Goal: Information Seeking & Learning: Learn about a topic

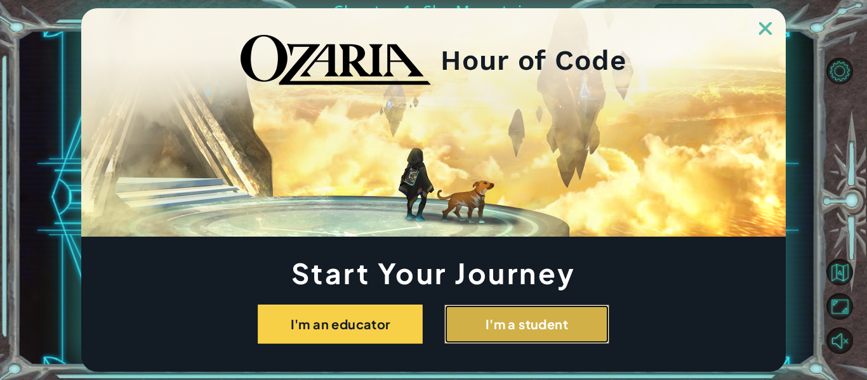
click at [496, 329] on button "I'm a student" at bounding box center [526, 324] width 165 height 39
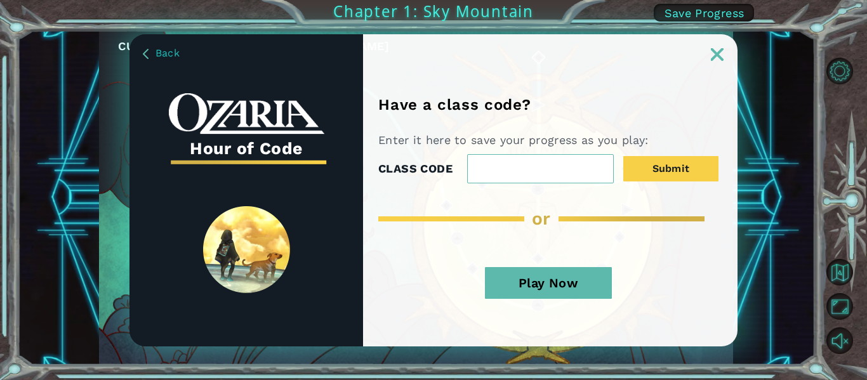
click at [544, 284] on button "Play Now" at bounding box center [548, 283] width 127 height 32
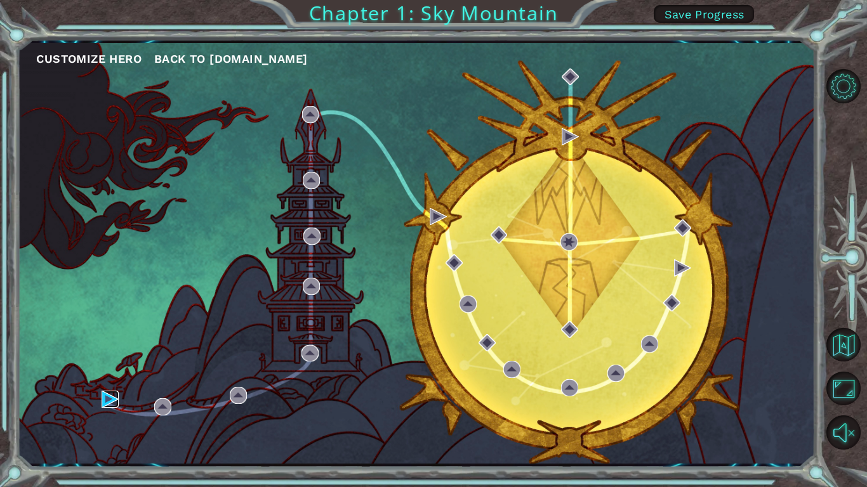
click at [117, 379] on img at bounding box center [110, 399] width 17 height 17
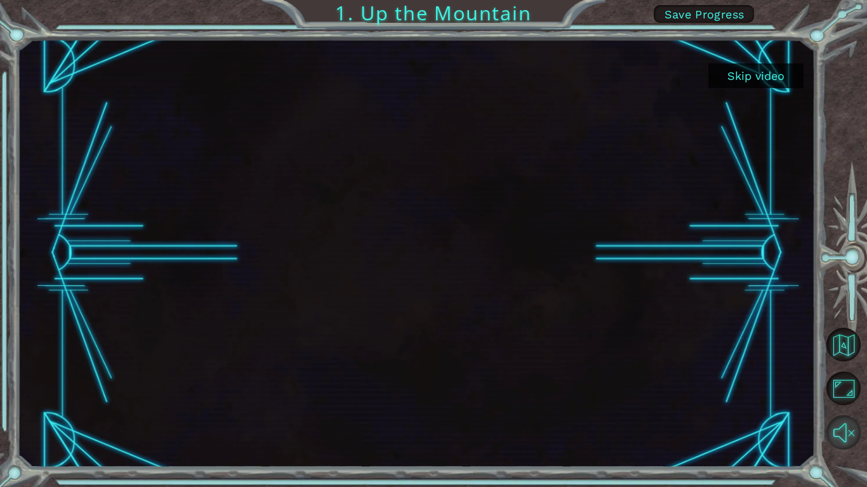
click at [856, 379] on button "Unmute" at bounding box center [843, 433] width 34 height 34
click at [771, 76] on button "Skip video" at bounding box center [755, 75] width 95 height 25
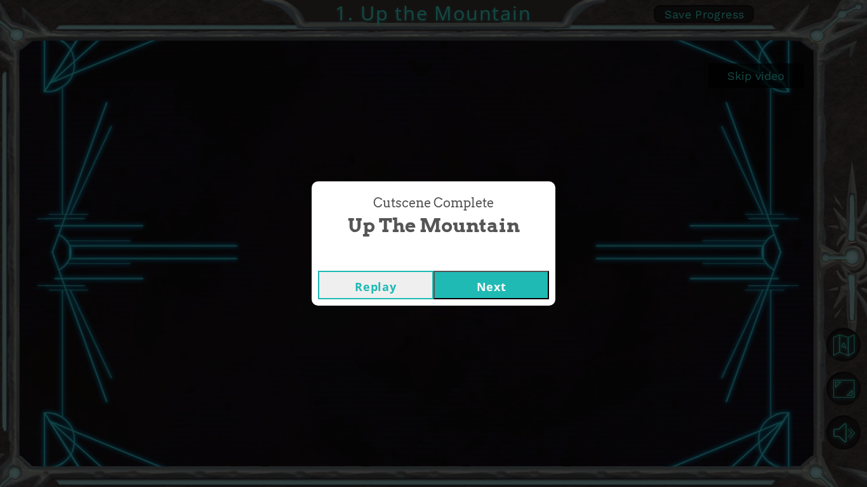
click at [506, 287] on button "Next" at bounding box center [490, 285] width 115 height 29
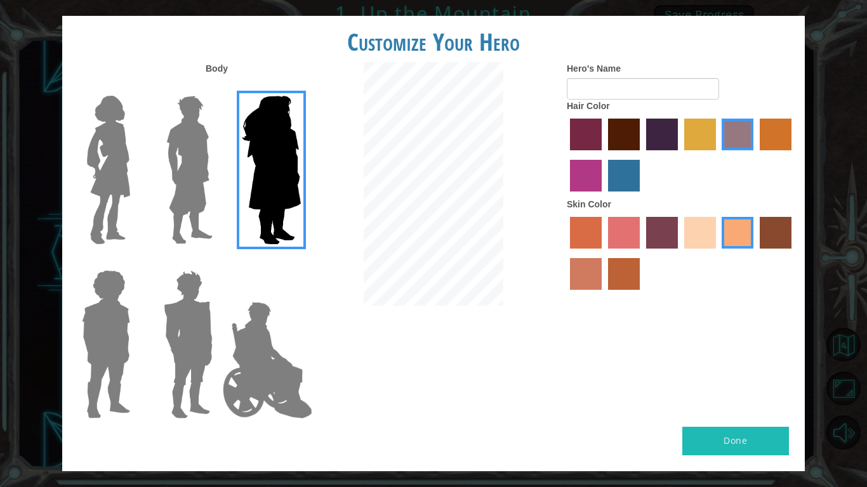
click at [289, 211] on img at bounding box center [271, 170] width 69 height 159
click at [300, 88] on input "Hero Amethyst" at bounding box center [300, 88] width 0 height 0
click at [216, 199] on img at bounding box center [189, 170] width 56 height 159
click at [218, 88] on input "Hero Lars" at bounding box center [218, 88] width 0 height 0
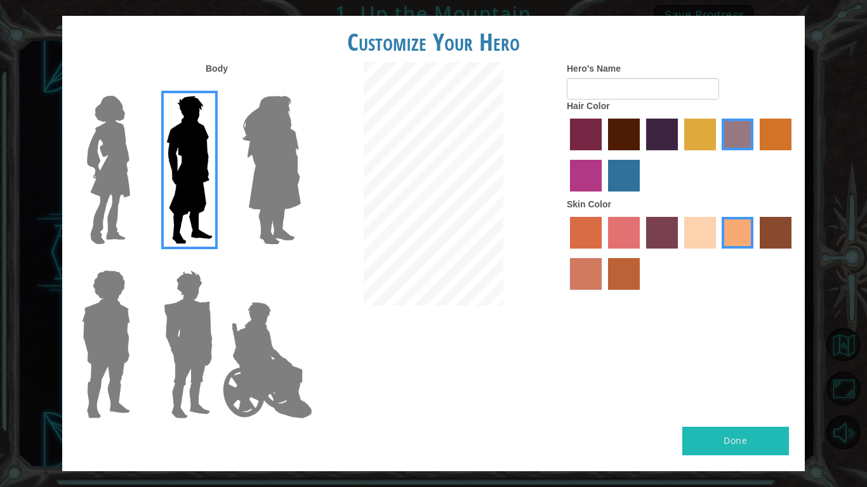
click at [122, 204] on img at bounding box center [108, 170] width 53 height 159
click at [135, 88] on input "Hero Connie" at bounding box center [135, 88] width 0 height 0
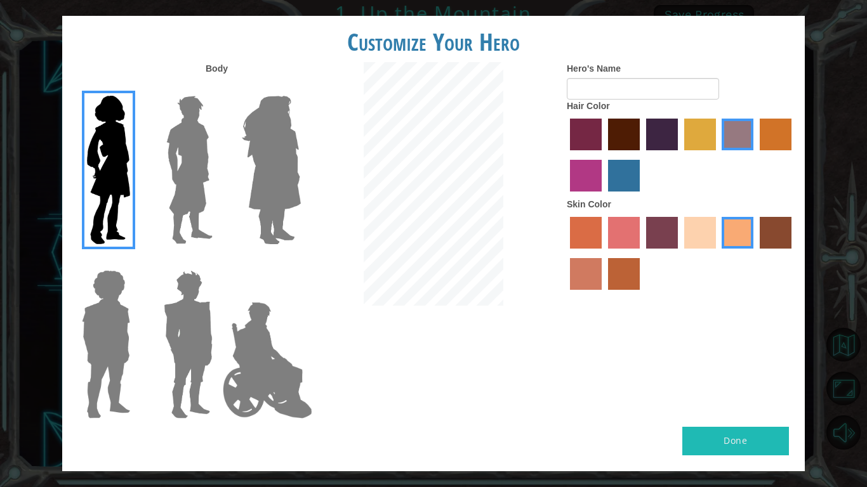
click at [192, 215] on img at bounding box center [189, 170] width 56 height 159
click at [218, 88] on input "Hero Lars" at bounding box center [218, 88] width 0 height 0
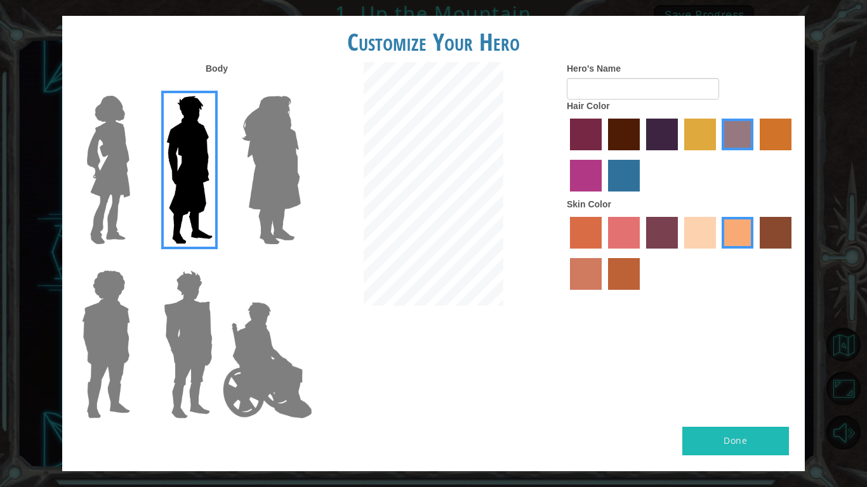
click at [631, 137] on label "maroon hair color" at bounding box center [624, 135] width 32 height 32
click at [603, 155] on input "maroon hair color" at bounding box center [603, 155] width 0 height 0
click at [283, 379] on img at bounding box center [268, 360] width 100 height 127
click at [300, 262] on input "Hero Jamie" at bounding box center [300, 262] width 0 height 0
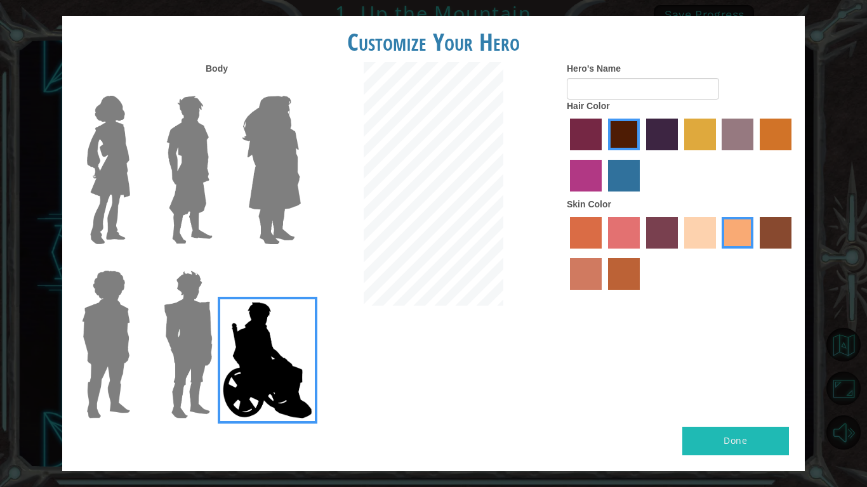
click at [200, 365] on img at bounding box center [188, 344] width 59 height 159
click at [218, 262] on input "Hero Garnet" at bounding box center [218, 262] width 0 height 0
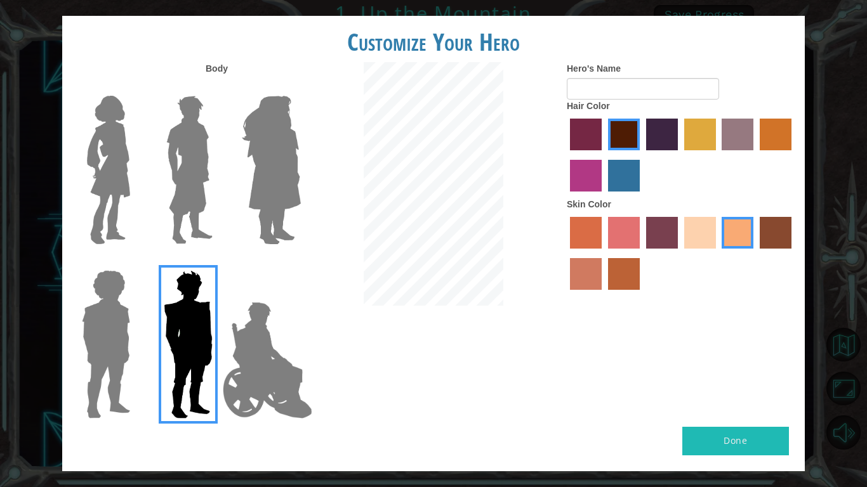
click at [111, 371] on img at bounding box center [106, 344] width 58 height 159
click at [135, 262] on input "Hero Steven" at bounding box center [135, 262] width 0 height 0
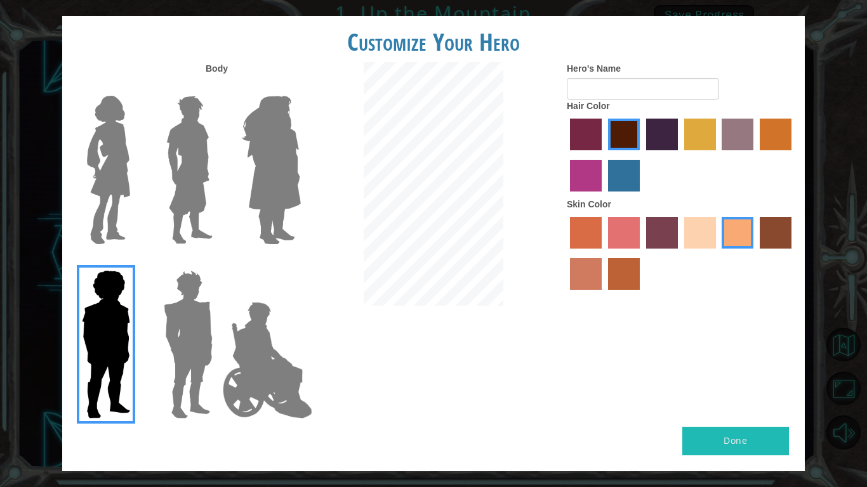
click at [179, 379] on img at bounding box center [188, 344] width 59 height 159
click at [218, 262] on input "Hero Garnet" at bounding box center [218, 262] width 0 height 0
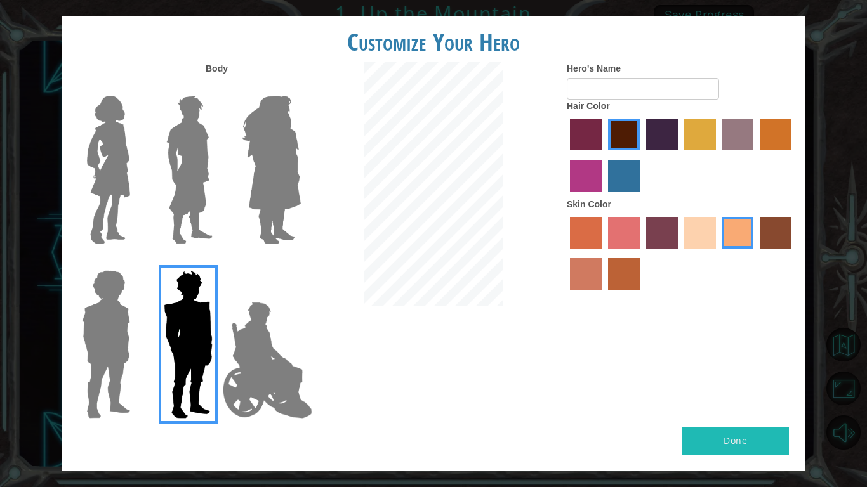
click at [198, 202] on img at bounding box center [189, 170] width 56 height 159
click at [218, 88] on input "Hero Lars" at bounding box center [218, 88] width 0 height 0
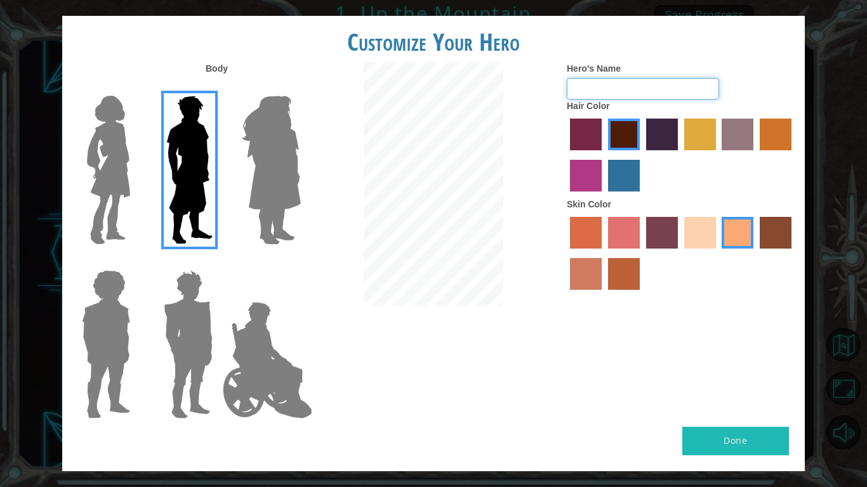
click at [702, 87] on input "Hero's Name" at bounding box center [643, 89] width 152 height 22
type input "[PERSON_NAME]"
click at [734, 379] on button "Done" at bounding box center [735, 441] width 107 height 29
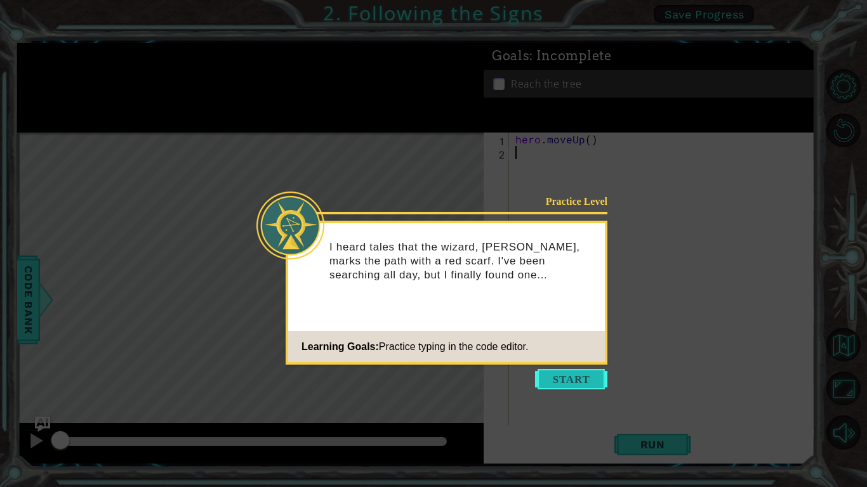
click at [584, 372] on button "Start" at bounding box center [571, 379] width 72 height 20
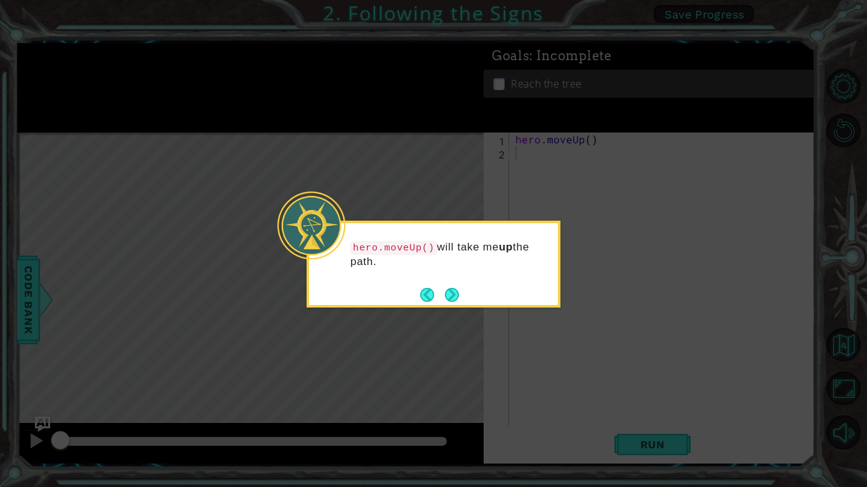
click at [462, 301] on div "hero.moveUp() will take me up the path." at bounding box center [433, 264] width 254 height 87
click at [460, 298] on button "Next" at bounding box center [451, 294] width 19 height 19
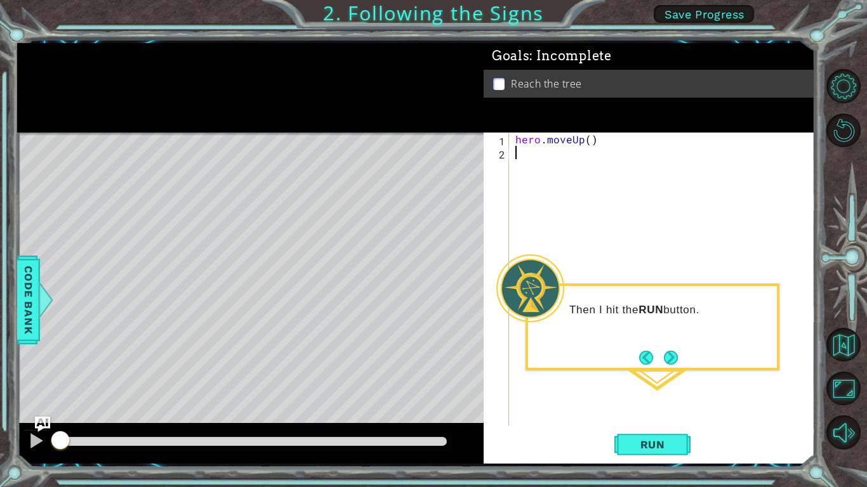
type textarea "h"
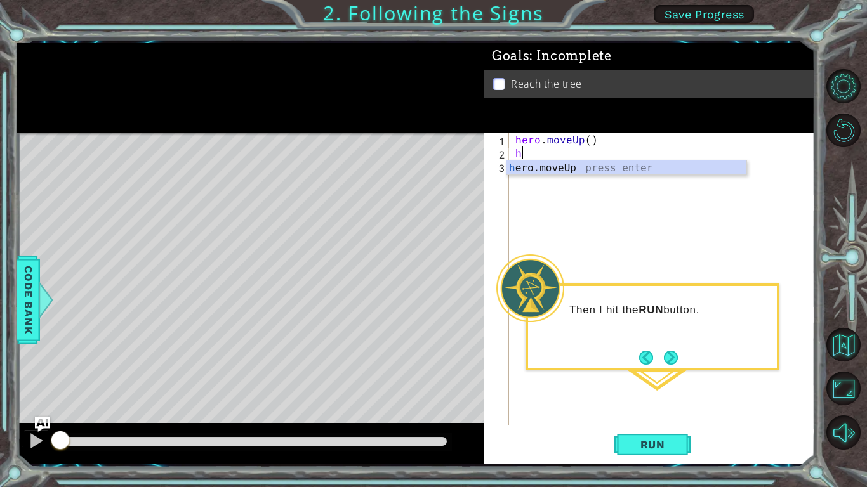
click at [596, 169] on div "h ero.moveUp press enter" at bounding box center [626, 184] width 240 height 46
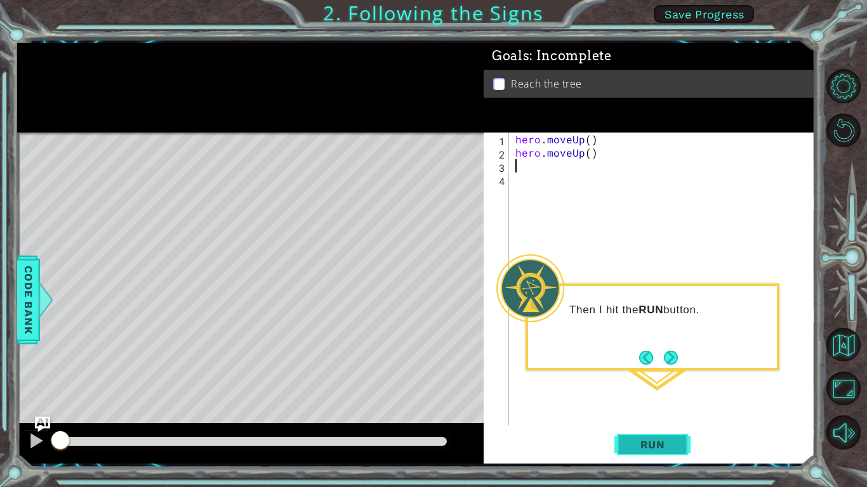
click at [655, 379] on button "Run" at bounding box center [652, 444] width 76 height 33
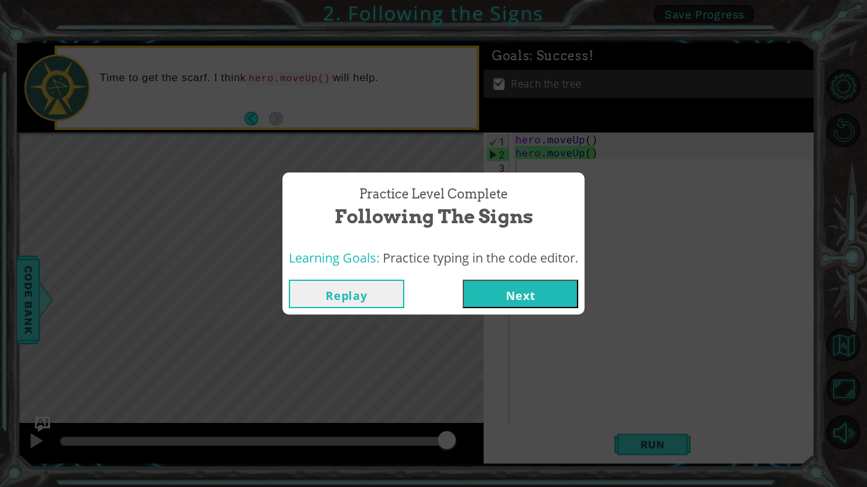
click at [546, 292] on button "Next" at bounding box center [519, 294] width 115 height 29
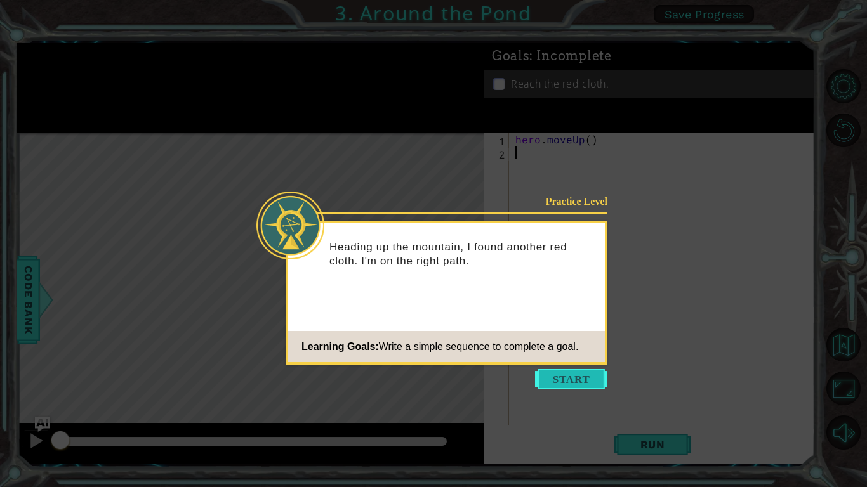
click at [579, 379] on button "Start" at bounding box center [571, 379] width 72 height 20
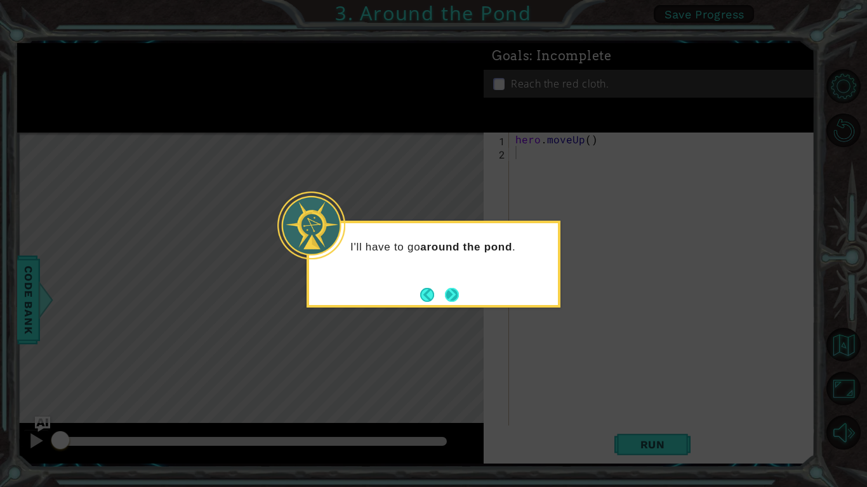
click at [457, 295] on button "Next" at bounding box center [451, 295] width 16 height 16
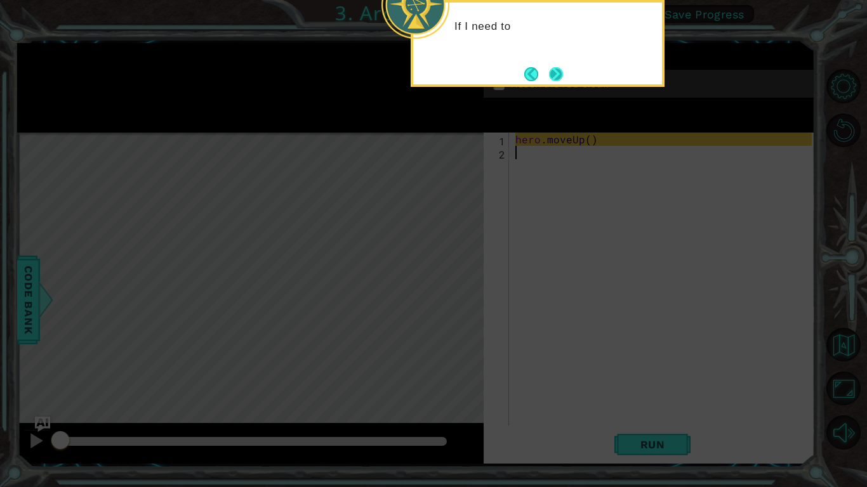
click at [560, 74] on button "Next" at bounding box center [556, 74] width 16 height 16
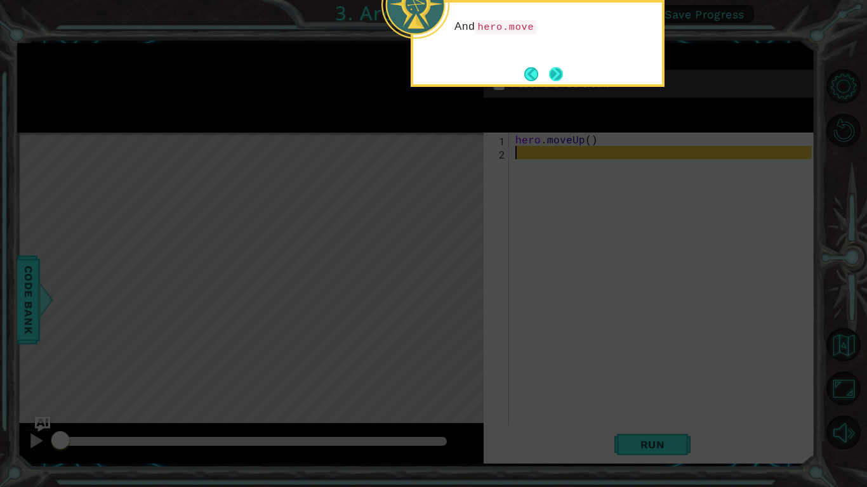
click at [562, 76] on button "Next" at bounding box center [555, 74] width 15 height 15
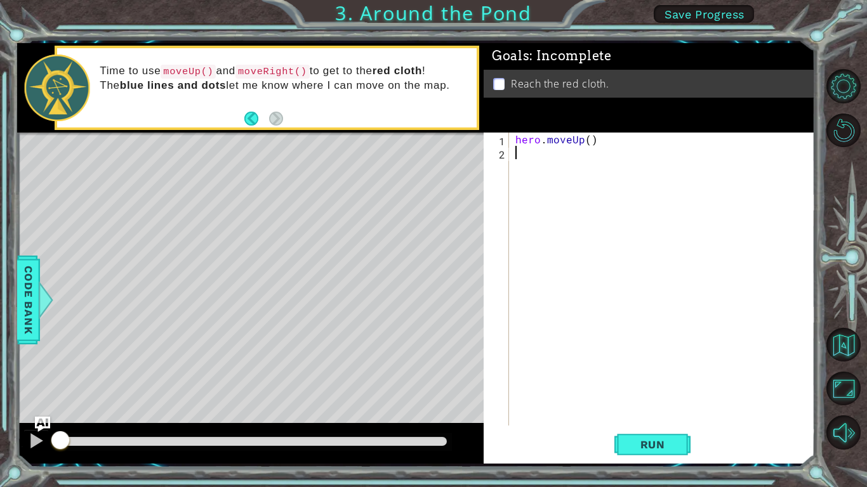
type textarea "h"
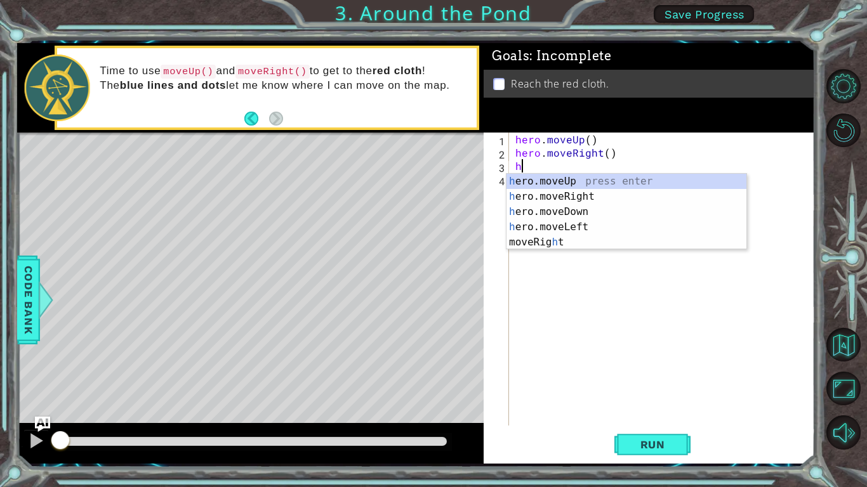
type textarea "hh"
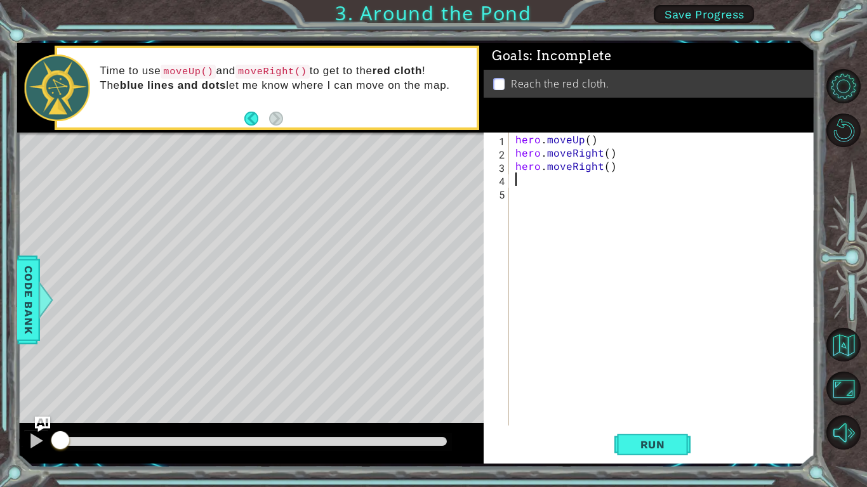
type textarea "h"
click at [667, 379] on span "Run" at bounding box center [652, 444] width 50 height 13
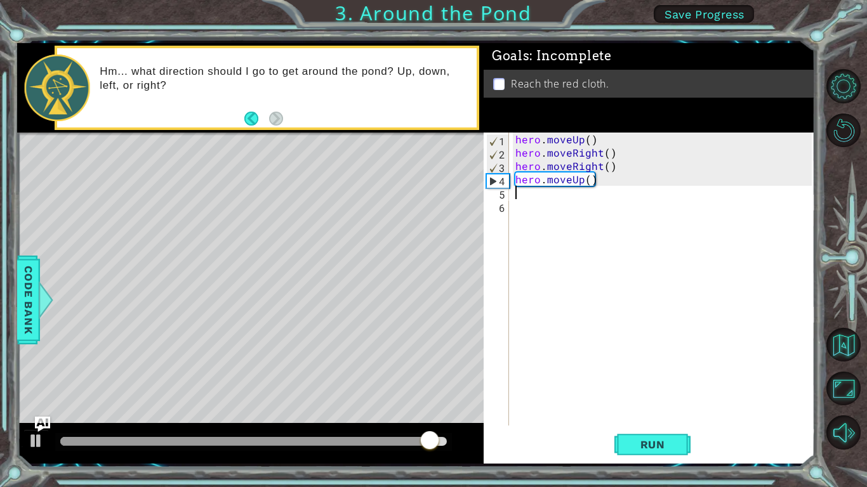
click at [590, 171] on div "hero . moveUp ( ) hero . moveRight ( ) hero . moveRight ( ) hero . moveUp ( )" at bounding box center [665, 293] width 305 height 320
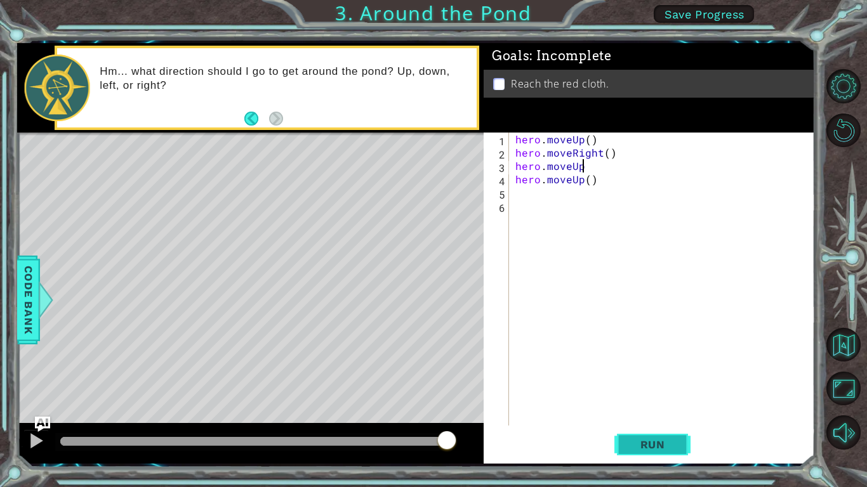
click at [659, 379] on span "Run" at bounding box center [652, 444] width 50 height 13
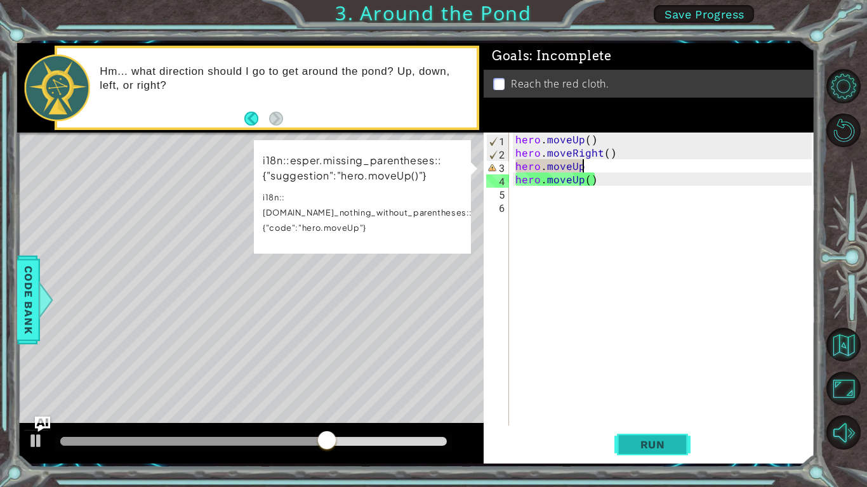
scroll to position [0, 4]
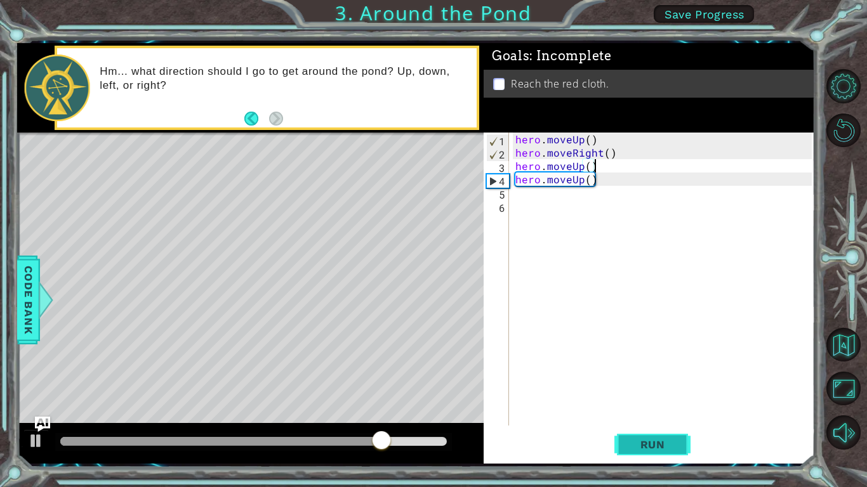
type textarea "hero.moveUp()"
click at [655, 379] on span "Run" at bounding box center [652, 444] width 50 height 13
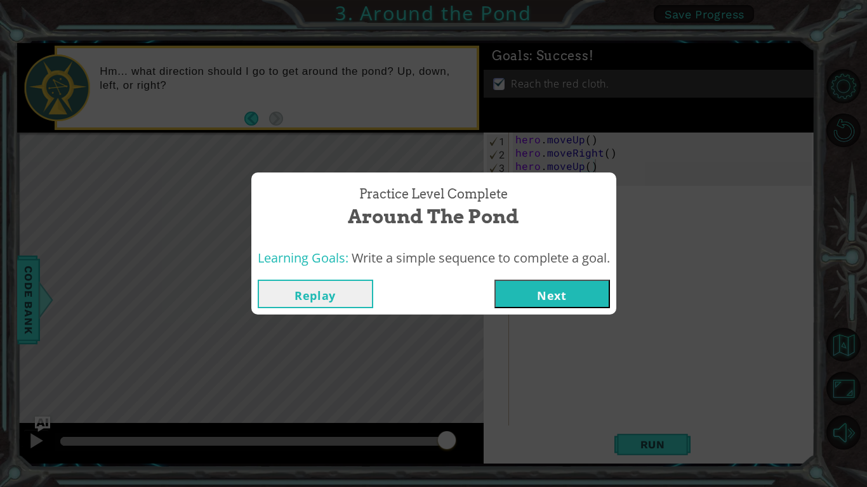
click at [552, 289] on button "Next" at bounding box center [551, 294] width 115 height 29
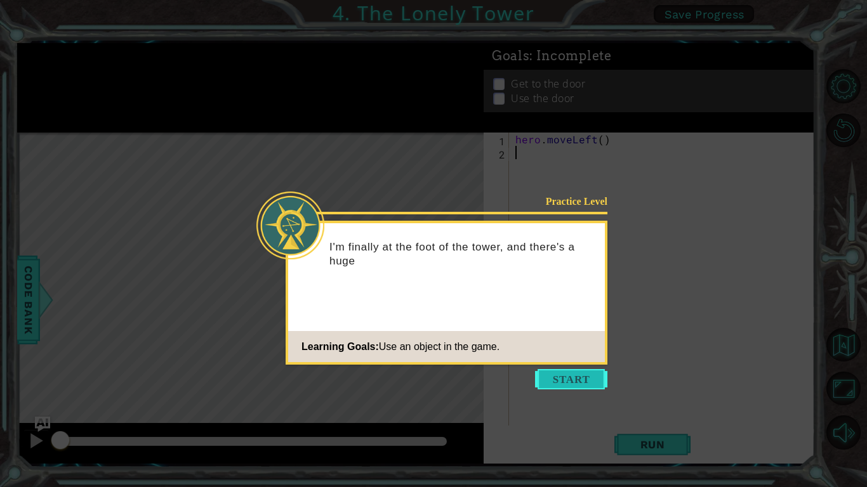
click at [582, 379] on button "Start" at bounding box center [571, 379] width 72 height 20
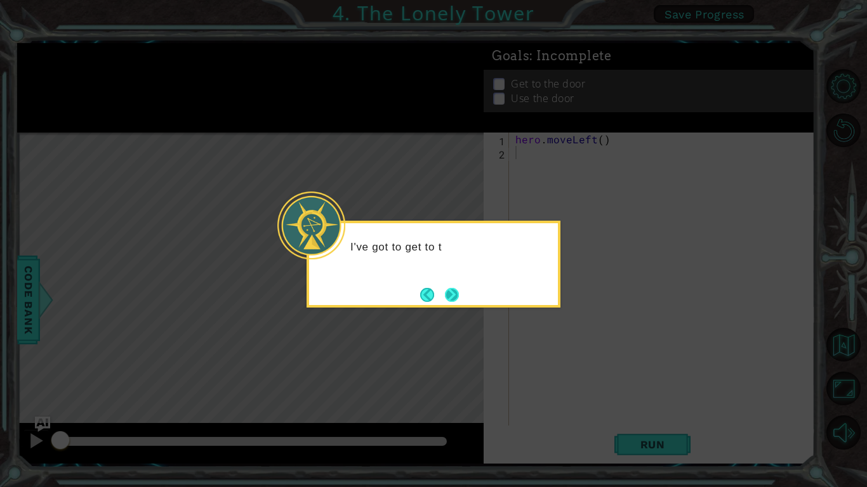
click at [450, 303] on button "Next" at bounding box center [452, 295] width 16 height 16
click at [450, 301] on button "Next" at bounding box center [451, 294] width 15 height 15
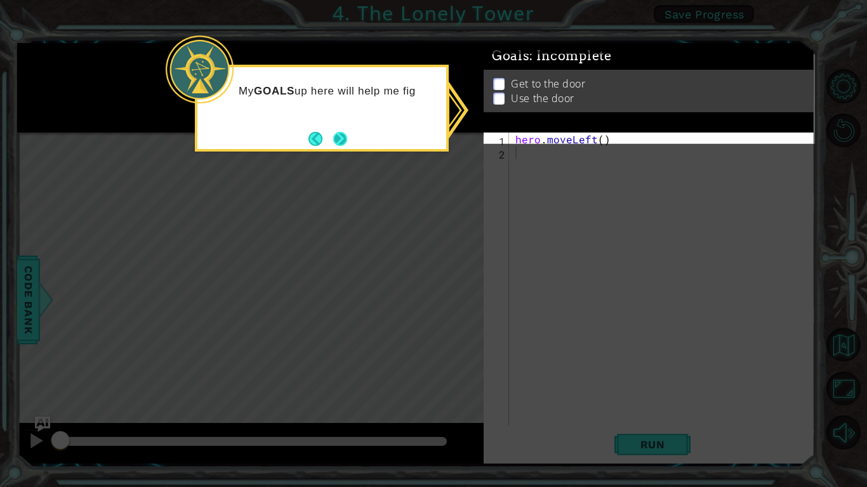
click at [348, 131] on button "Next" at bounding box center [340, 138] width 15 height 15
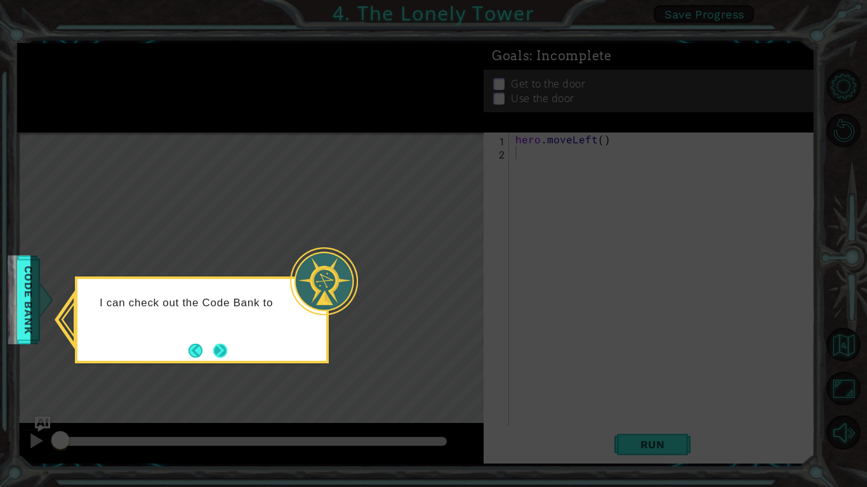
click at [228, 350] on button "Next" at bounding box center [220, 351] width 16 height 16
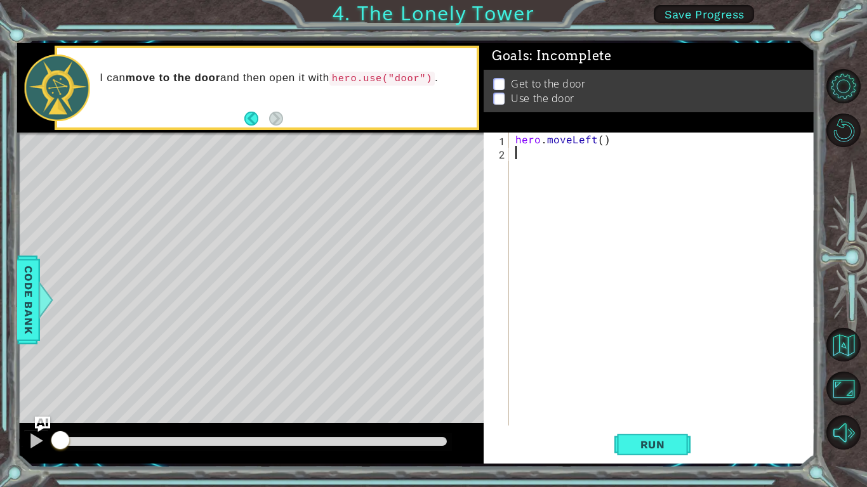
type textarea "h"
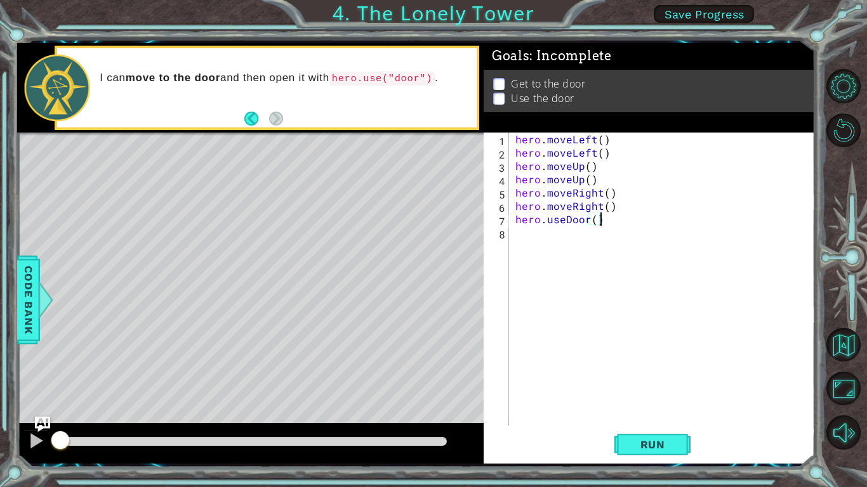
scroll to position [0, 4]
click at [658, 379] on span "Run" at bounding box center [652, 444] width 50 height 13
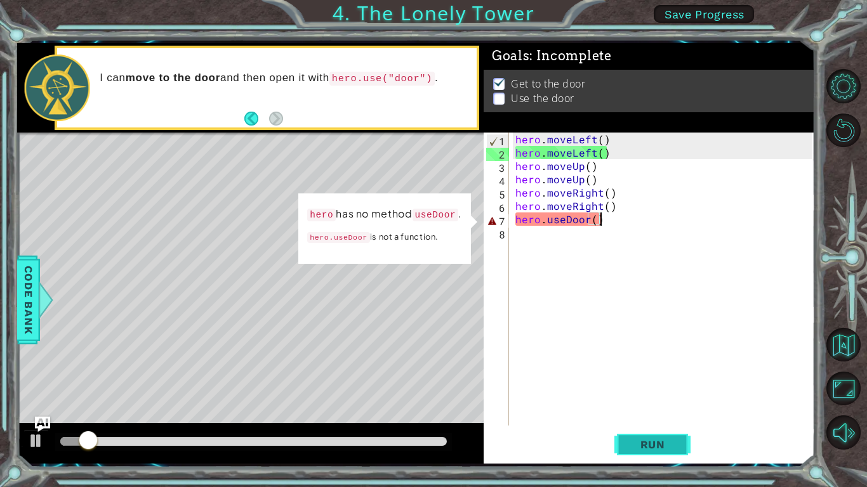
click at [665, 379] on button "Run" at bounding box center [652, 444] width 76 height 33
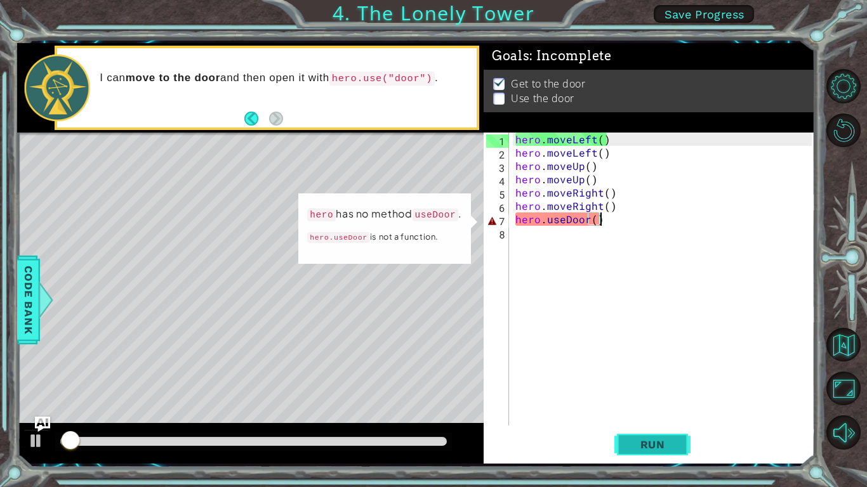
click at [672, 379] on span "Run" at bounding box center [652, 444] width 50 height 13
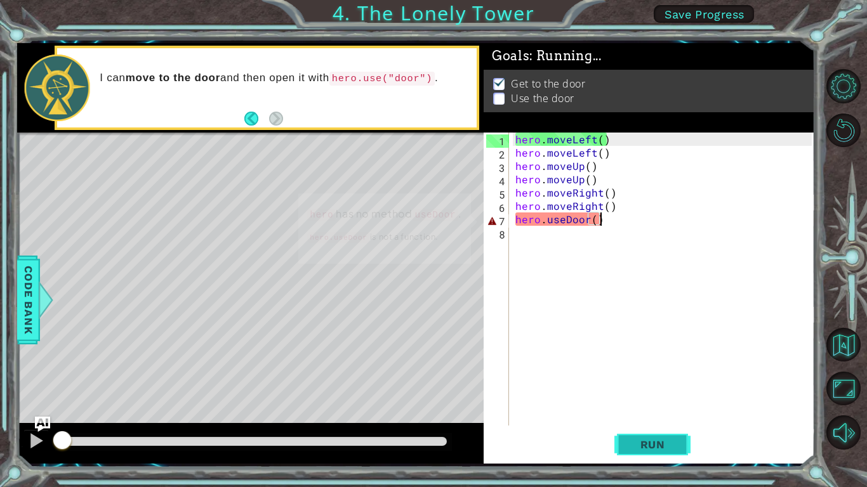
click at [666, 379] on span "Run" at bounding box center [652, 444] width 50 height 13
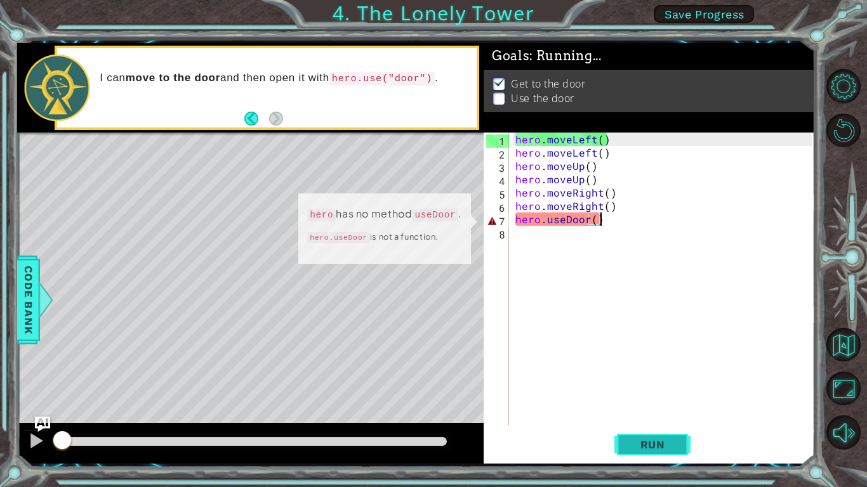
click at [667, 379] on span "Run" at bounding box center [652, 444] width 50 height 13
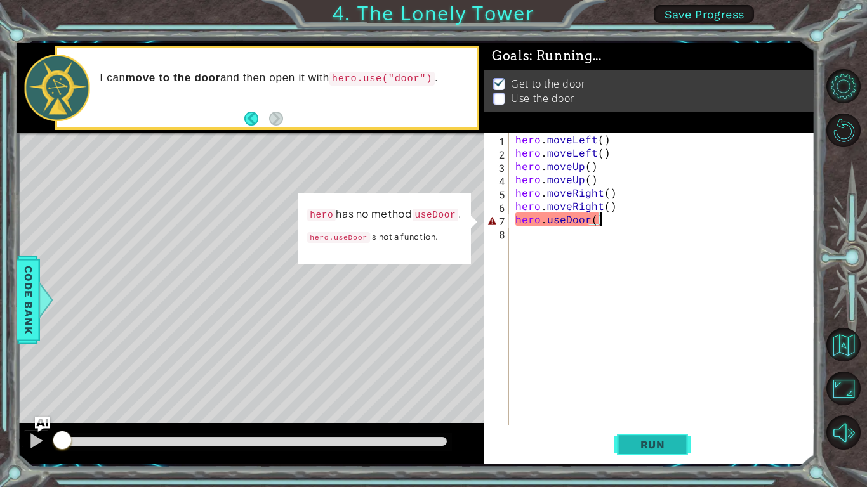
click at [667, 379] on span "Run" at bounding box center [652, 444] width 50 height 13
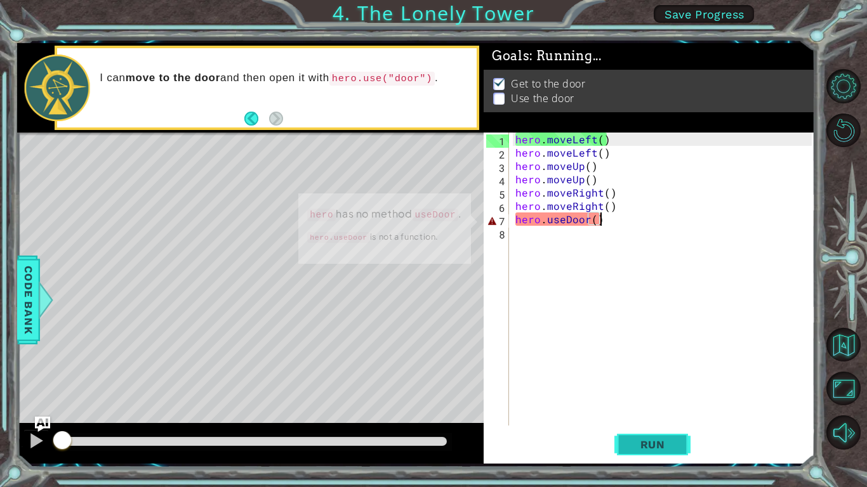
click at [666, 379] on span "Run" at bounding box center [652, 444] width 50 height 13
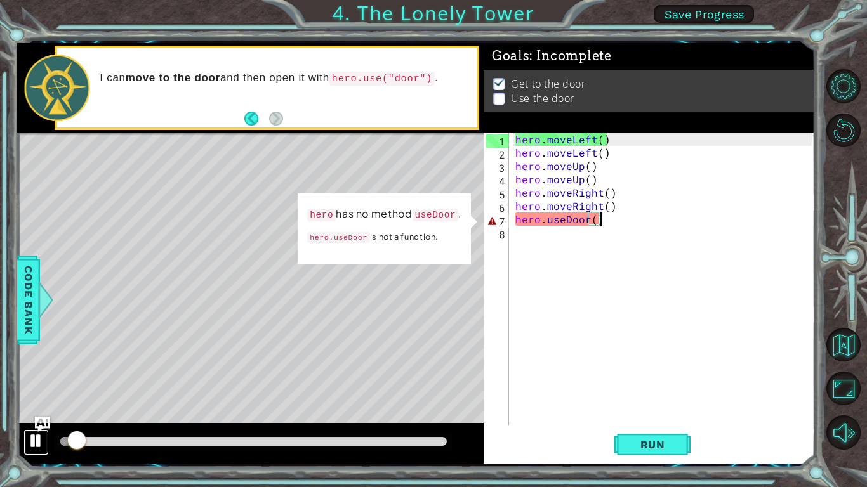
click at [30, 379] on div at bounding box center [36, 441] width 16 height 16
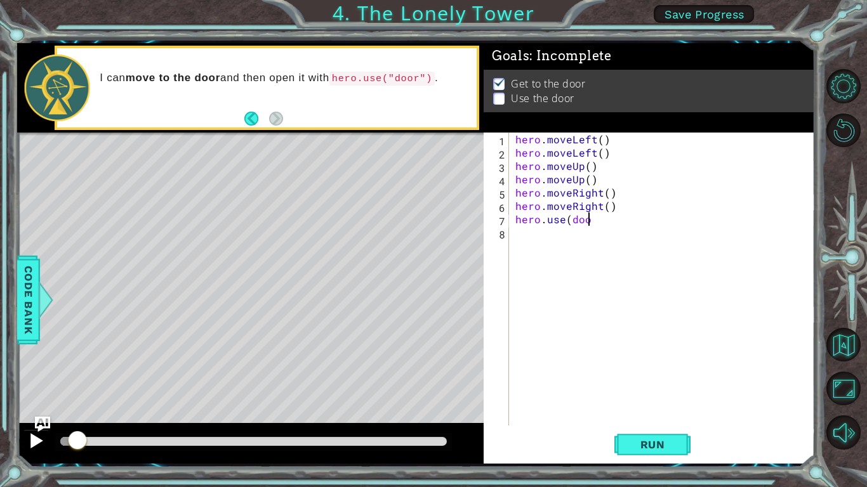
scroll to position [0, 4]
type textarea "hero.use(door)"
click at [657, 379] on span "Run" at bounding box center [652, 444] width 50 height 13
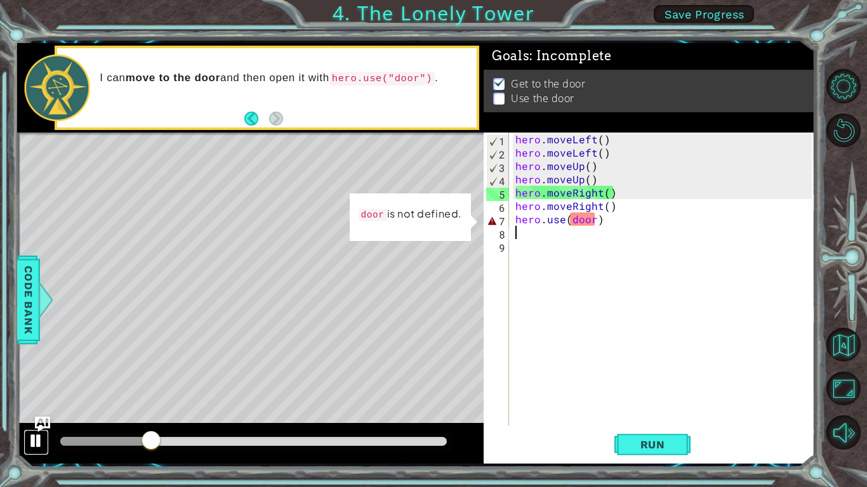
click at [36, 379] on div at bounding box center [36, 441] width 16 height 16
click at [582, 223] on div "hero . moveLeft ( ) hero . moveLeft ( ) hero . moveUp ( ) hero . moveUp ( ) her…" at bounding box center [665, 293] width 305 height 320
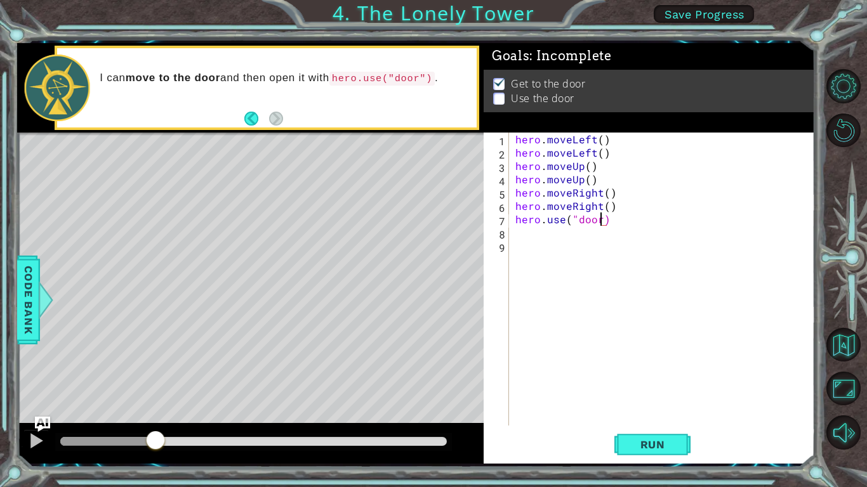
scroll to position [0, 5]
type textarea "hero.use("door")"
click at [656, 379] on span "Run" at bounding box center [652, 444] width 50 height 13
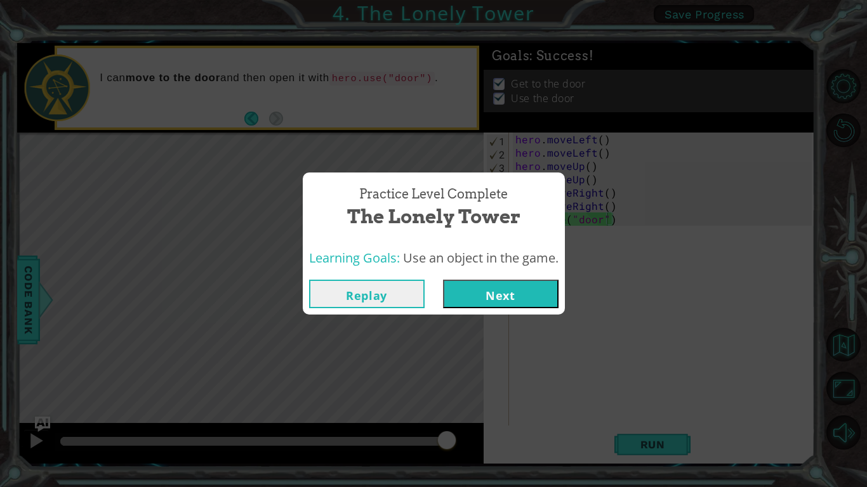
click at [538, 293] on button "Next" at bounding box center [500, 294] width 115 height 29
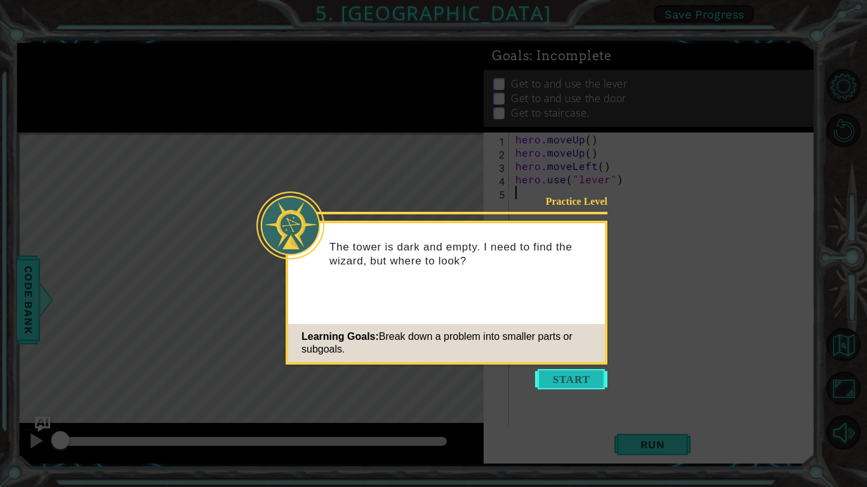
click at [580, 379] on button "Start" at bounding box center [571, 379] width 72 height 20
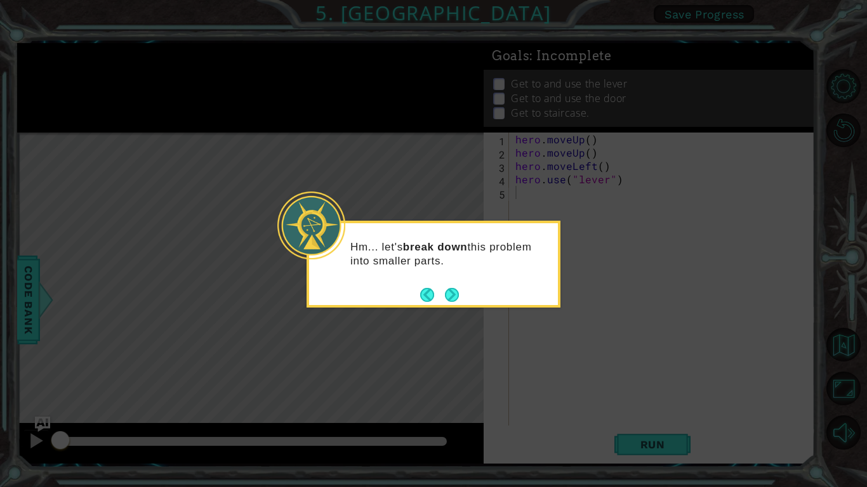
click at [477, 314] on icon at bounding box center [433, 243] width 867 height 487
click at [452, 293] on button "Next" at bounding box center [452, 295] width 22 height 22
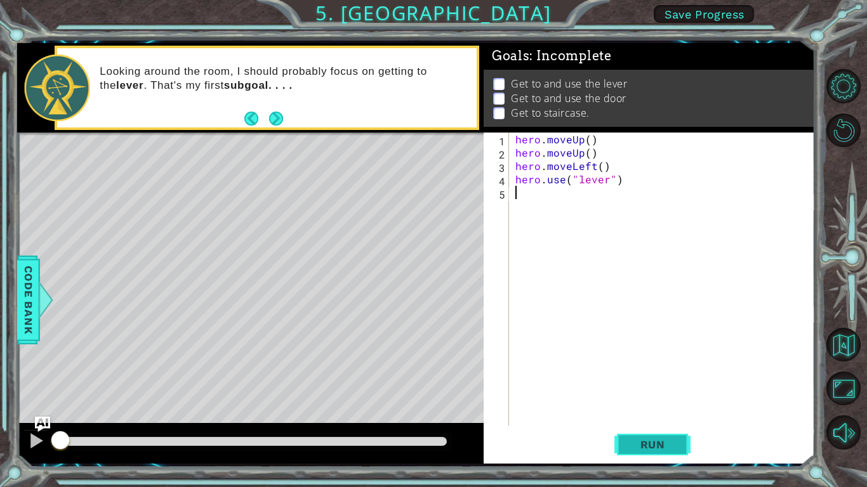
click at [681, 379] on button "Run" at bounding box center [652, 444] width 76 height 33
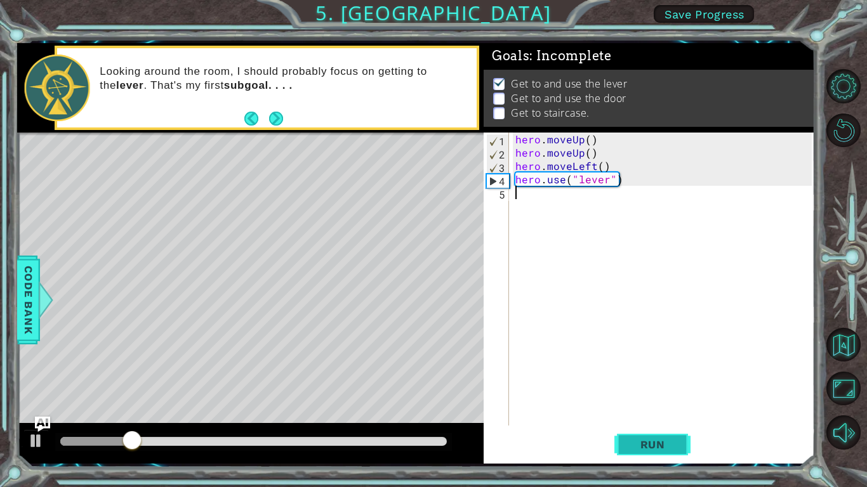
click at [663, 379] on span "Run" at bounding box center [652, 444] width 50 height 13
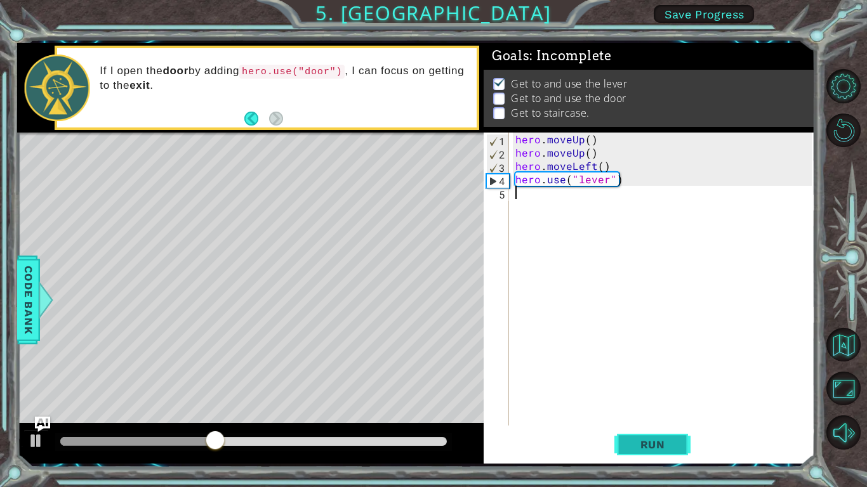
type textarea "h"
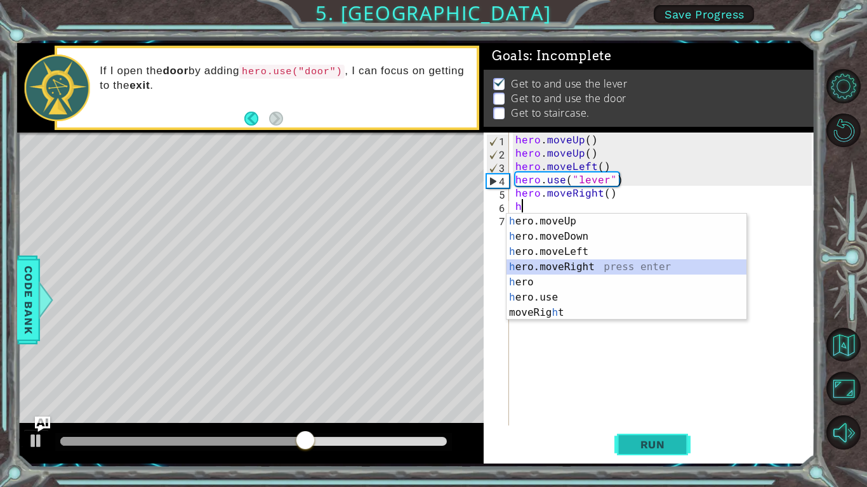
type textarea "hh"
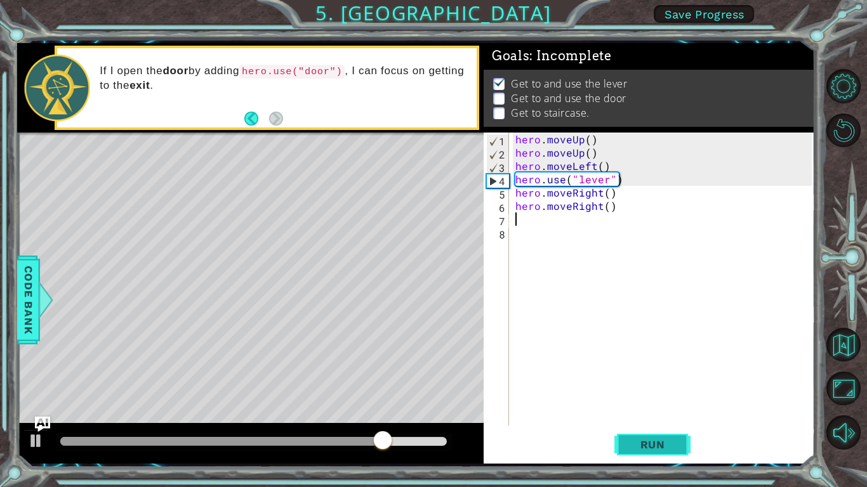
type textarea "h"
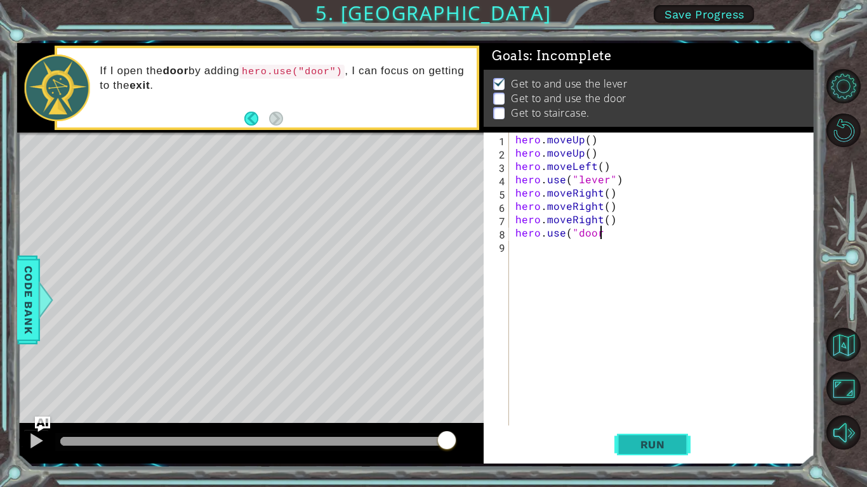
scroll to position [0, 5]
type textarea "hero.use("door")"
click at [660, 379] on button "Run" at bounding box center [652, 444] width 76 height 33
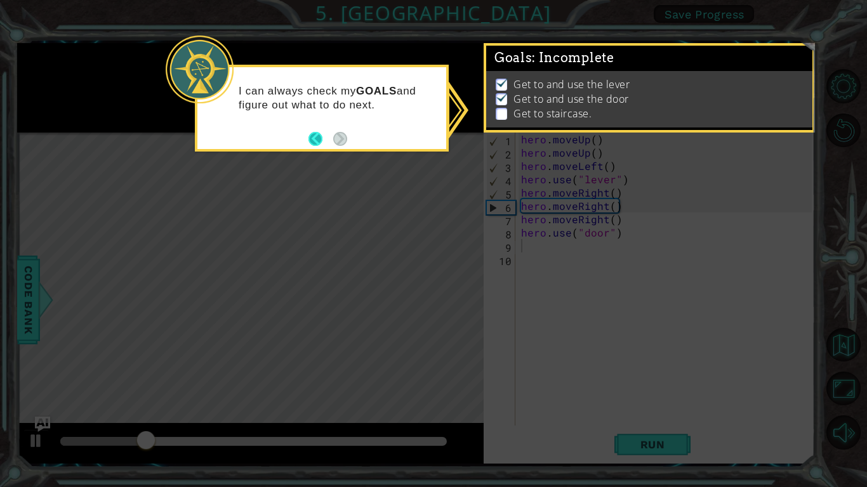
click at [325, 143] on button "Back" at bounding box center [320, 139] width 25 height 14
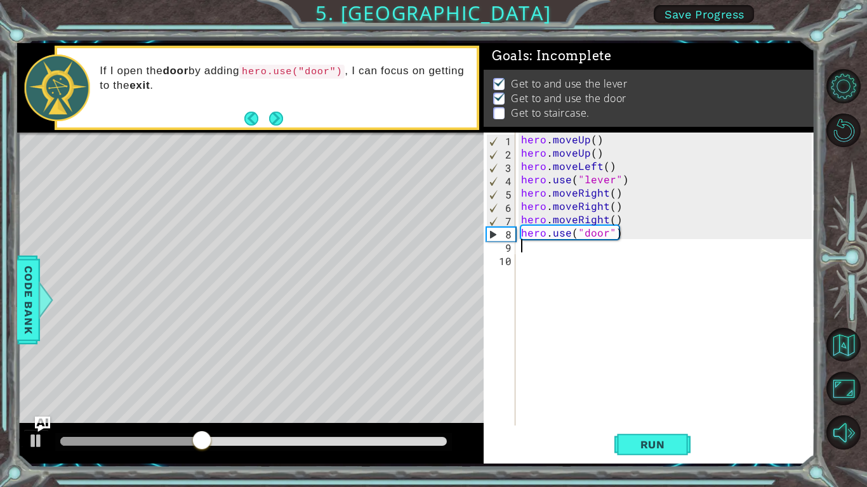
type textarea "h"
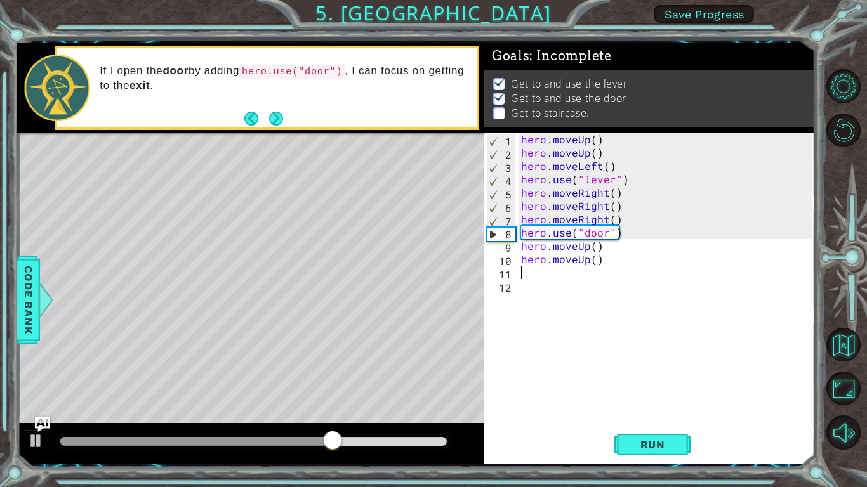
type textarea "h"
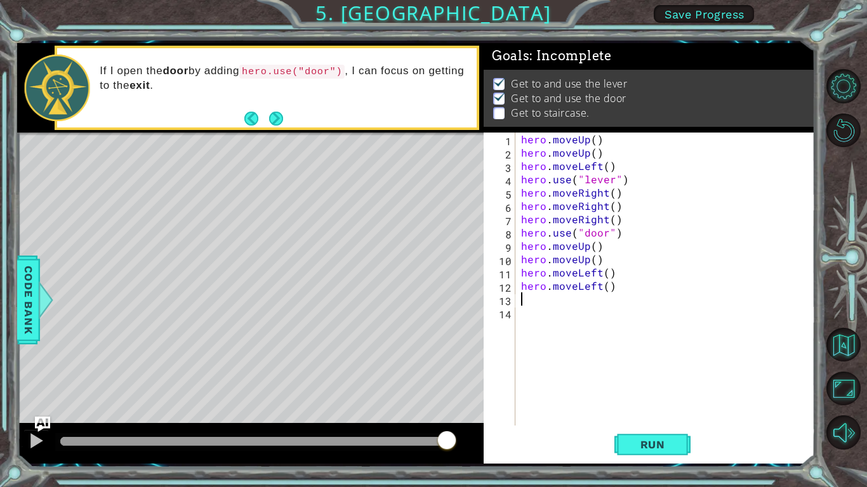
type textarea "h"
click at [662, 379] on span "Run" at bounding box center [652, 444] width 50 height 13
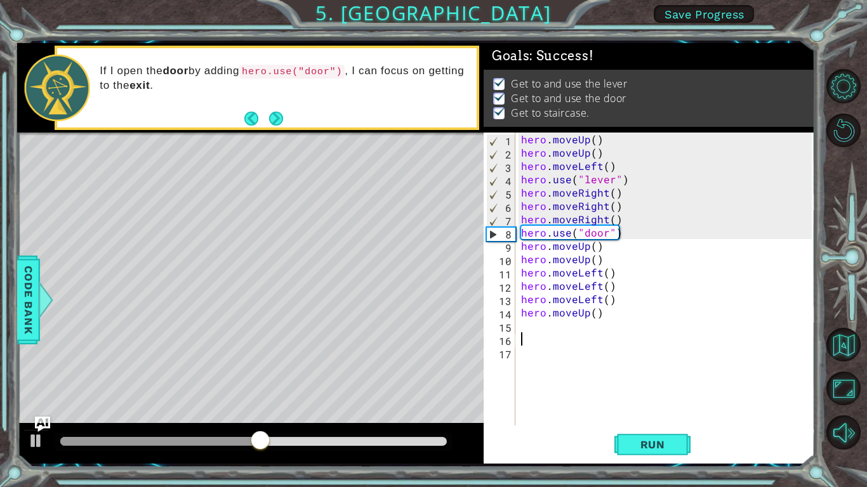
click at [346, 379] on div at bounding box center [253, 441] width 386 height 9
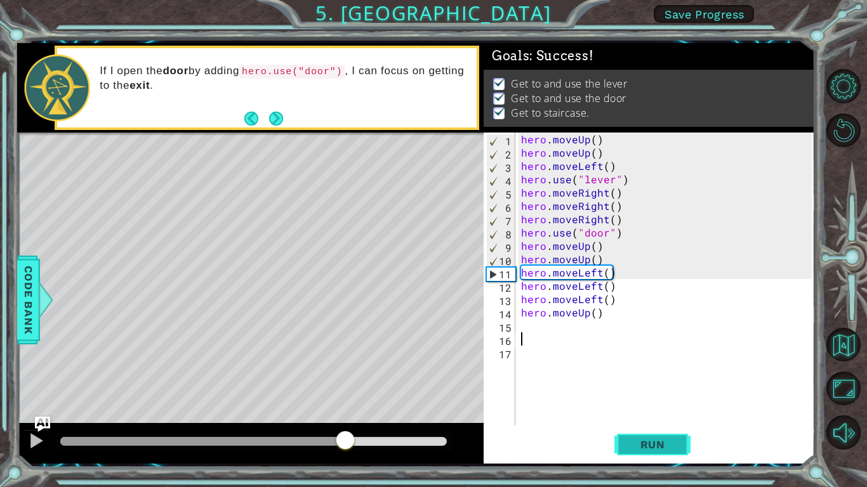
click at [660, 379] on button "Run" at bounding box center [652, 444] width 76 height 33
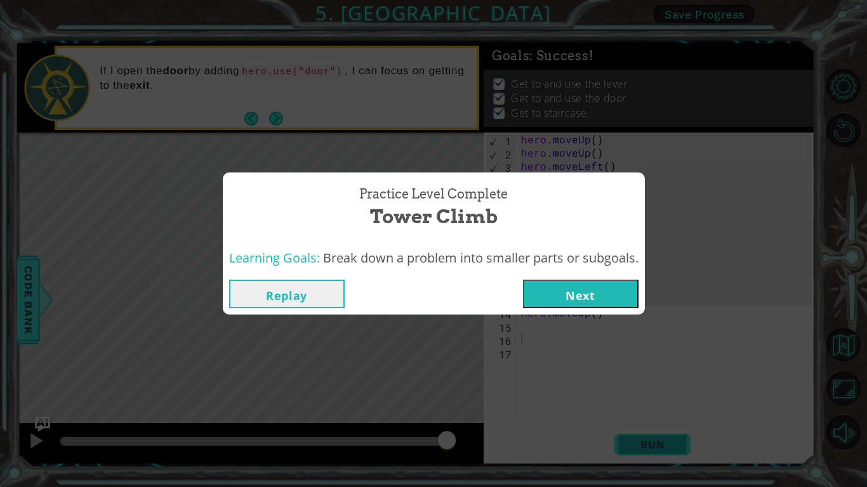
click at [602, 282] on button "Next" at bounding box center [580, 294] width 115 height 29
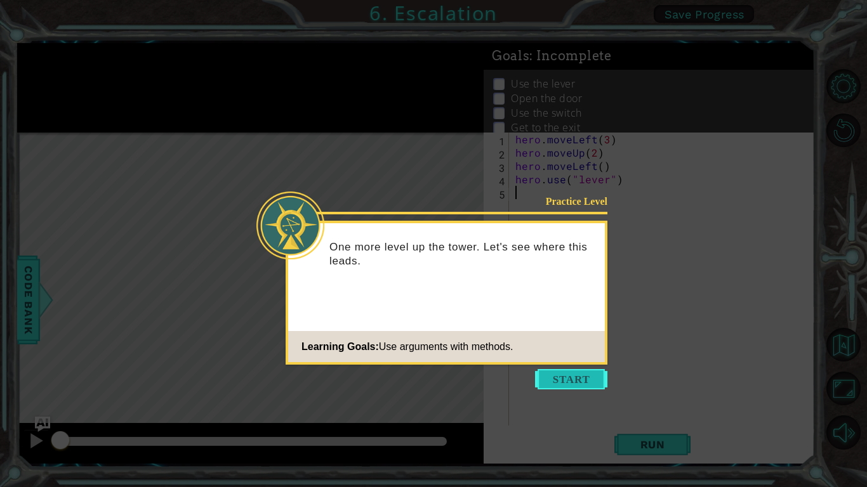
click at [573, 379] on button "Start" at bounding box center [571, 379] width 72 height 20
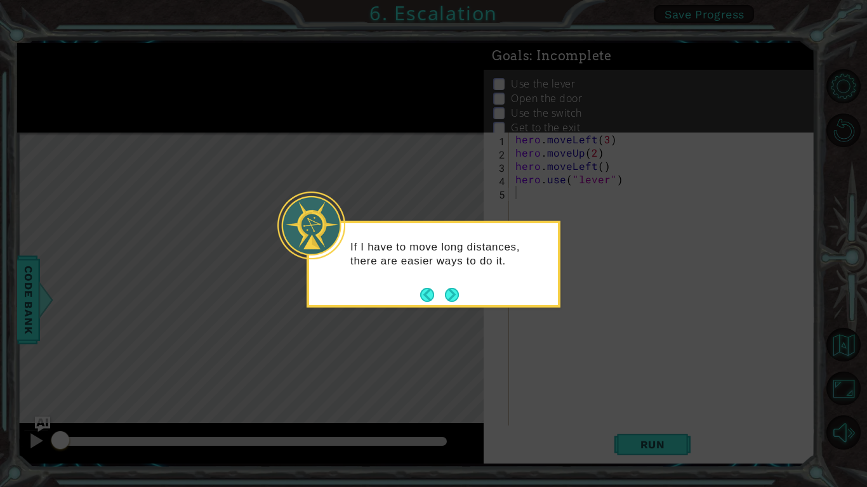
click at [459, 307] on div "If I have to move long distances, there are easier ways to do it." at bounding box center [433, 264] width 254 height 87
click at [452, 296] on button "Next" at bounding box center [452, 295] width 16 height 16
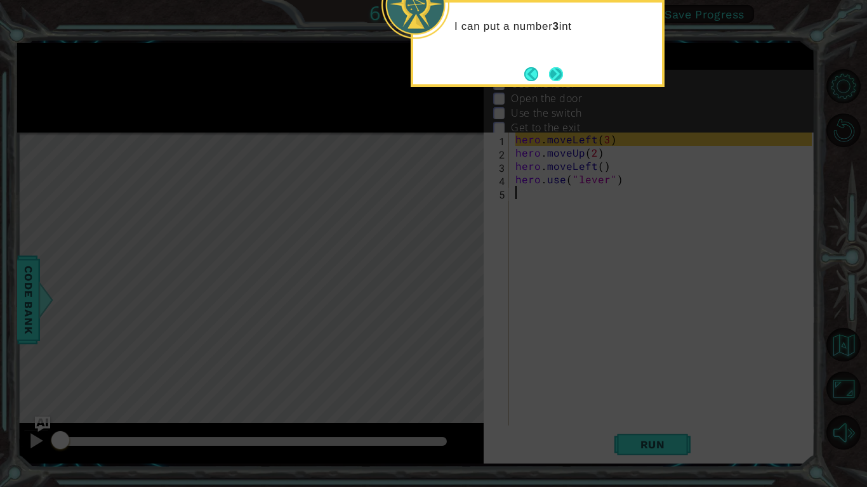
click at [563, 72] on button "Next" at bounding box center [556, 74] width 16 height 16
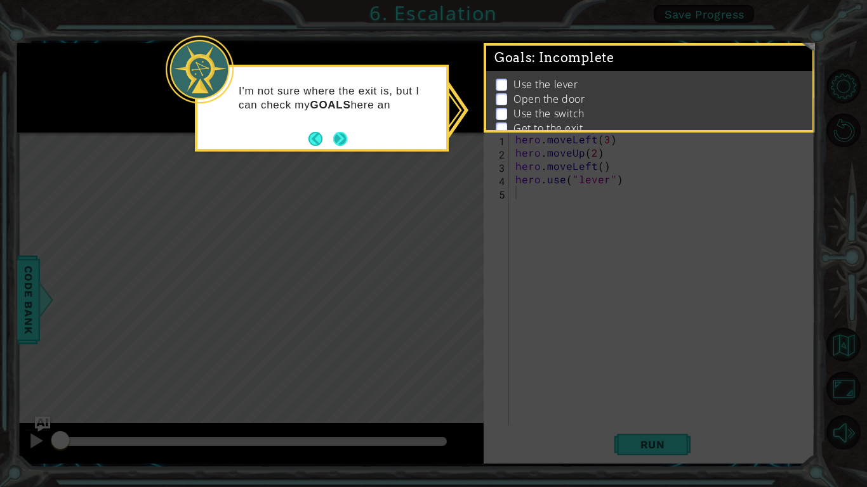
click at [336, 142] on button "Next" at bounding box center [340, 138] width 15 height 15
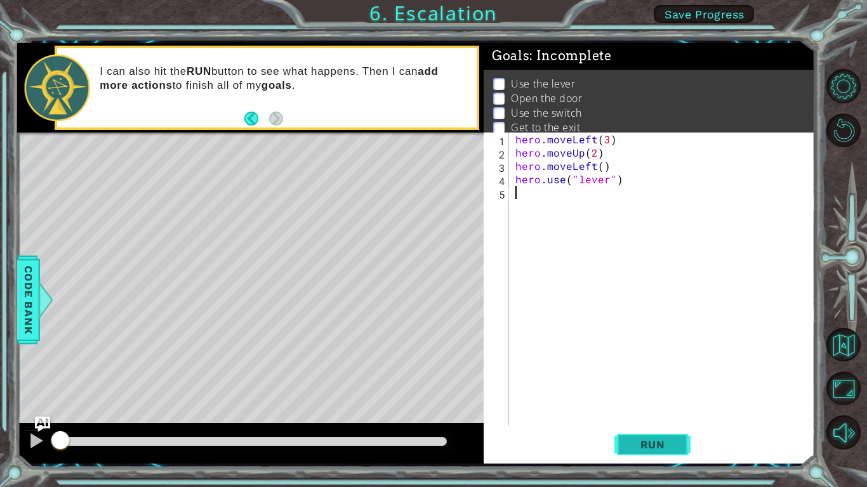
click at [639, 379] on span "Run" at bounding box center [652, 444] width 50 height 13
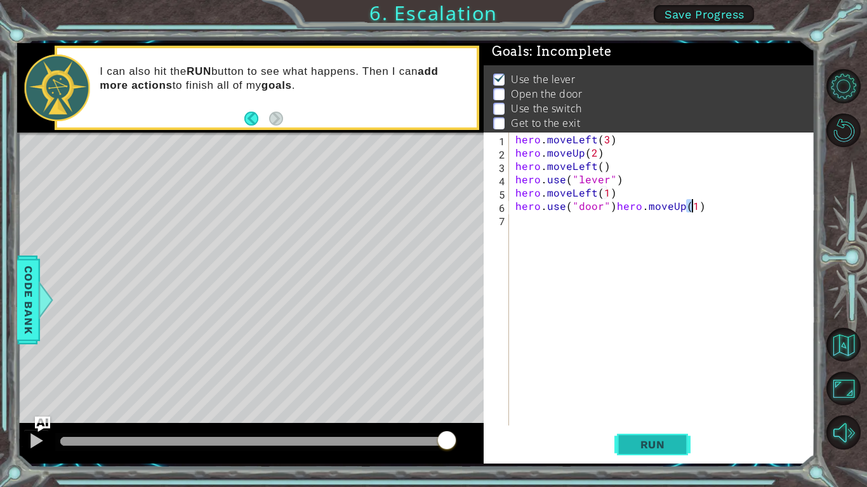
scroll to position [0, 11]
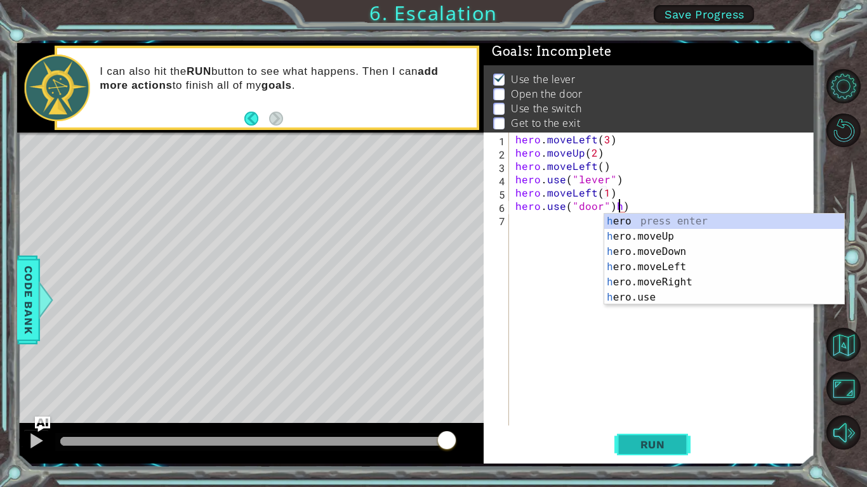
type textarea "hero.use("door"))"
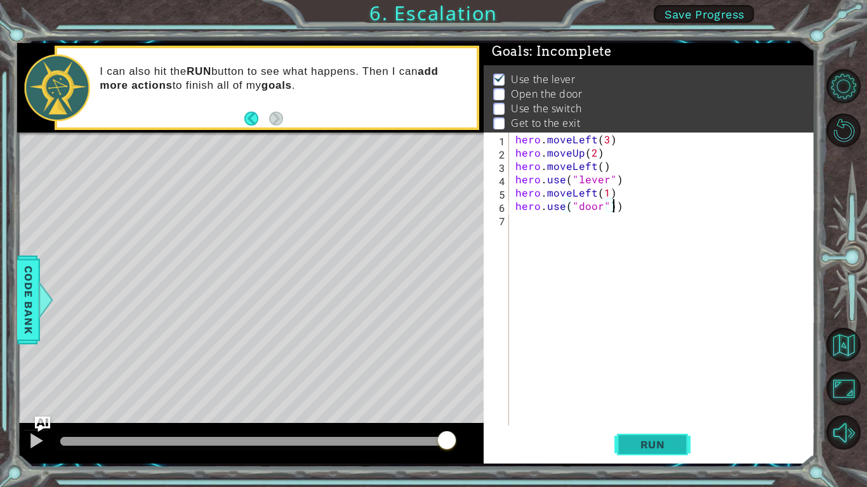
scroll to position [0, 0]
type textarea "hero.moveUp(2)"
type textarea "hero.moveRight(2)"
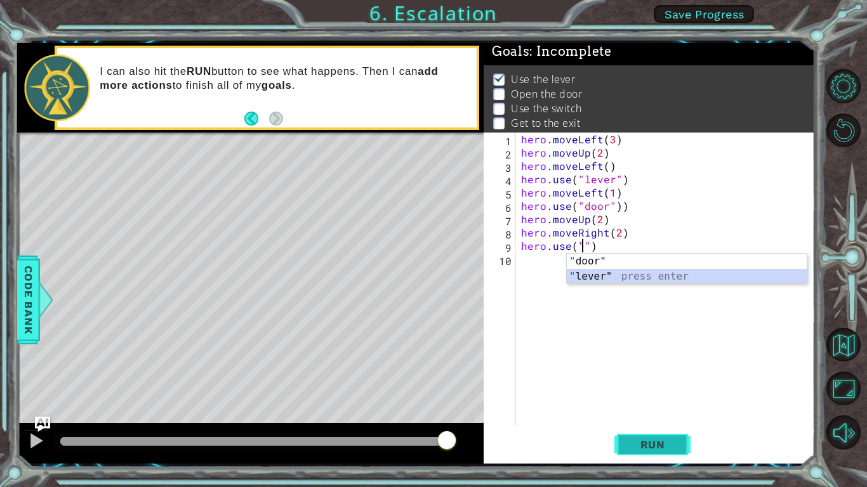
type textarea "hero.use("lever")"
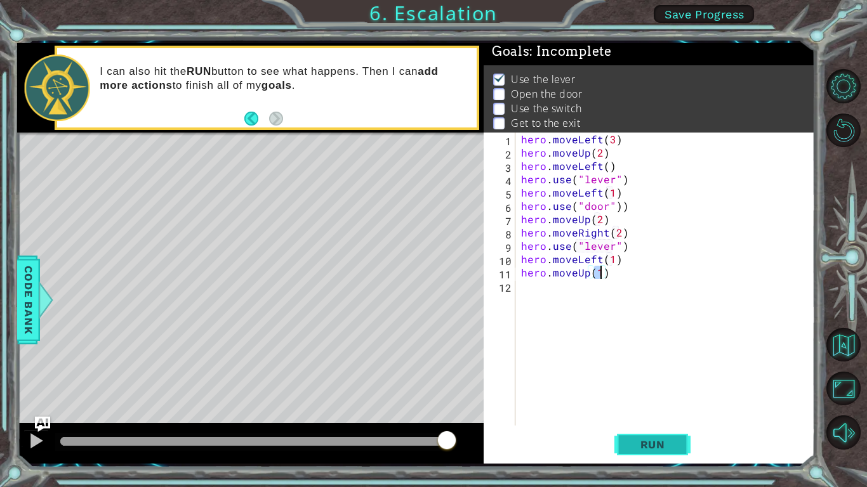
click at [667, 379] on span "Run" at bounding box center [652, 444] width 50 height 13
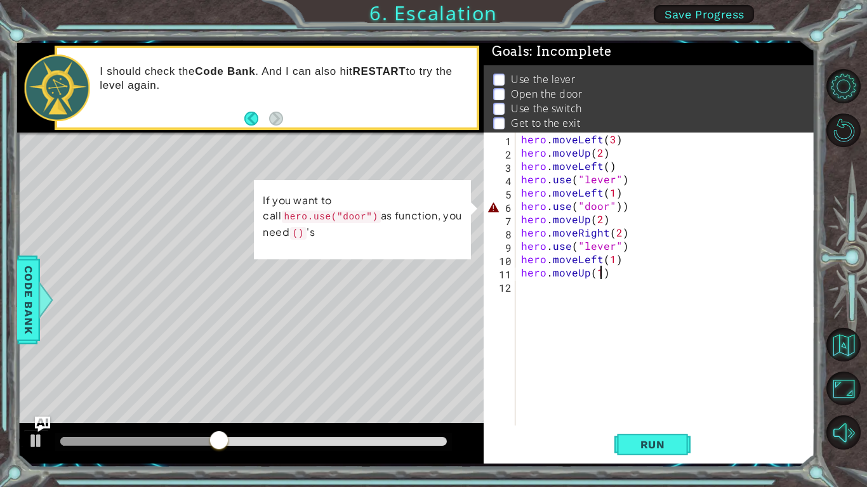
click at [642, 208] on div "hero . moveLeft ( 3 ) hero . moveUp ( 2 ) hero . moveLeft ( ) hero . use ( "lev…" at bounding box center [667, 293] width 299 height 320
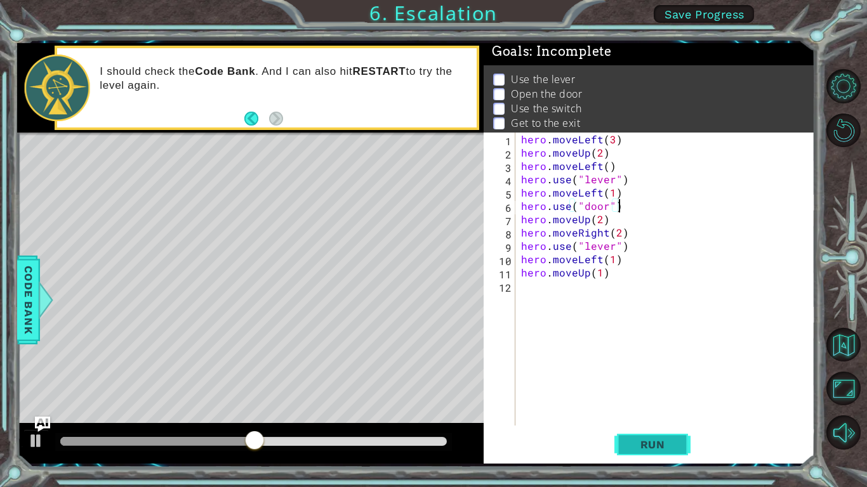
click at [667, 379] on span "Run" at bounding box center [652, 444] width 50 height 13
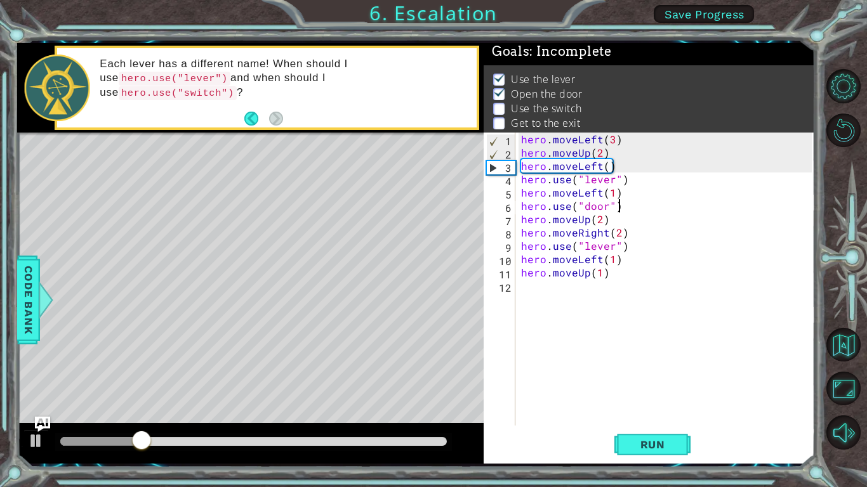
click at [612, 254] on div "hero . moveLeft ( 3 ) hero . moveUp ( 2 ) hero . moveLeft ( ) hero . use ( "lev…" at bounding box center [667, 293] width 299 height 320
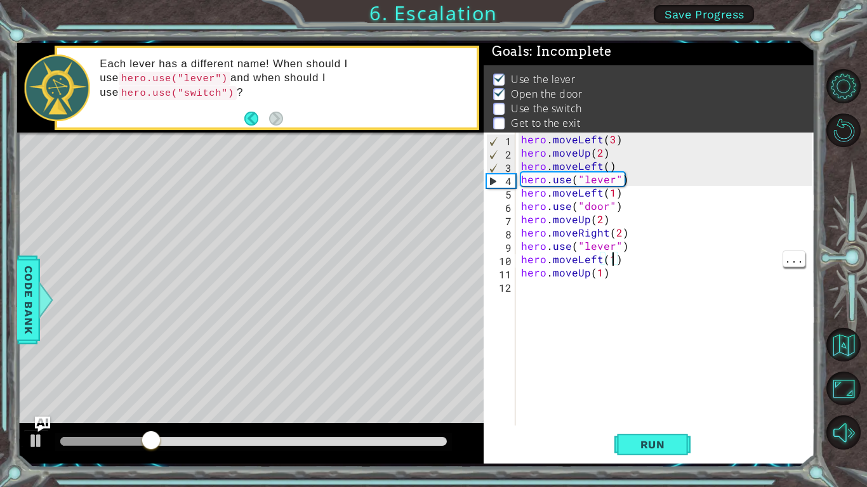
click at [608, 249] on div "hero . moveLeft ( 3 ) hero . moveUp ( 2 ) hero . moveLeft ( ) hero . use ( "lev…" at bounding box center [667, 293] width 299 height 320
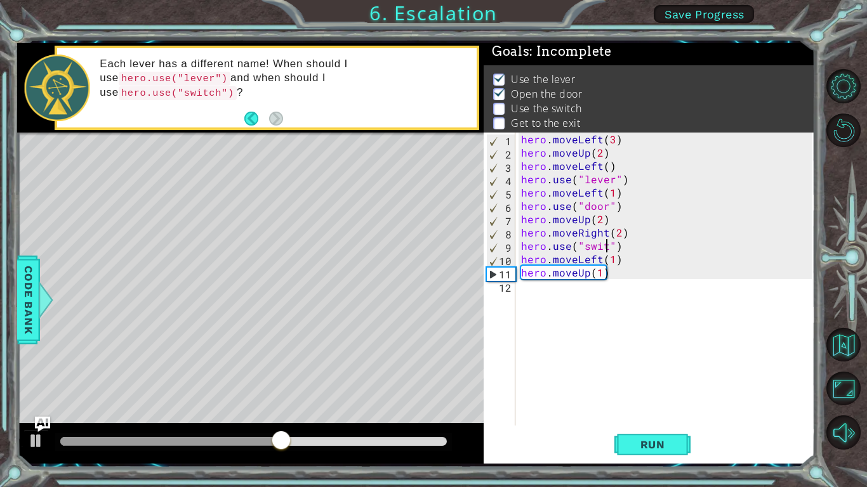
scroll to position [0, 6]
click at [660, 379] on button "Run" at bounding box center [652, 444] width 76 height 33
click at [596, 262] on div "hero . moveLeft ( 3 ) hero . moveUp ( 2 ) hero . moveLeft ( ) hero . use ( "lev…" at bounding box center [667, 293] width 299 height 320
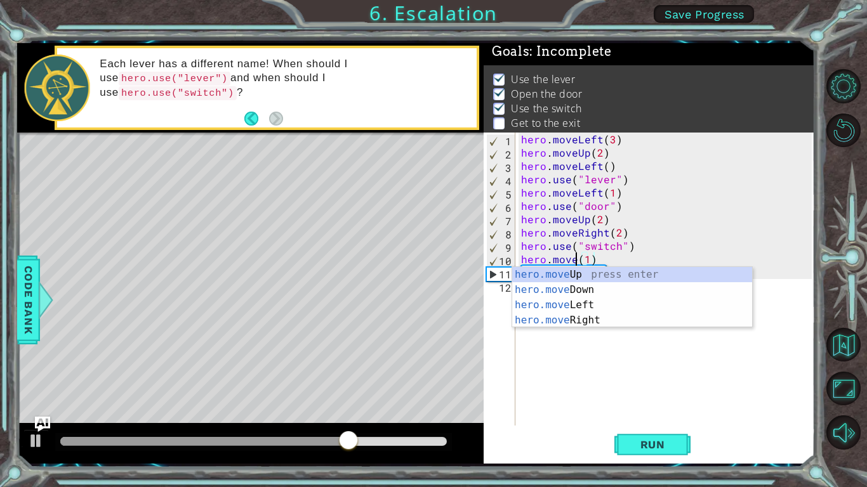
scroll to position [0, 4]
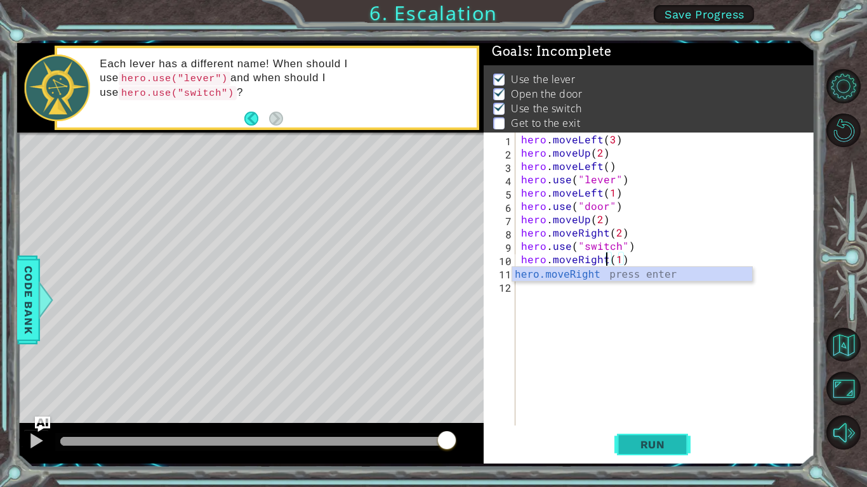
click at [666, 379] on span "Run" at bounding box center [652, 444] width 50 height 13
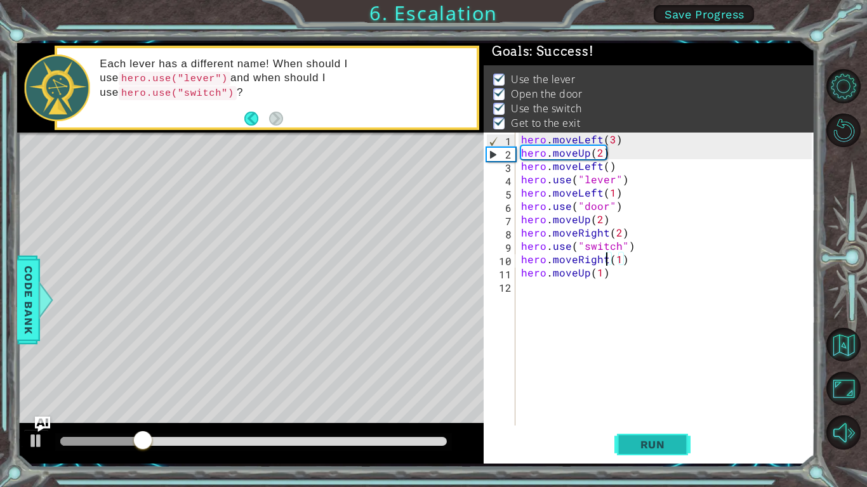
type textarea "hero.moveUp(1)"
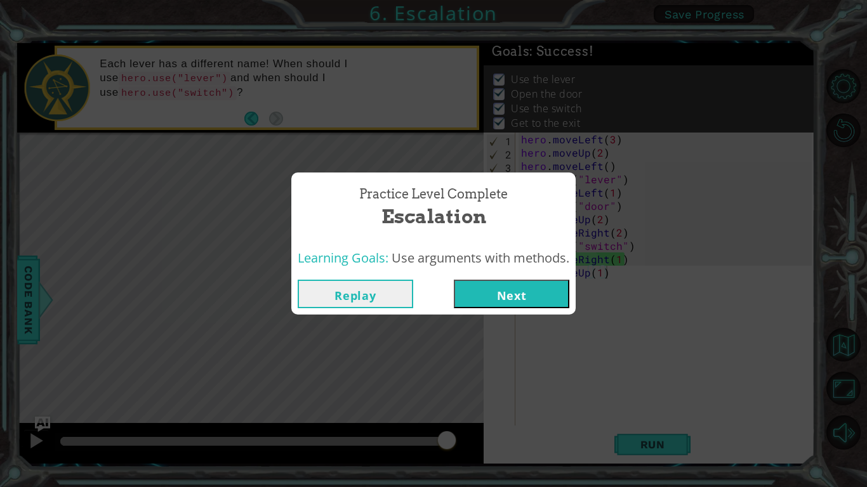
click at [532, 298] on button "Next" at bounding box center [511, 294] width 115 height 29
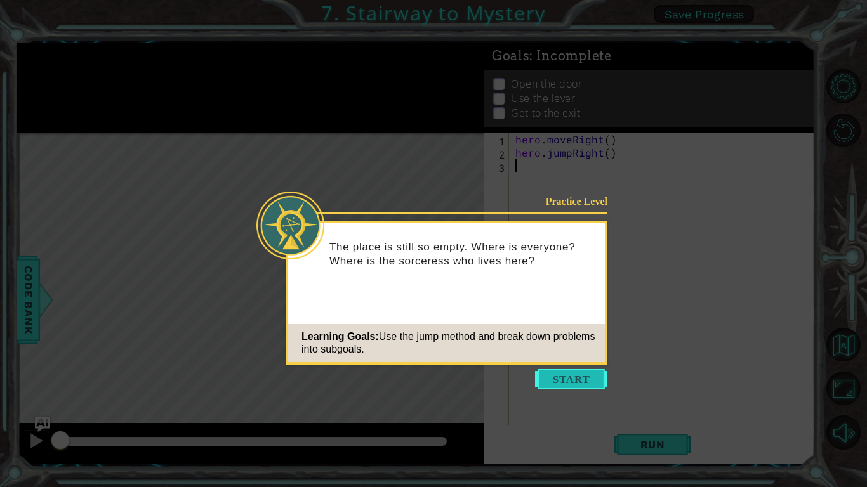
click at [574, 378] on button "Start" at bounding box center [571, 379] width 72 height 20
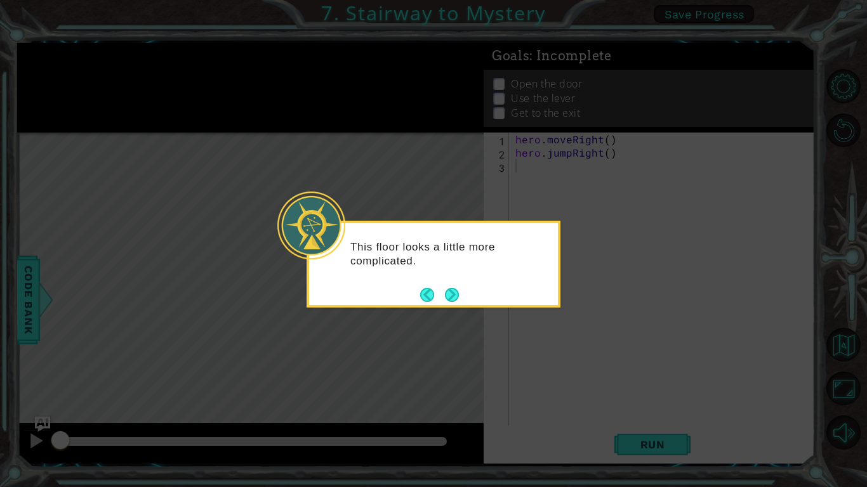
click at [468, 292] on div "This floor looks a little more complicated." at bounding box center [433, 260] width 249 height 64
click at [461, 298] on button "Next" at bounding box center [452, 295] width 22 height 22
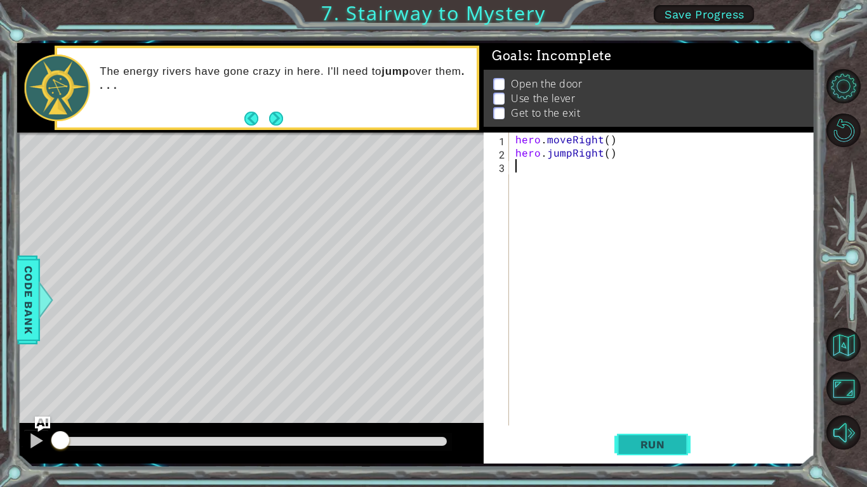
click at [653, 379] on span "Run" at bounding box center [652, 444] width 50 height 13
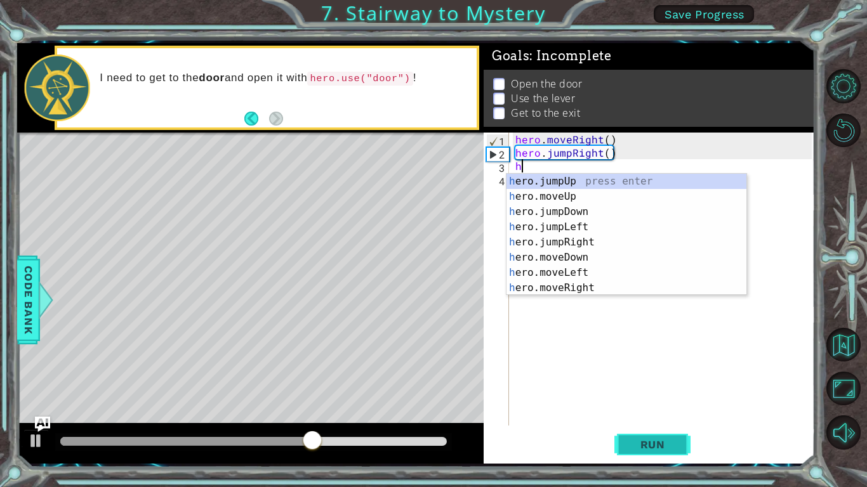
scroll to position [15, 0]
type textarea "hero.moveUp(1)"
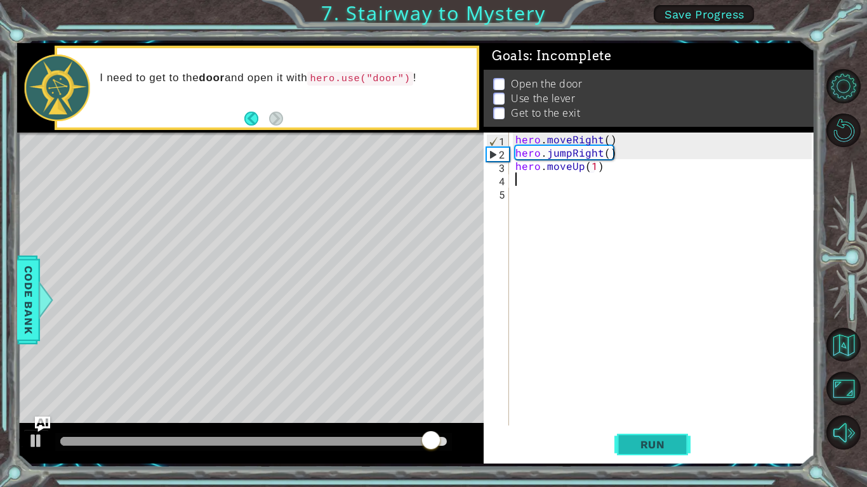
scroll to position [0, 0]
type textarea "h"
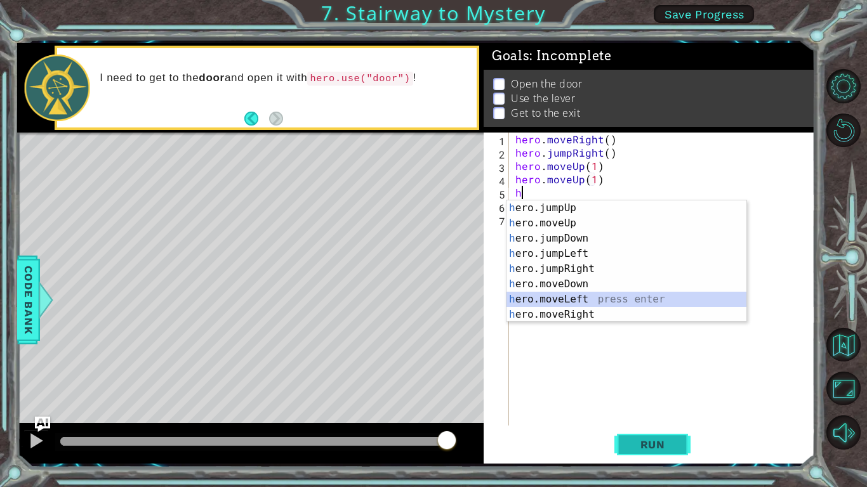
scroll to position [30, 0]
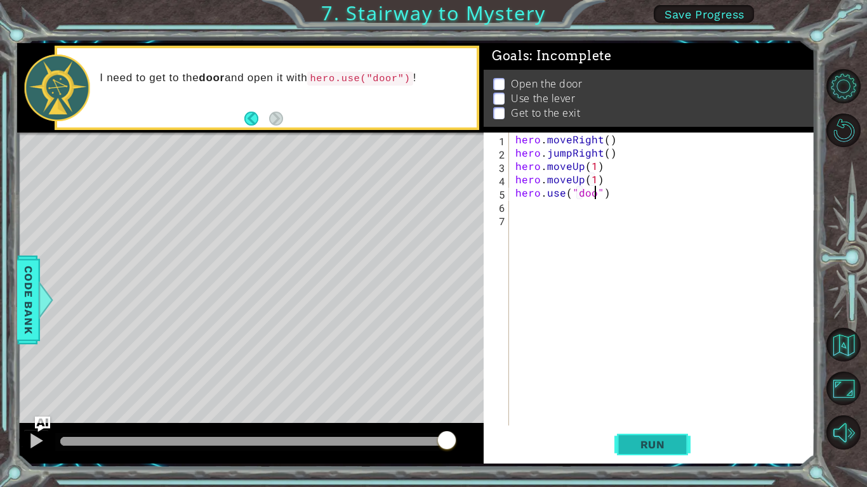
type textarea "hero.use("door")"
type textarea "h"
click at [651, 379] on button "Run" at bounding box center [652, 444] width 76 height 33
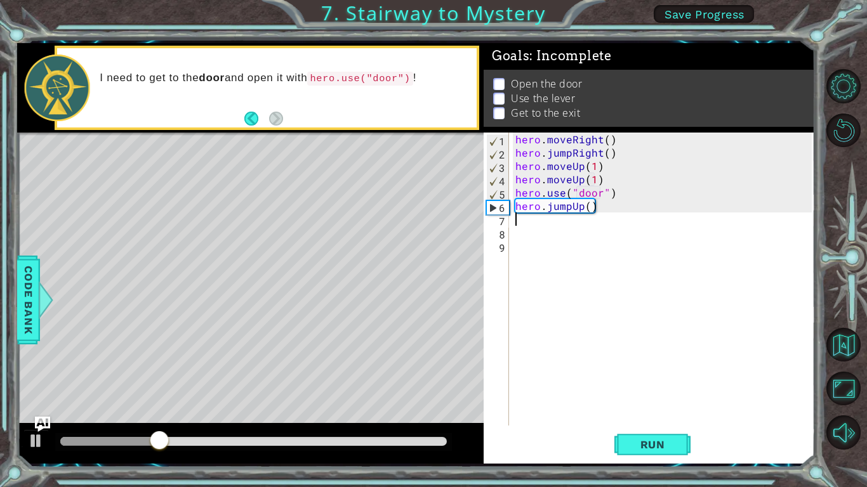
click at [546, 345] on div "hero . moveRight ( ) hero . jumpRight ( ) hero . moveUp ( 1 ) hero . moveUp ( 1…" at bounding box center [665, 293] width 305 height 320
type textarea "hero.moveUp(1)"
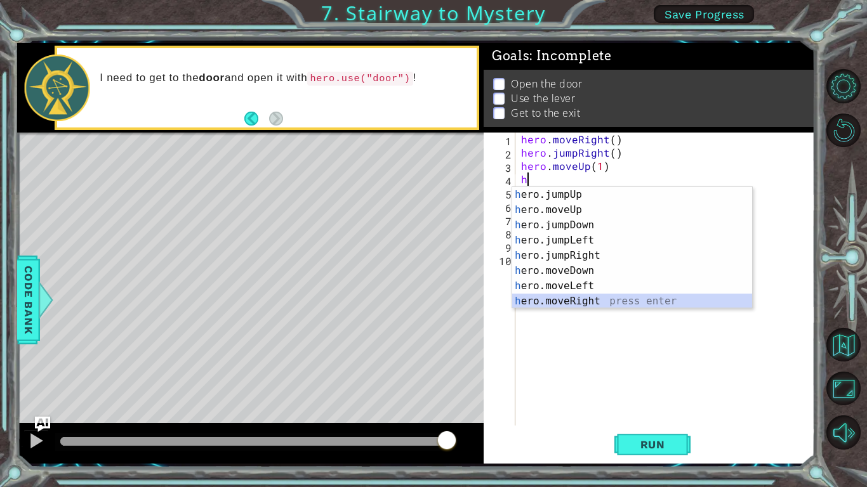
scroll to position [15, 0]
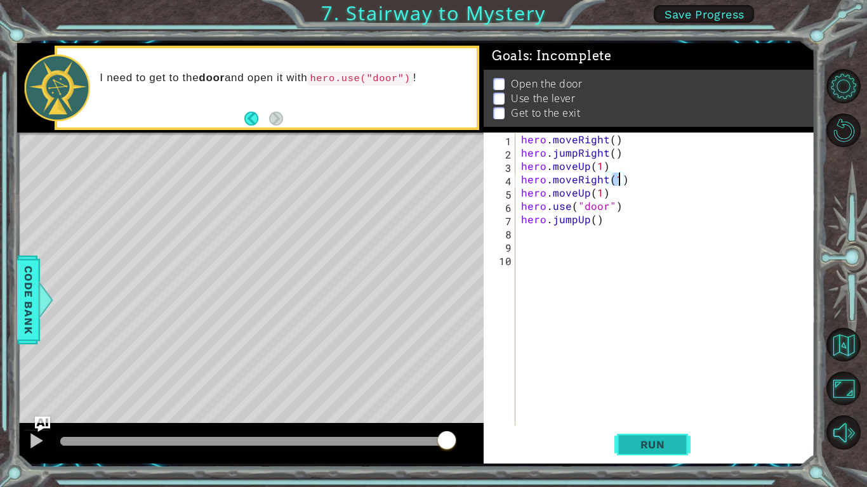
click at [669, 379] on span "Run" at bounding box center [652, 444] width 50 height 13
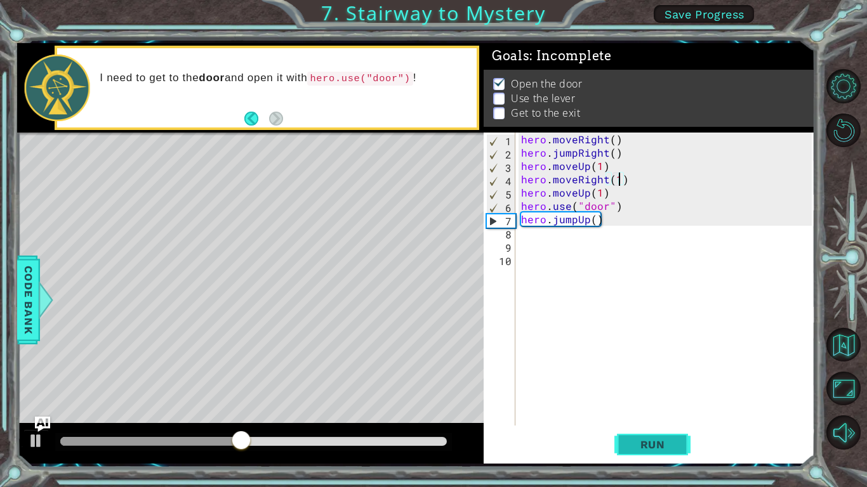
type textarea "hero.moveRight(1h)"
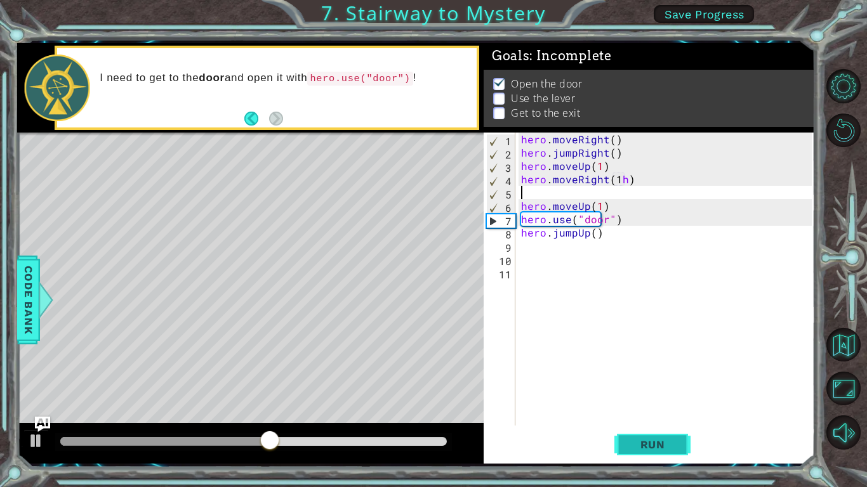
scroll to position [0, 0]
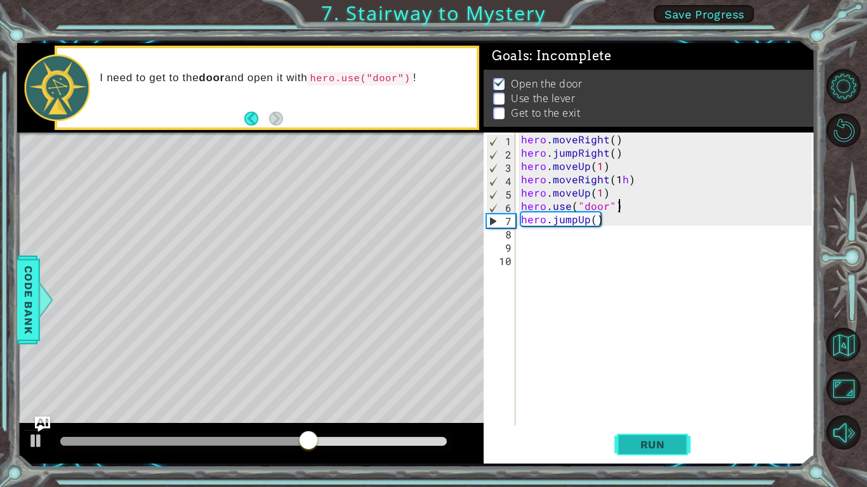
type textarea "hero.jumpUp()"
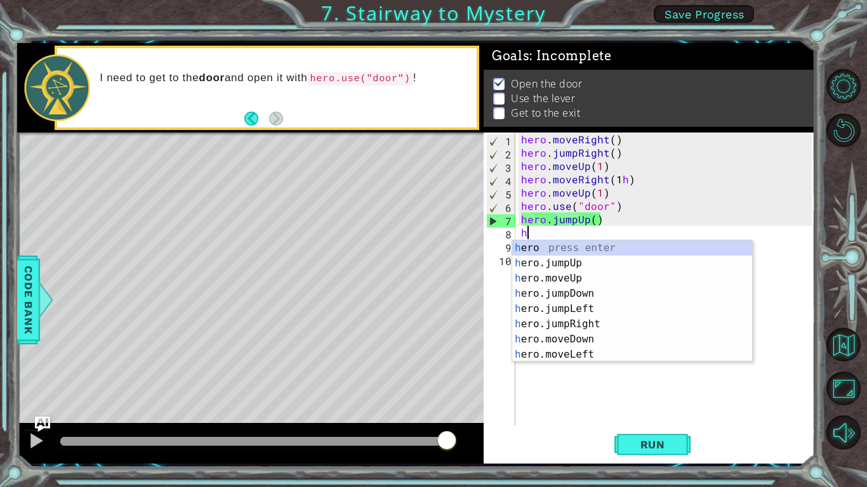
click at [577, 353] on div "h ero press enter h ero.jumpUp press enter h ero.moveUp press enter h ero.jumpD…" at bounding box center [632, 316] width 240 height 152
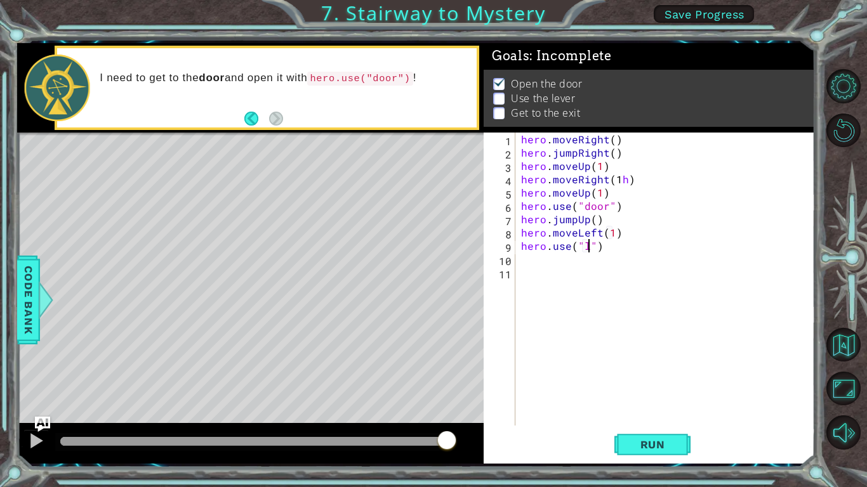
scroll to position [0, 4]
type textarea "hero.use("lever")"
type textarea "h"
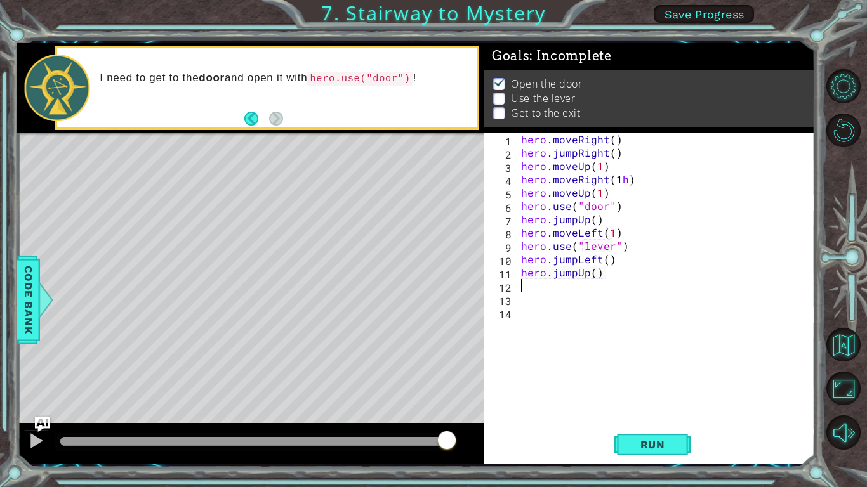
click at [609, 261] on div "hero . moveRight ( ) hero . jumpRight ( ) hero . moveUp ( 1 ) hero . moveRight …" at bounding box center [667, 293] width 299 height 320
click at [634, 379] on button "Run" at bounding box center [652, 444] width 76 height 33
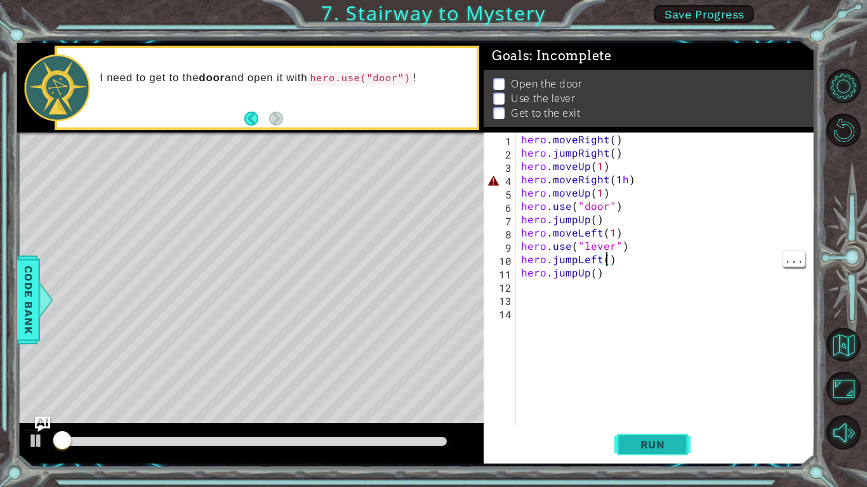
click at [642, 379] on button "Run" at bounding box center [652, 444] width 76 height 33
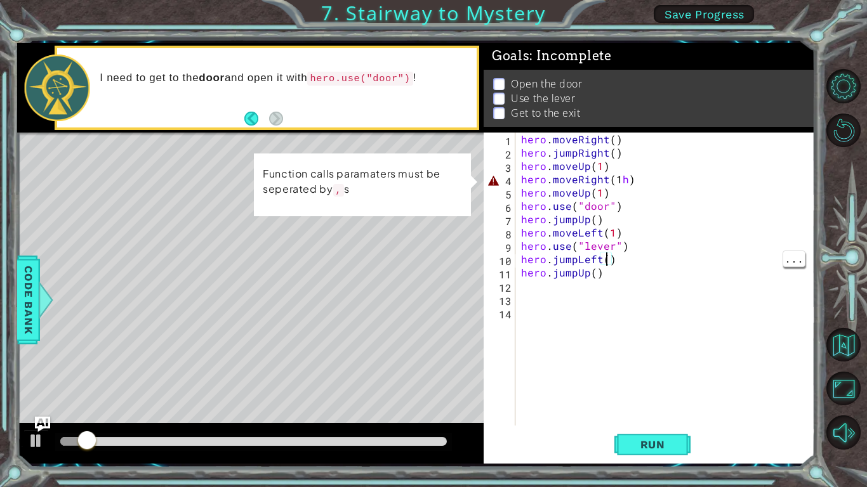
click at [630, 185] on div "hero . moveRight ( ) hero . jumpRight ( ) hero . moveUp ( 1 ) hero . moveRight …" at bounding box center [667, 293] width 299 height 320
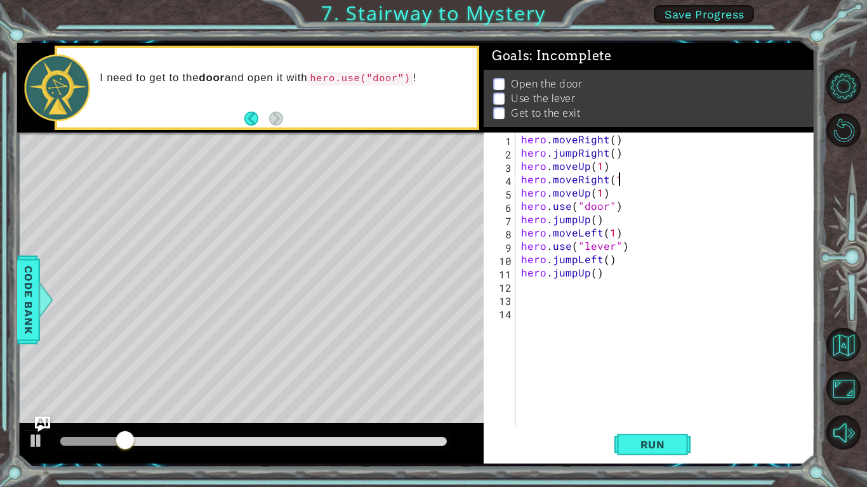
type textarea "hero.moveRight(1)"
click at [532, 285] on div "hero . moveRight ( ) hero . jumpRight ( ) hero . moveUp ( 1 ) hero . moveRight …" at bounding box center [667, 293] width 299 height 320
type textarea "h"
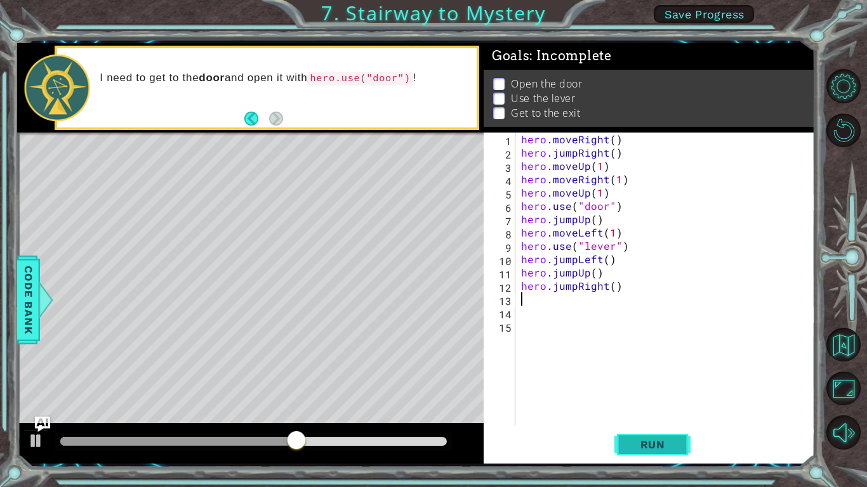
click at [660, 379] on button "Run" at bounding box center [652, 444] width 76 height 33
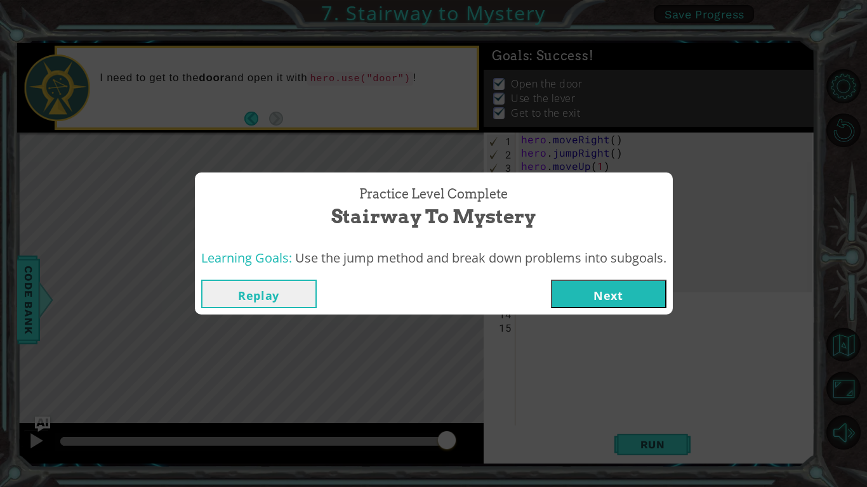
click at [617, 298] on button "Next" at bounding box center [608, 294] width 115 height 29
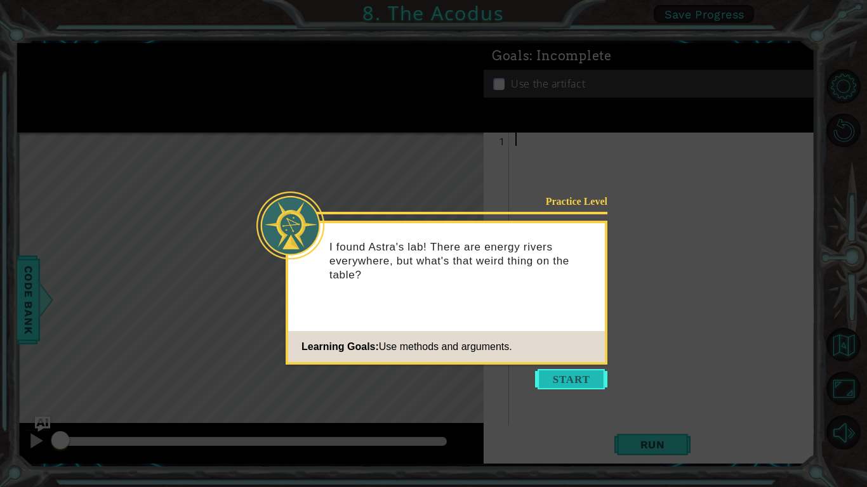
click at [580, 379] on button "Start" at bounding box center [571, 379] width 72 height 20
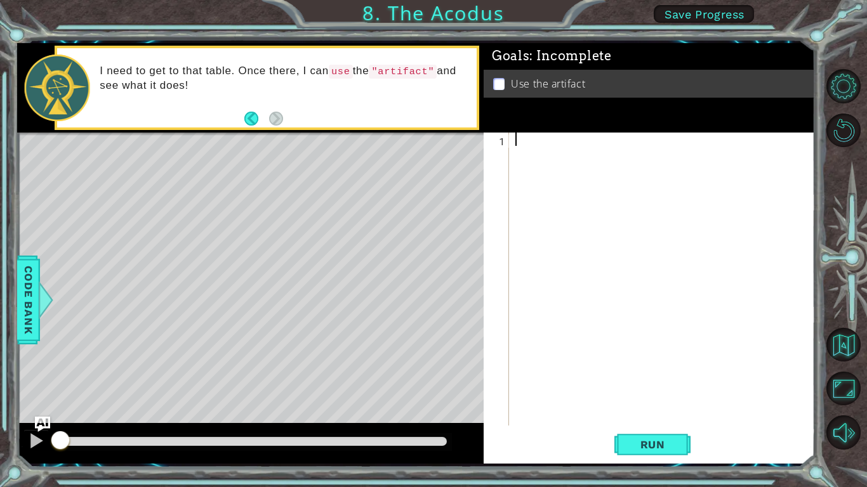
type textarea "h"
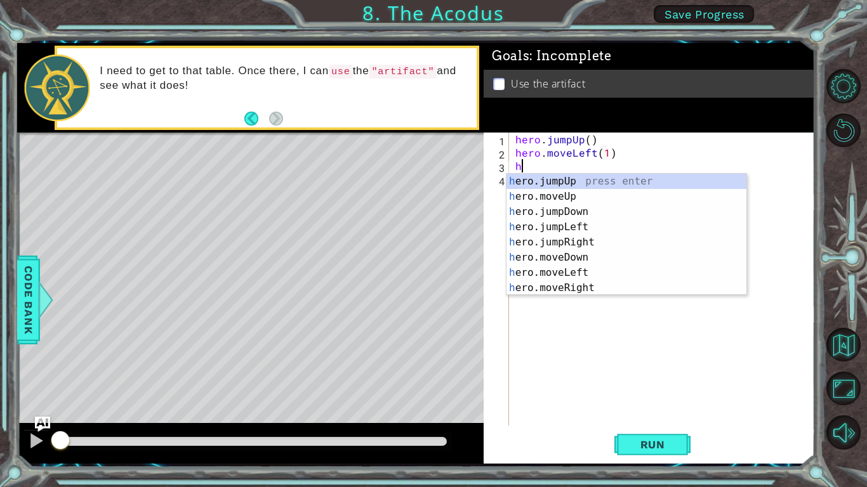
type textarea "h"
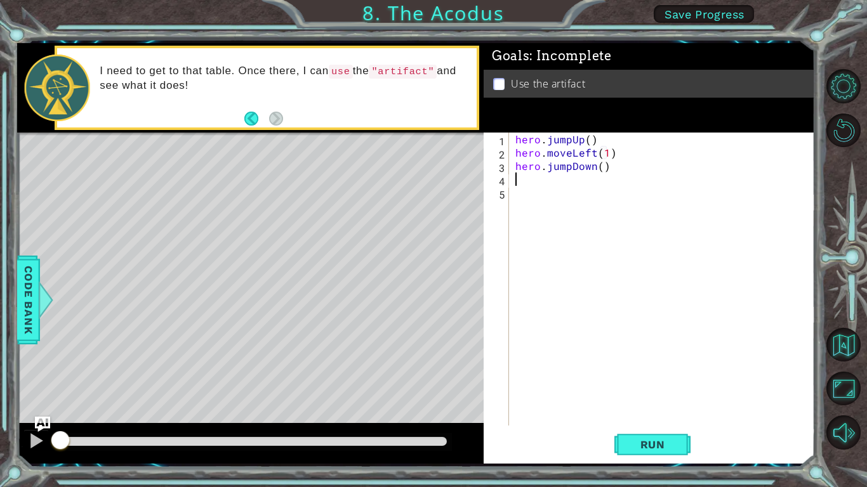
type textarea "h"
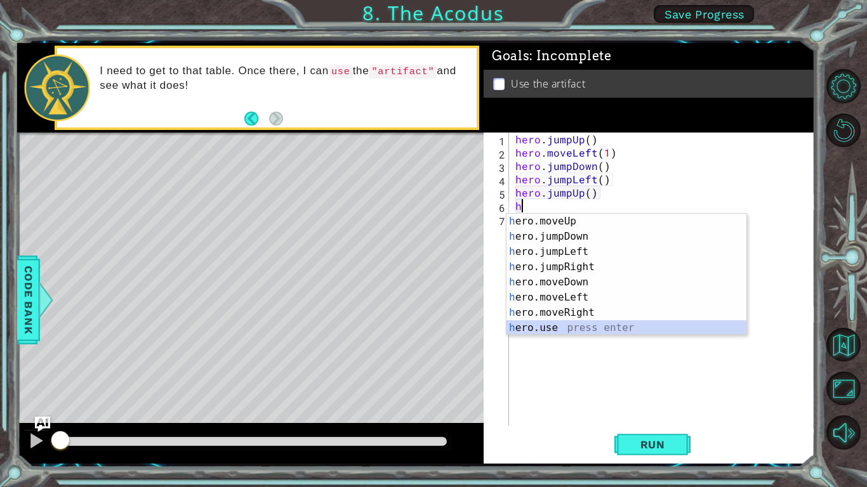
scroll to position [15, 0]
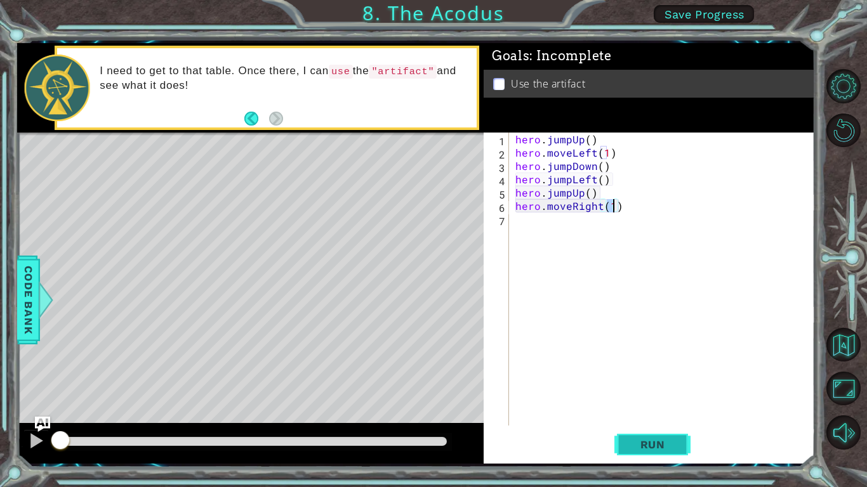
type textarea "hero.moveRight(1)"
click at [645, 379] on span "Run" at bounding box center [652, 444] width 50 height 13
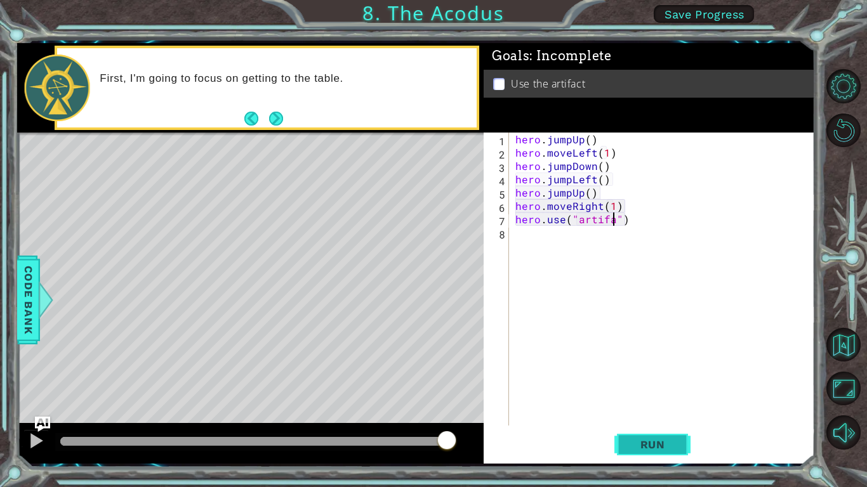
scroll to position [0, 6]
type textarea "hero.use("artifact")"
click at [654, 379] on button "Run" at bounding box center [652, 444] width 76 height 33
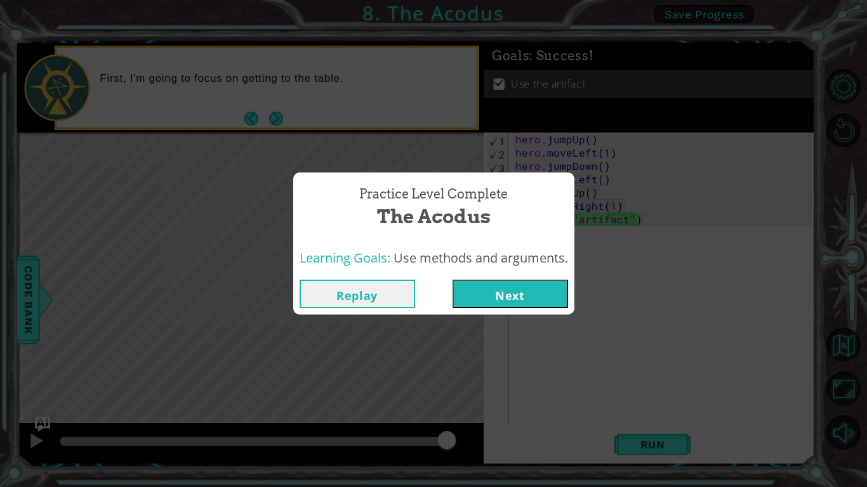
click at [543, 290] on button "Next" at bounding box center [509, 294] width 115 height 29
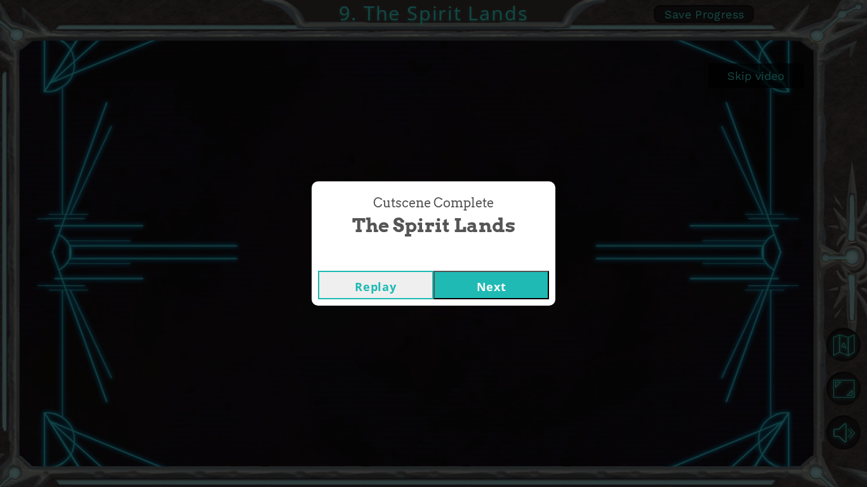
click at [476, 277] on button "Next" at bounding box center [490, 285] width 115 height 29
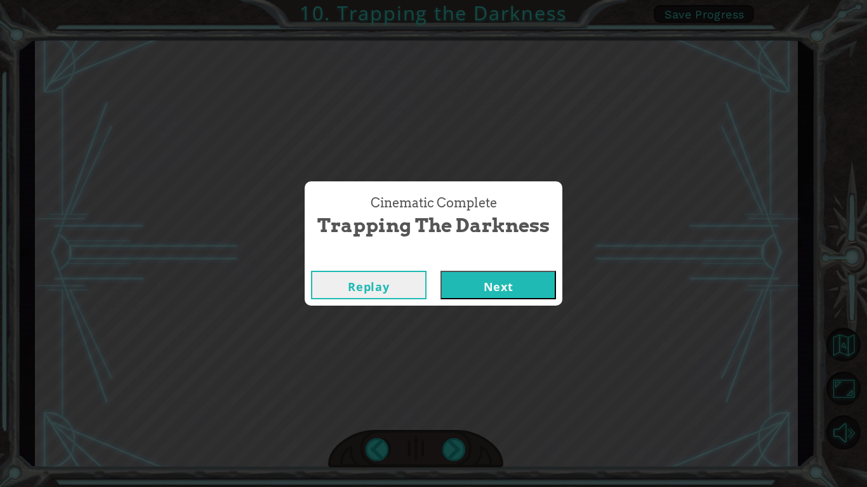
click at [520, 284] on button "Next" at bounding box center [497, 285] width 115 height 29
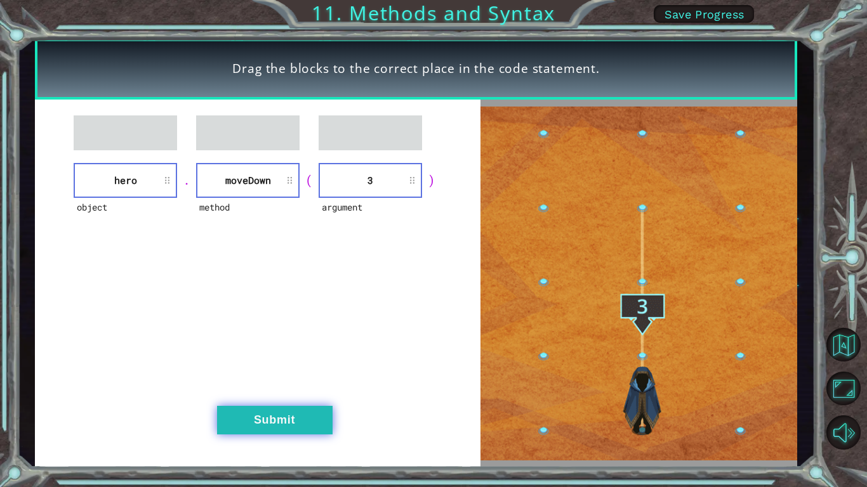
click at [282, 379] on button "Submit" at bounding box center [274, 420] width 115 height 29
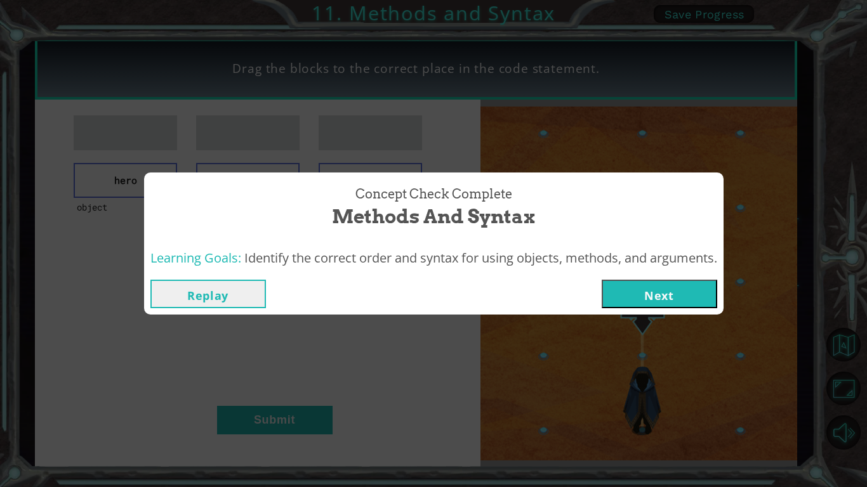
click at [686, 291] on button "Next" at bounding box center [658, 294] width 115 height 29
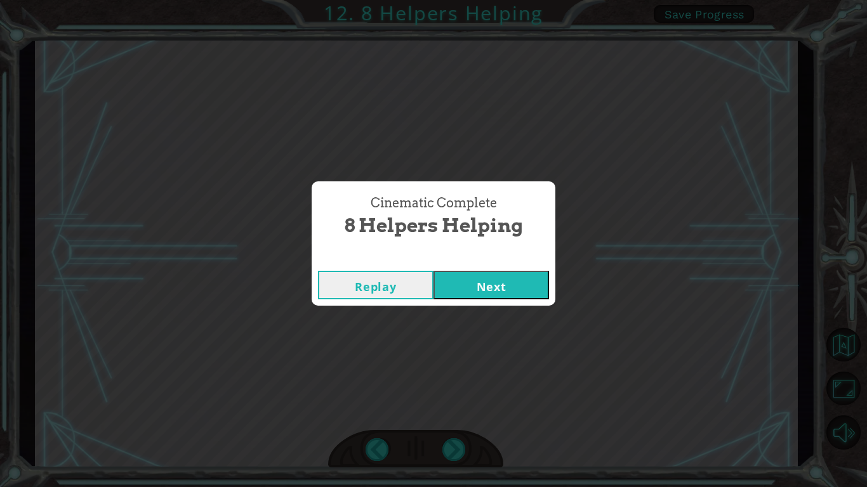
click at [513, 287] on button "Next" at bounding box center [490, 285] width 115 height 29
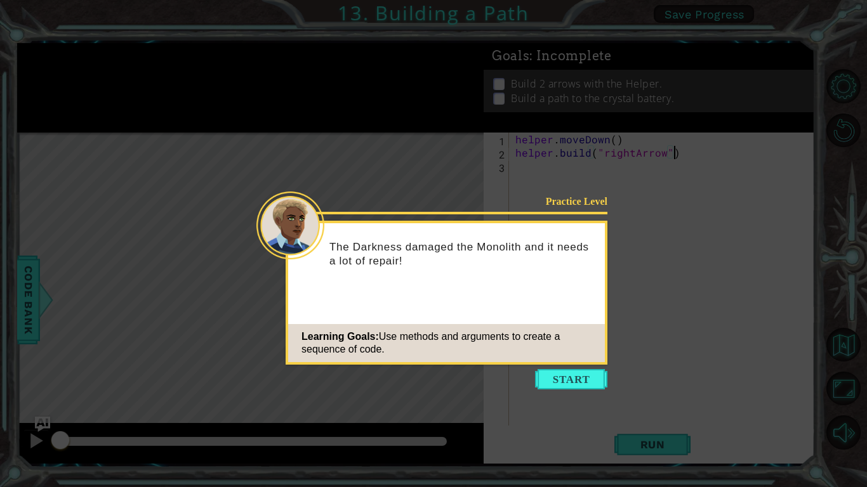
click at [575, 379] on icon at bounding box center [433, 243] width 867 height 487
click at [577, 379] on button "Start" at bounding box center [571, 379] width 72 height 20
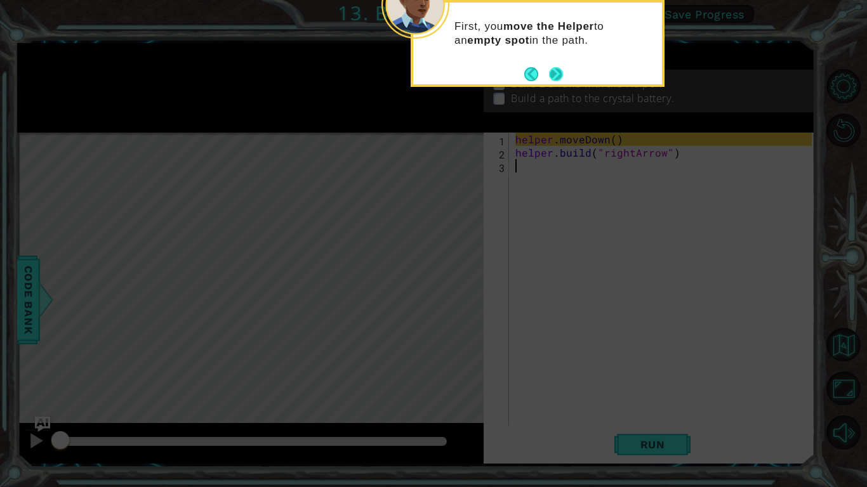
click at [561, 70] on button "Next" at bounding box center [556, 74] width 18 height 18
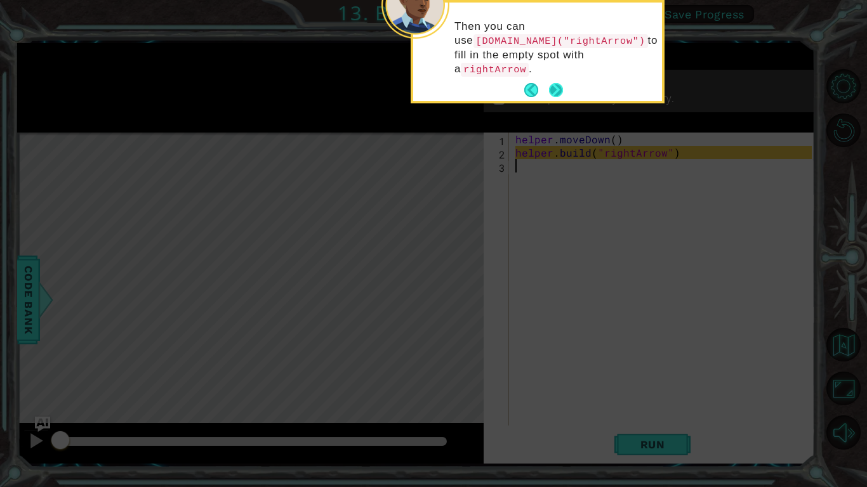
click at [563, 82] on button "Next" at bounding box center [555, 89] width 15 height 15
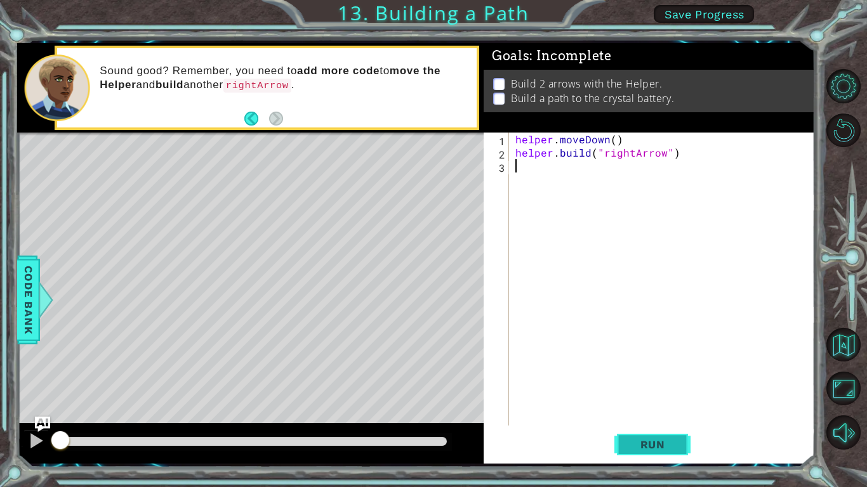
click at [651, 379] on button "Run" at bounding box center [652, 444] width 76 height 33
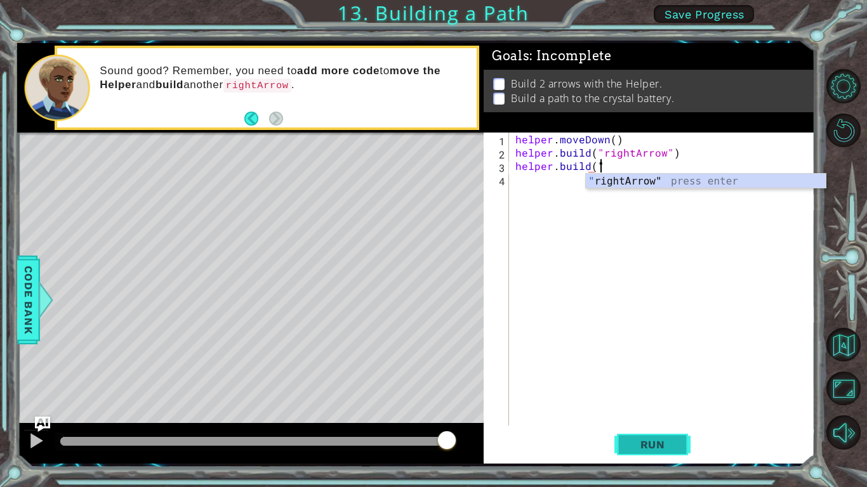
scroll to position [0, 4]
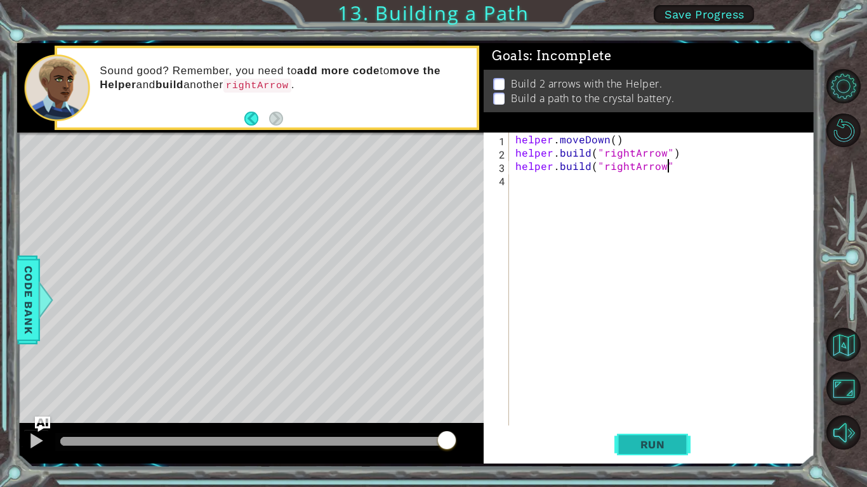
type textarea "[DOMAIN_NAME]("rightArrow")"
click at [636, 379] on span "Run" at bounding box center [652, 444] width 50 height 13
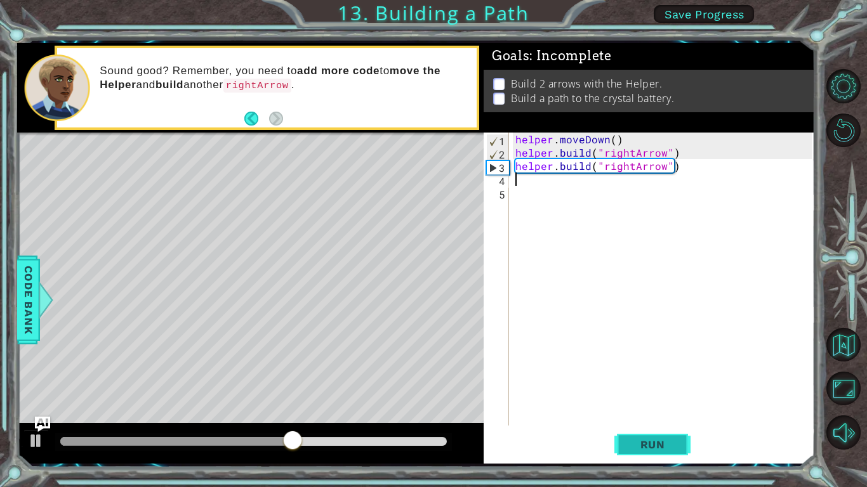
type textarea "[DOMAIN_NAME]("rightArrow")"
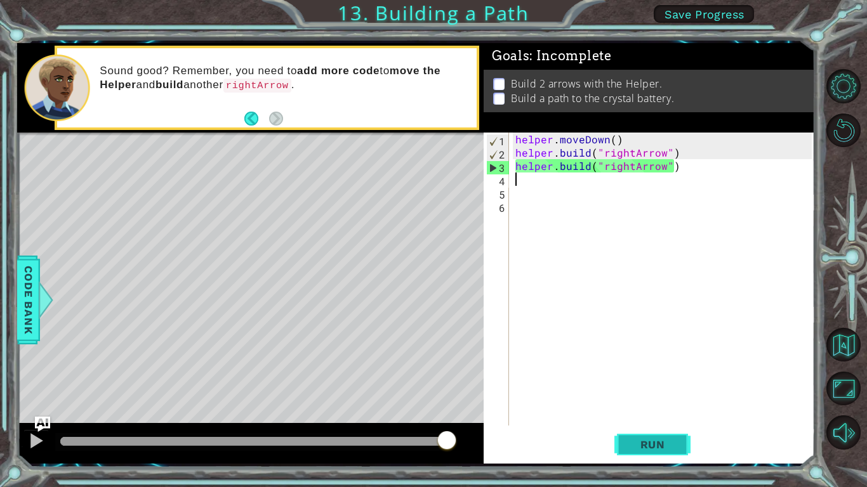
type textarea "[DOMAIN_NAME]("rightArrow")"
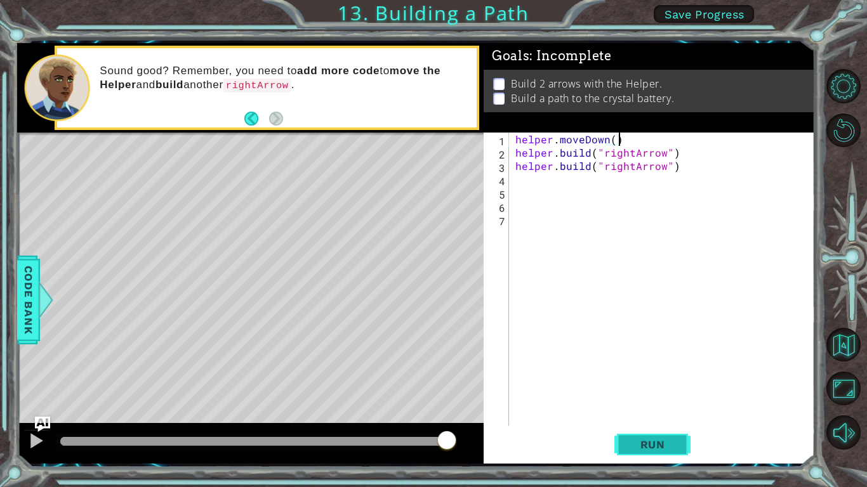
type textarea "[DOMAIN_NAME]("rightArrow")"
click at [652, 379] on span "Run" at bounding box center [652, 444] width 50 height 13
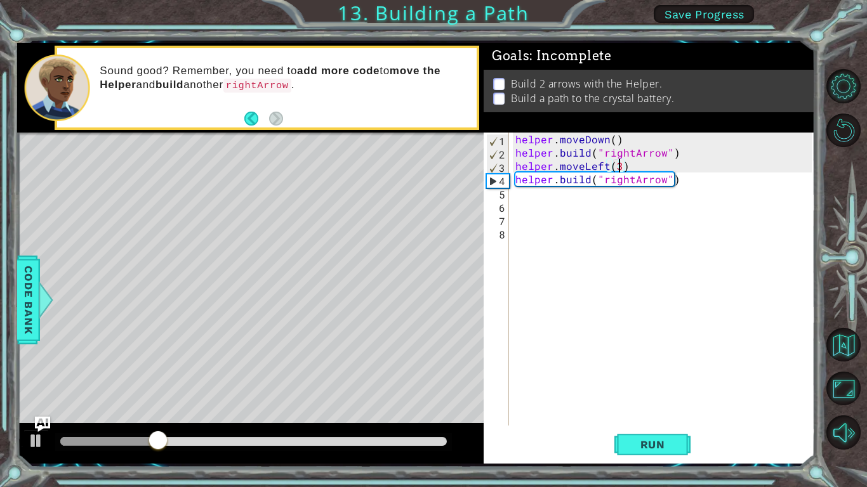
click at [609, 168] on div "helper . moveDown ( ) helper . build ( "rightArrow" ) helper . moveLeft ( 3 ) h…" at bounding box center [665, 293] width 305 height 320
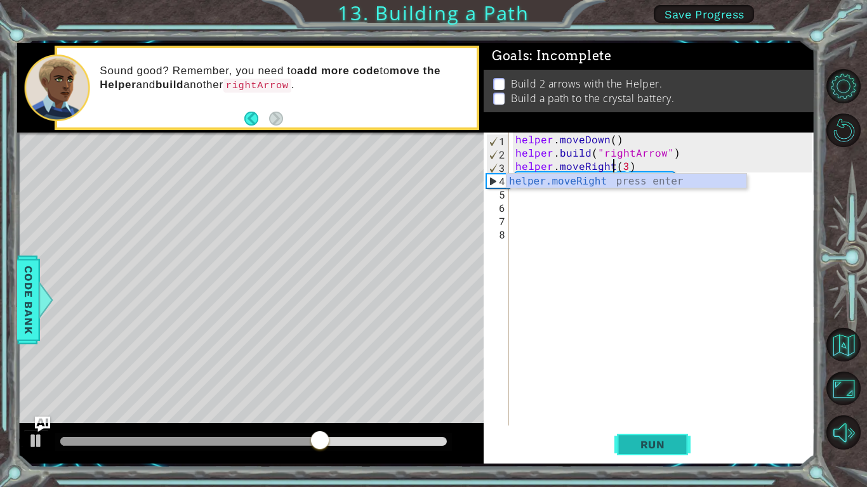
type textarea "helper.moveRight(3)"
click at [634, 379] on span "Run" at bounding box center [652, 444] width 50 height 13
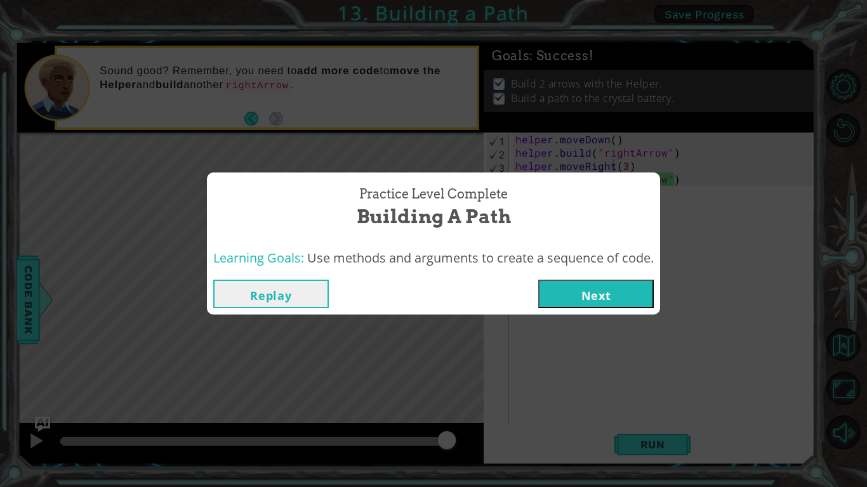
click at [596, 285] on button "Next" at bounding box center [595, 294] width 115 height 29
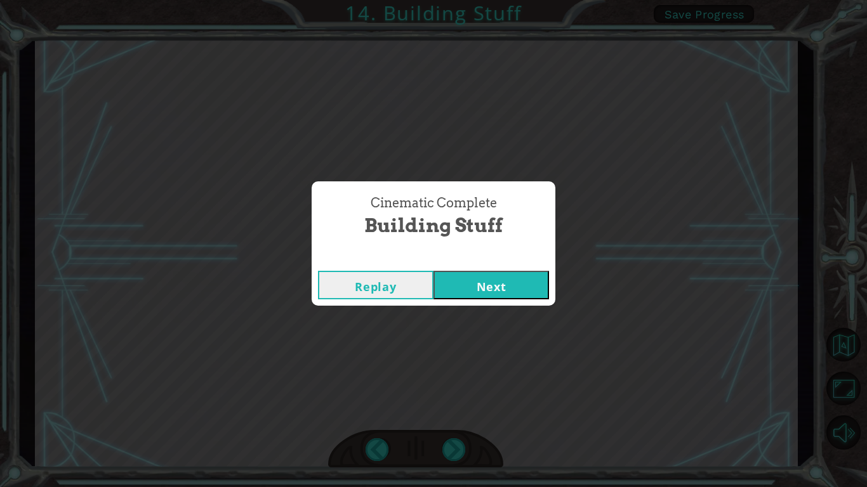
click at [485, 294] on button "Next" at bounding box center [490, 285] width 115 height 29
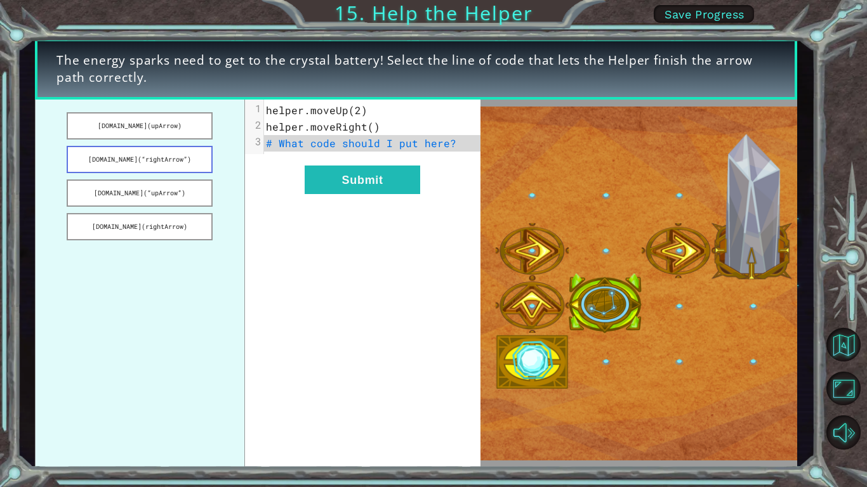
click at [174, 154] on button "[DOMAIN_NAME](“rightArrow”)" at bounding box center [140, 159] width 146 height 27
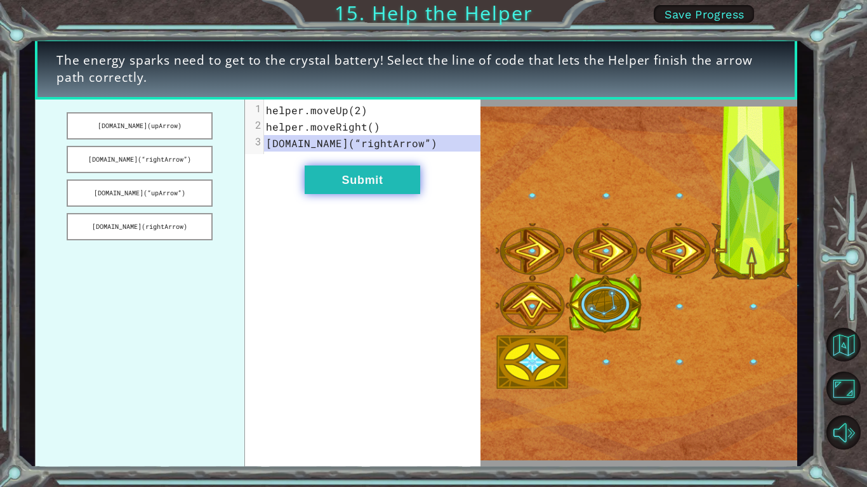
click at [372, 192] on button "Submit" at bounding box center [362, 180] width 115 height 29
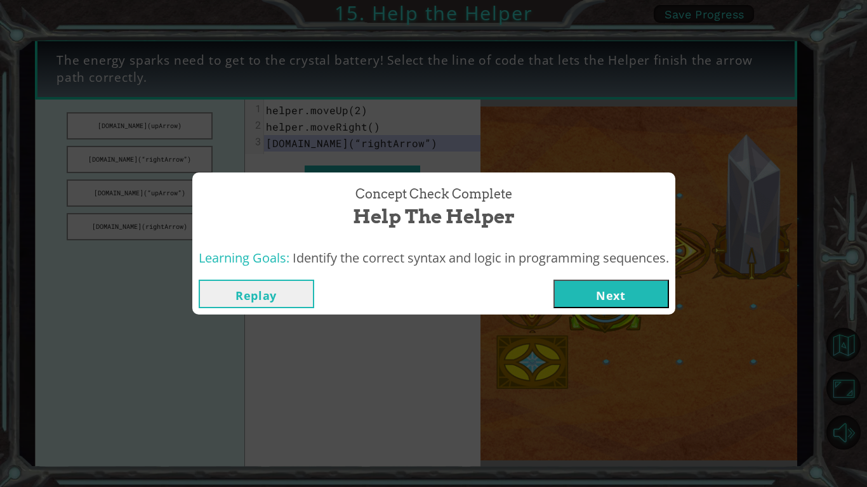
click at [624, 287] on button "Next" at bounding box center [610, 294] width 115 height 29
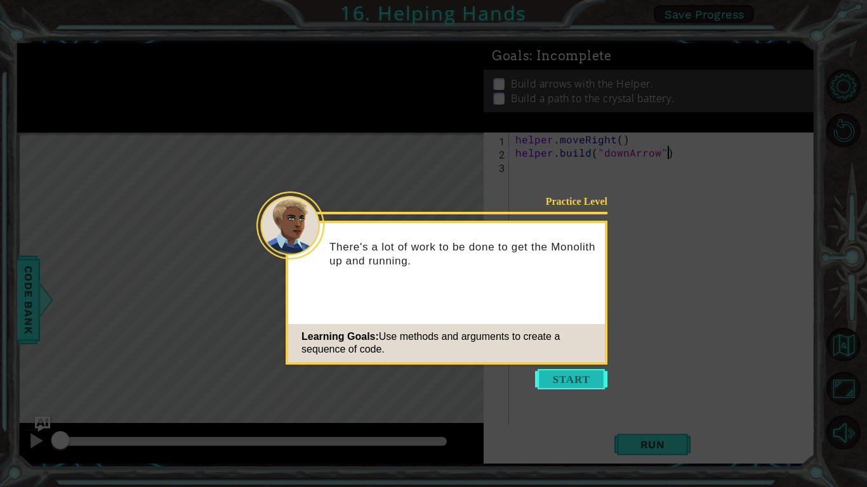
click at [546, 379] on button "Start" at bounding box center [571, 379] width 72 height 20
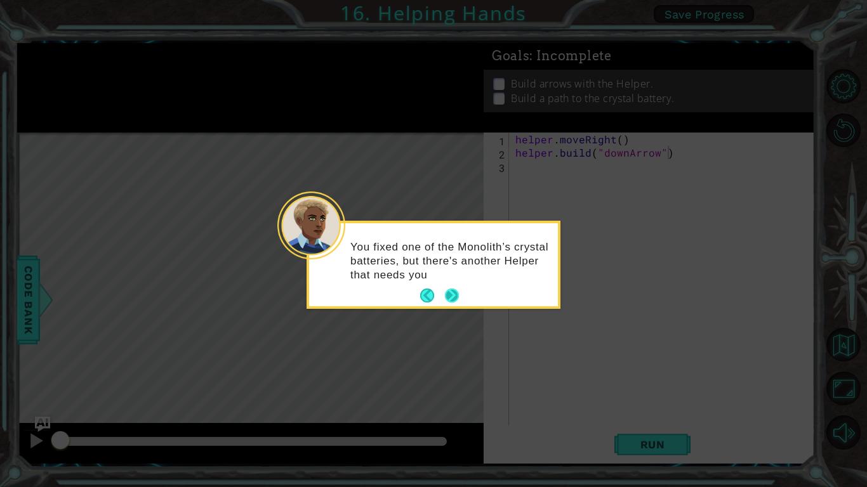
click at [459, 297] on button "Next" at bounding box center [452, 296] width 15 height 15
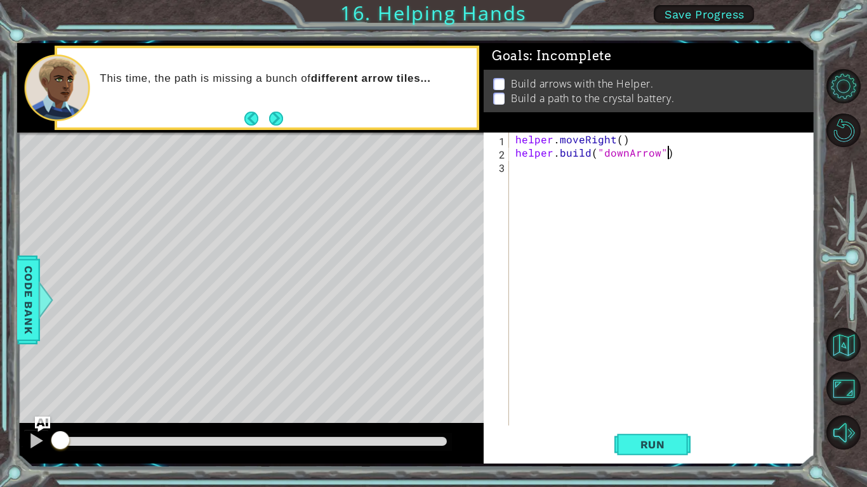
click at [275, 109] on footer at bounding box center [263, 118] width 39 height 19
click at [279, 121] on button "Next" at bounding box center [275, 118] width 15 height 15
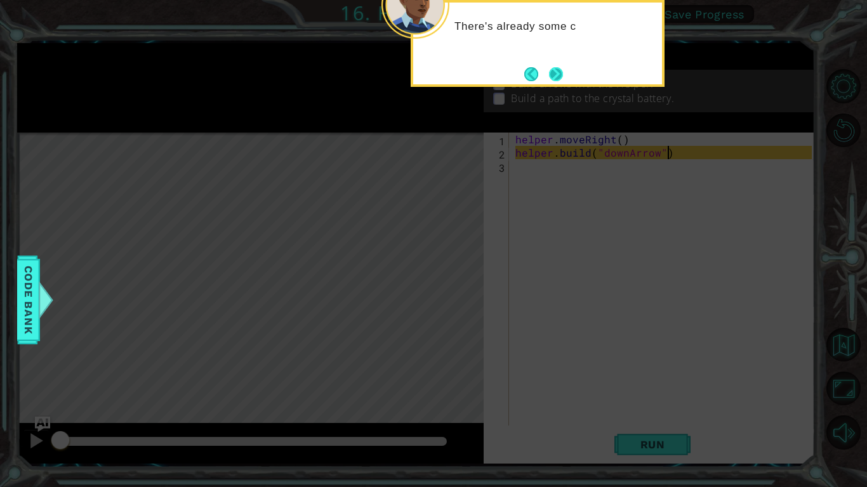
click at [557, 67] on button "Next" at bounding box center [555, 74] width 15 height 15
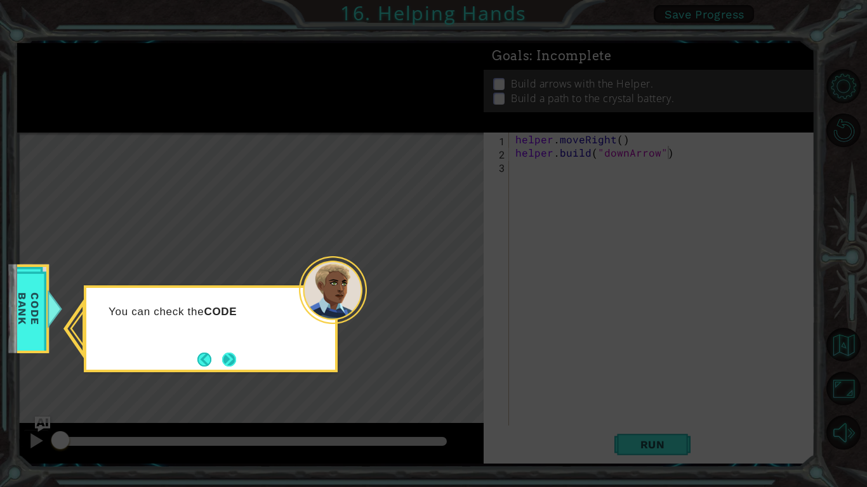
click at [232, 357] on button "Next" at bounding box center [229, 359] width 22 height 22
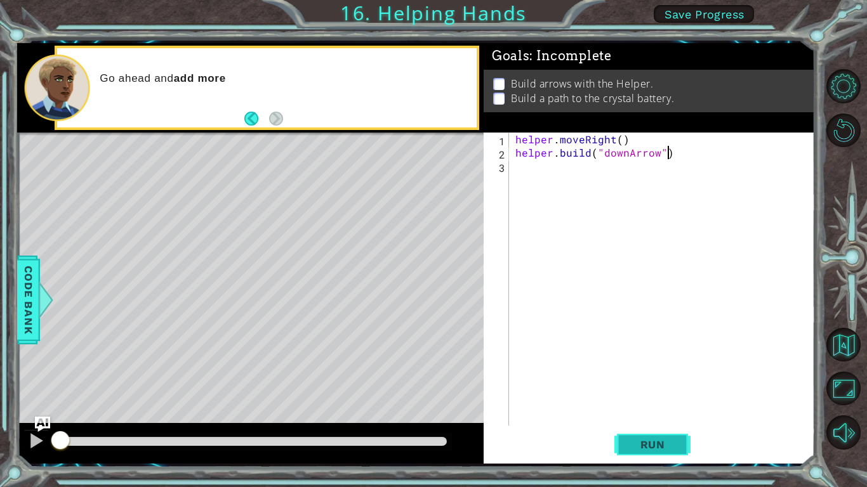
click at [662, 379] on span "Run" at bounding box center [652, 444] width 50 height 13
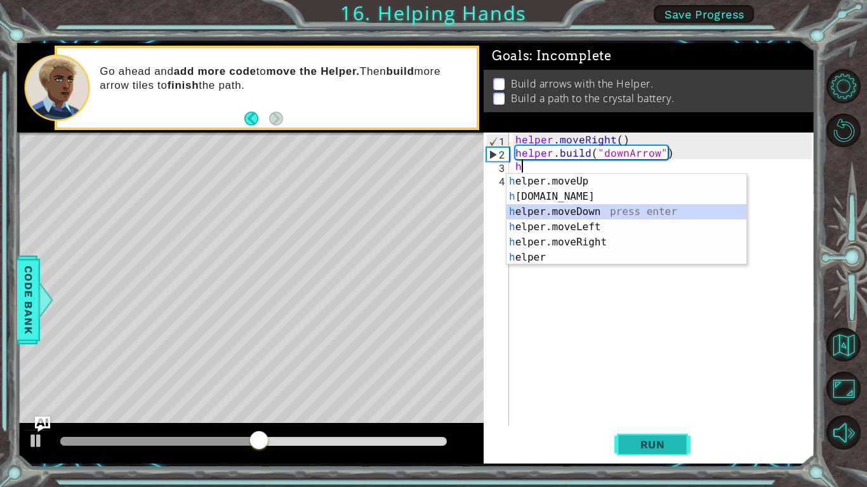
type textarea "helper.moveDown(1)"
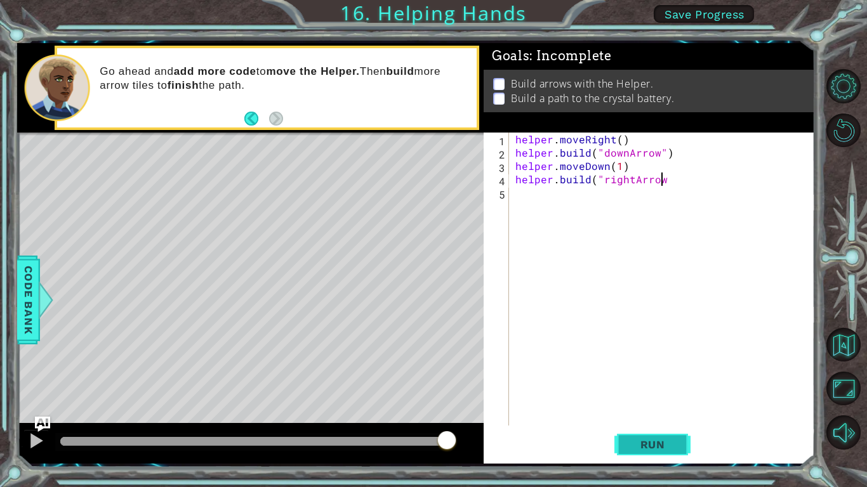
scroll to position [0, 9]
type textarea "[DOMAIN_NAME]("rightArrow")"
click at [653, 379] on span "Run" at bounding box center [652, 444] width 50 height 13
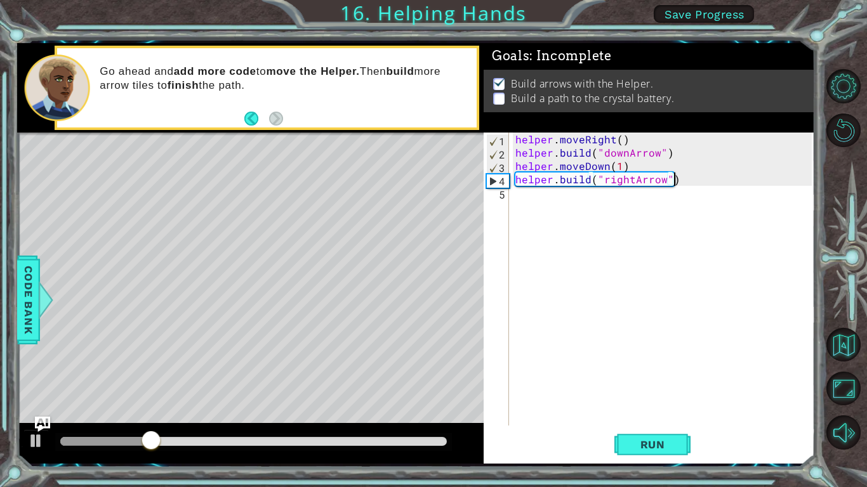
click at [525, 198] on div "helper . moveRight ( ) helper . build ( "downArrow" ) helper . moveDown ( 1 ) h…" at bounding box center [665, 293] width 305 height 320
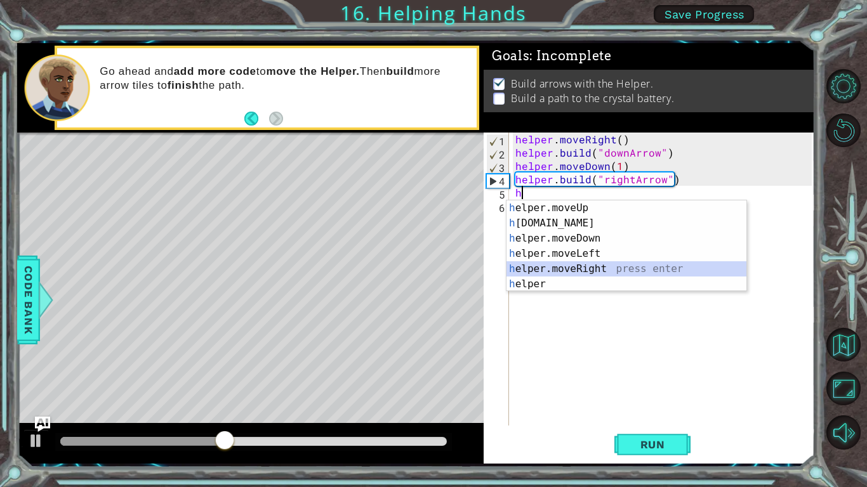
type textarea "helper.moveRight(1)"
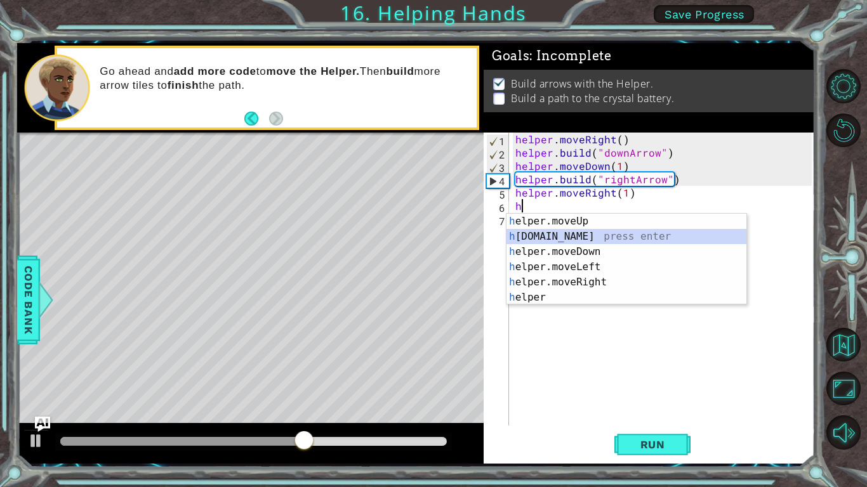
type textarea "[DOMAIN_NAME]("rightArrow")"
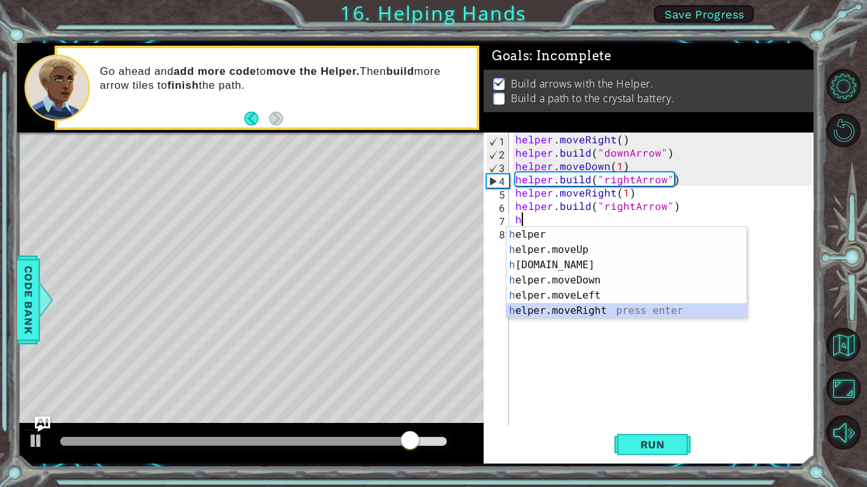
type textarea "helper.moveRight(1)"
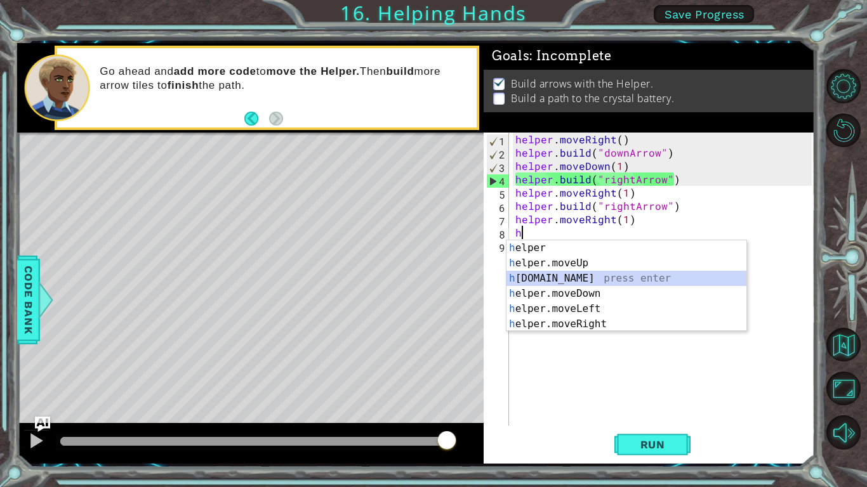
type textarea "[DOMAIN_NAME]("rightArrow")"
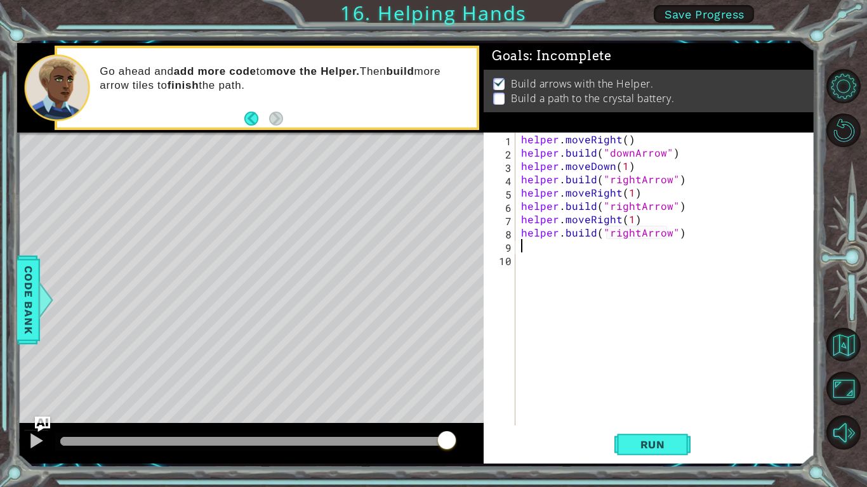
click at [644, 379] on div "helper . moveRight ( ) helper . build ( "downArrow" ) helper . moveDown ( 1 ) h…" at bounding box center [667, 293] width 299 height 320
click at [639, 379] on button "Run" at bounding box center [652, 444] width 76 height 33
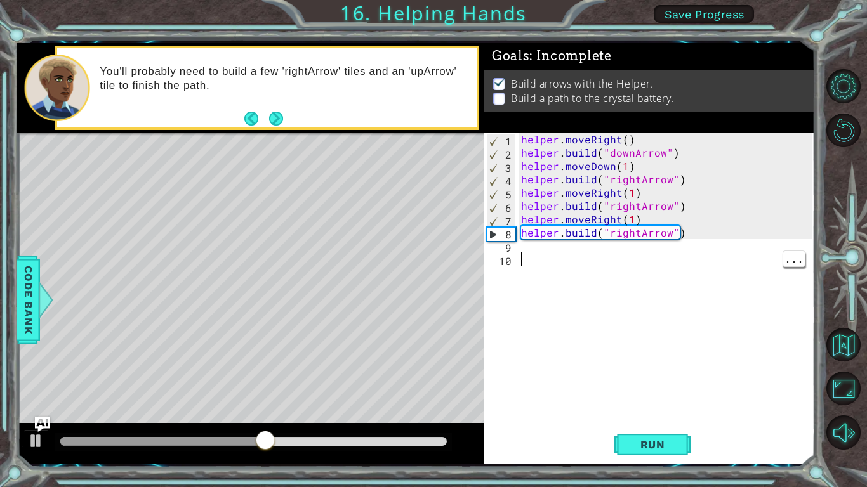
click at [634, 242] on div "helper . moveRight ( ) helper . build ( "downArrow" ) helper . moveDown ( 1 ) h…" at bounding box center [667, 293] width 299 height 320
click at [635, 237] on div "helper . moveRight ( ) helper . build ( "downArrow" ) helper . moveDown ( 1 ) h…" at bounding box center [667, 293] width 299 height 320
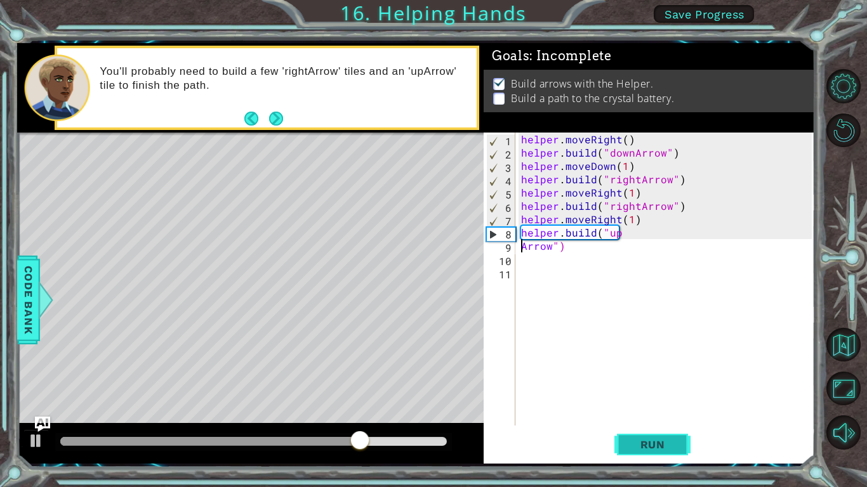
click at [661, 379] on span "Run" at bounding box center [652, 444] width 50 height 13
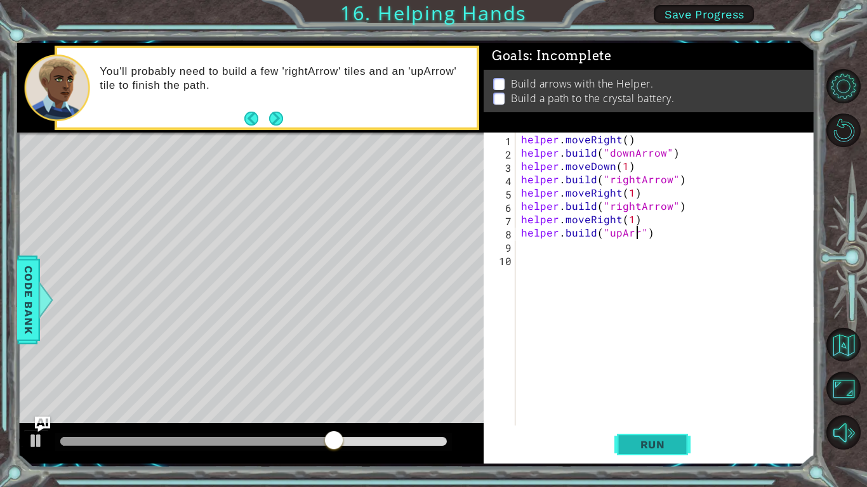
scroll to position [0, 8]
type textarea "[DOMAIN_NAME]("upArrow")"
click at [645, 379] on span "Run" at bounding box center [652, 444] width 50 height 13
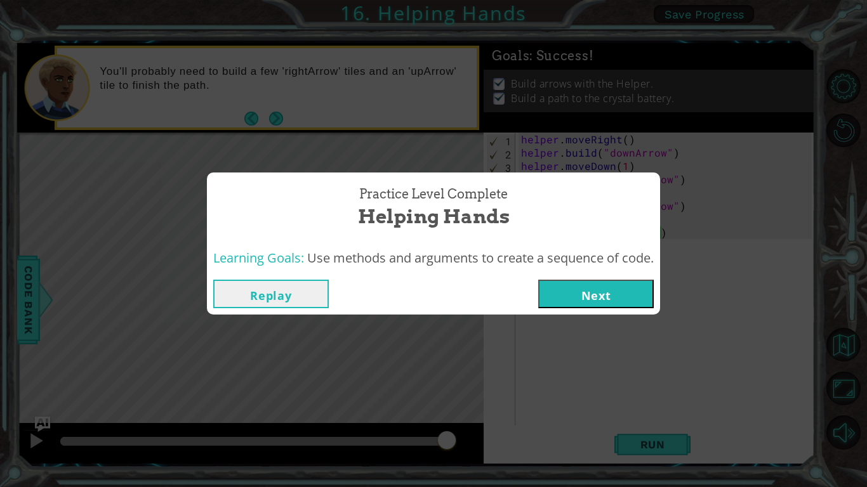
click at [577, 294] on button "Next" at bounding box center [595, 294] width 115 height 29
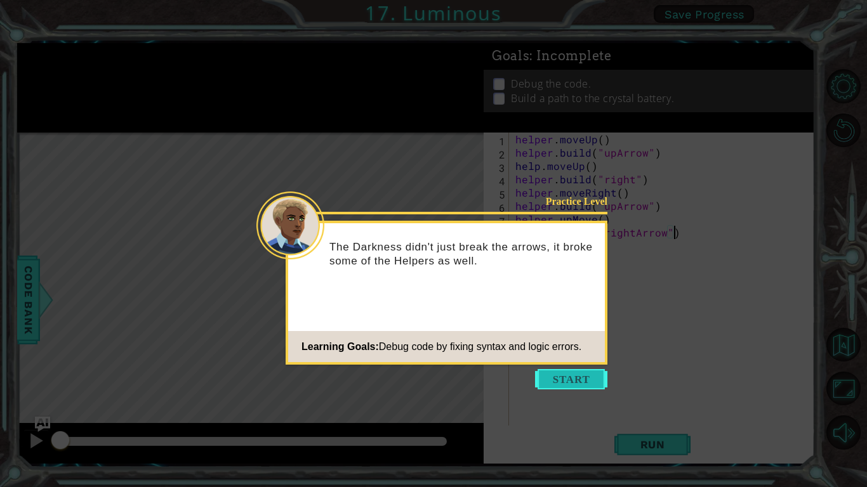
click at [568, 379] on button "Start" at bounding box center [571, 379] width 72 height 20
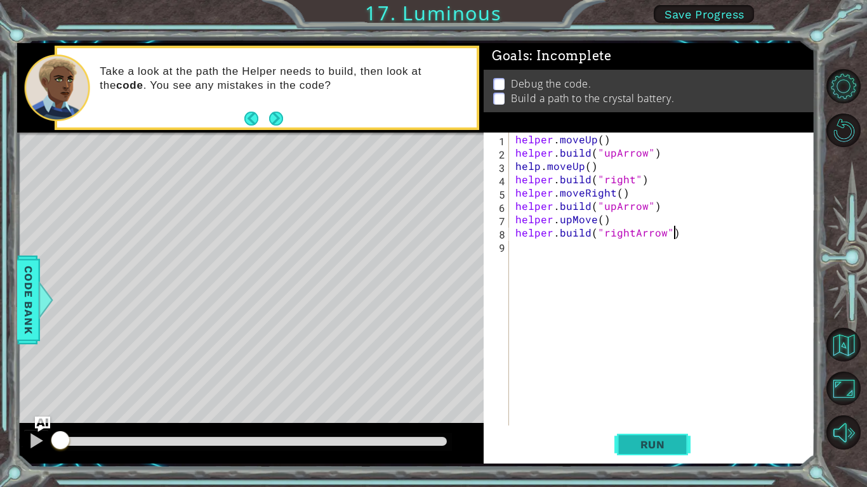
click at [644, 379] on span "Run" at bounding box center [652, 444] width 50 height 13
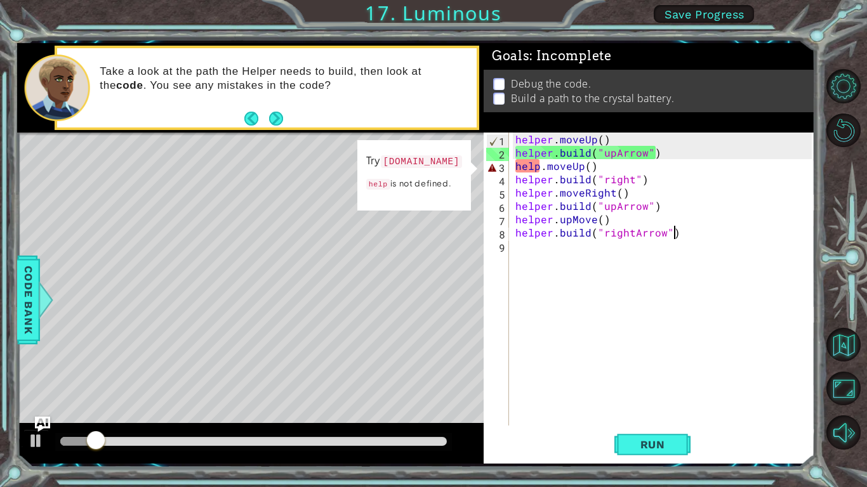
click at [539, 168] on div "helper . moveUp ( ) helper . build ( "upArrow" ) help . moveUp ( ) helper . bui…" at bounding box center [665, 293] width 305 height 320
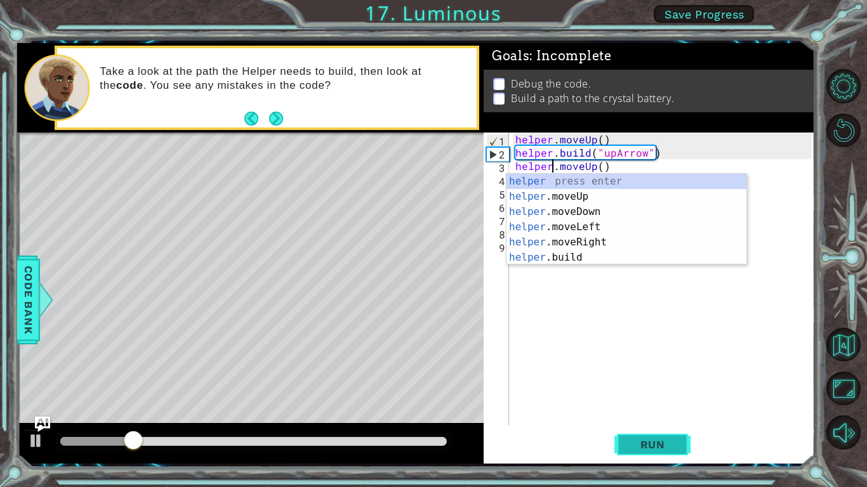
click at [655, 379] on span "Run" at bounding box center [652, 444] width 50 height 13
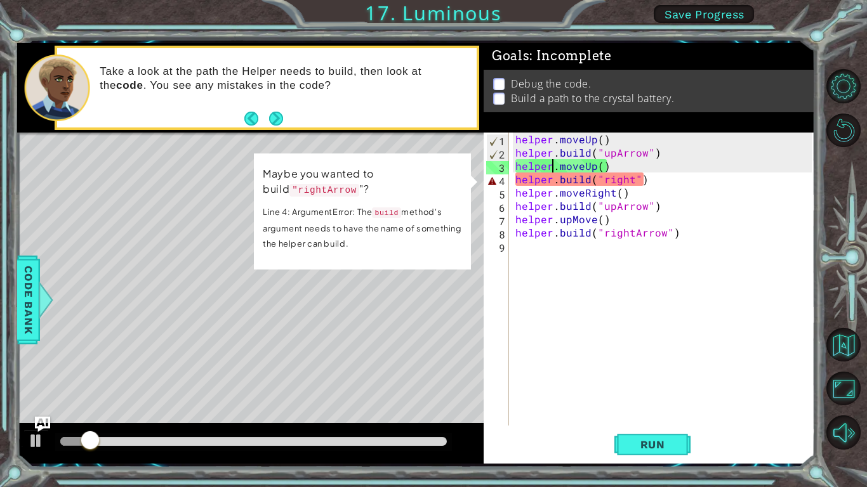
click at [632, 180] on div "helper . moveUp ( ) helper . build ( "upArrow" ) helper . moveUp ( ) helper . b…" at bounding box center [665, 293] width 305 height 320
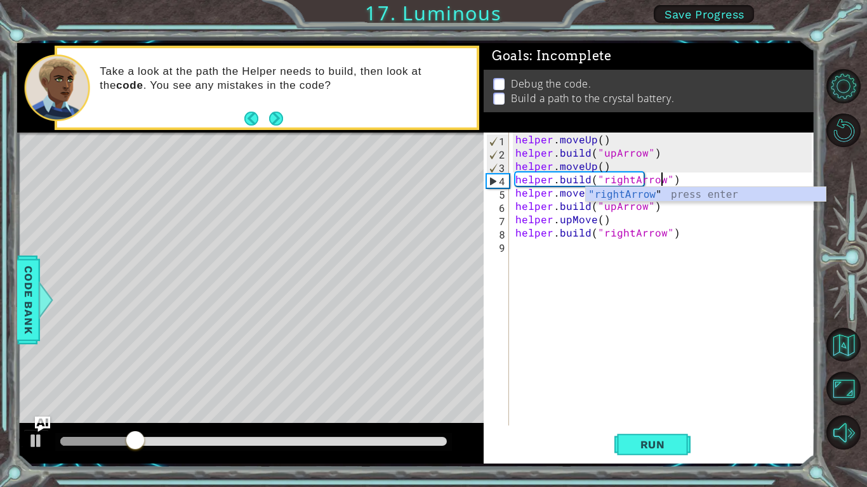
scroll to position [0, 9]
click at [652, 379] on span "Run" at bounding box center [652, 444] width 50 height 13
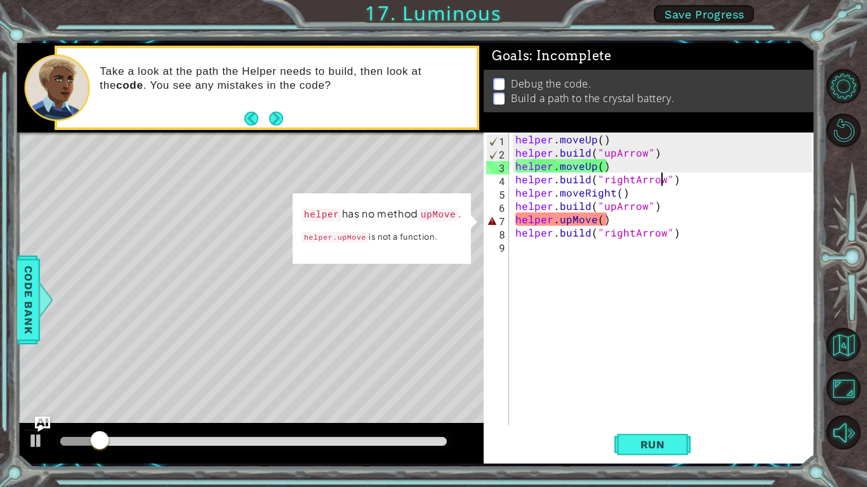
click at [599, 221] on div "helper . moveUp ( ) helper . build ( "upArrow" ) helper . moveUp ( ) helper . b…" at bounding box center [665, 293] width 305 height 320
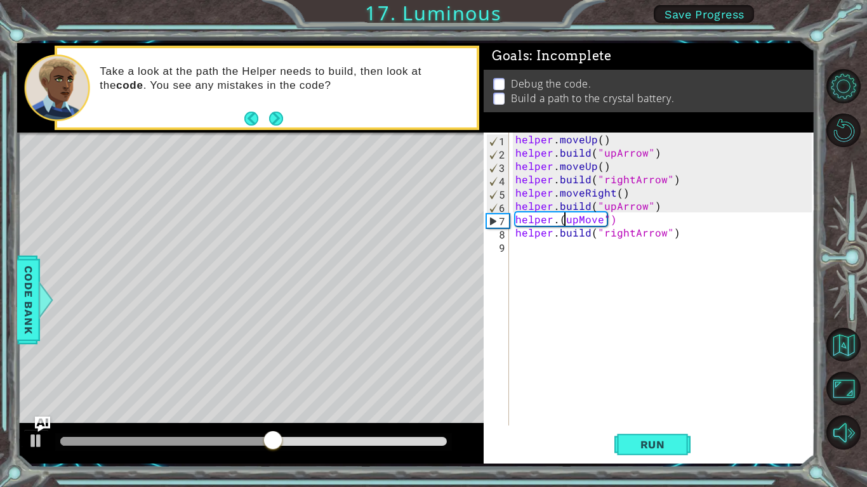
scroll to position [0, 3]
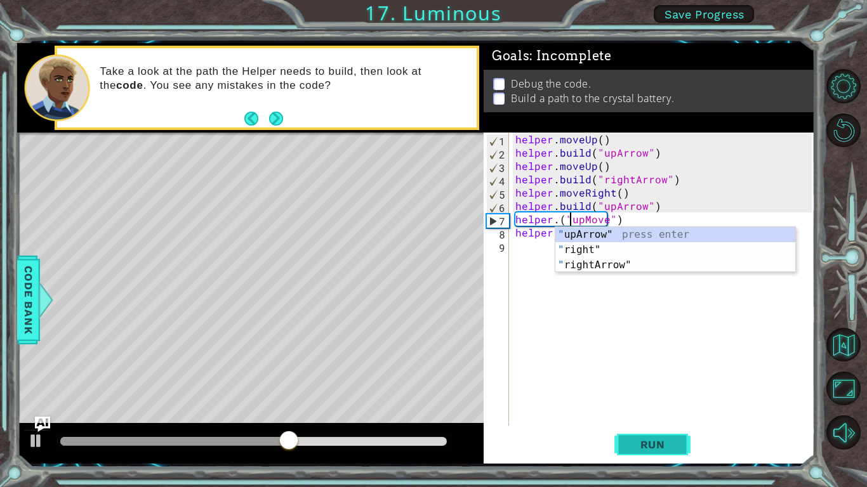
click at [682, 379] on button "Run" at bounding box center [652, 444] width 76 height 33
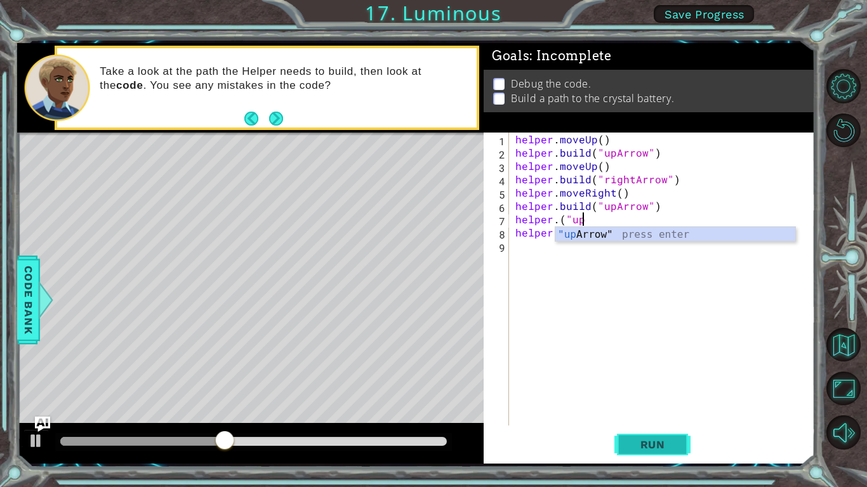
scroll to position [0, 2]
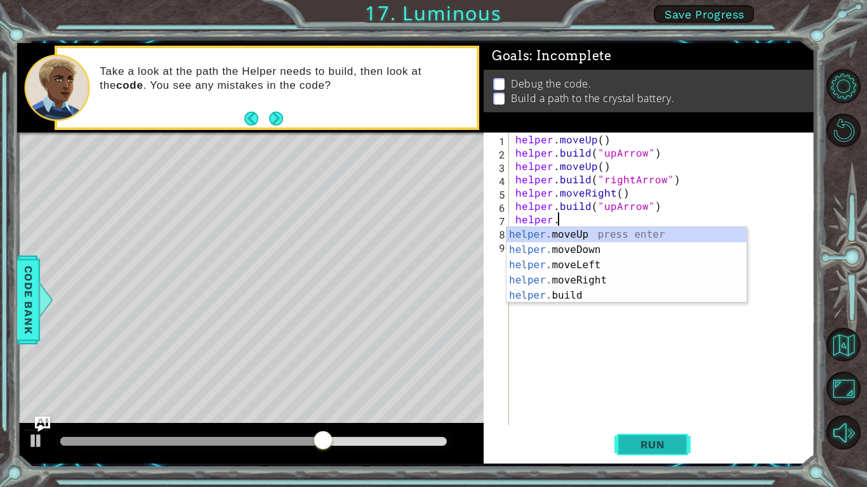
type textarea "helper.moveUp(1)"
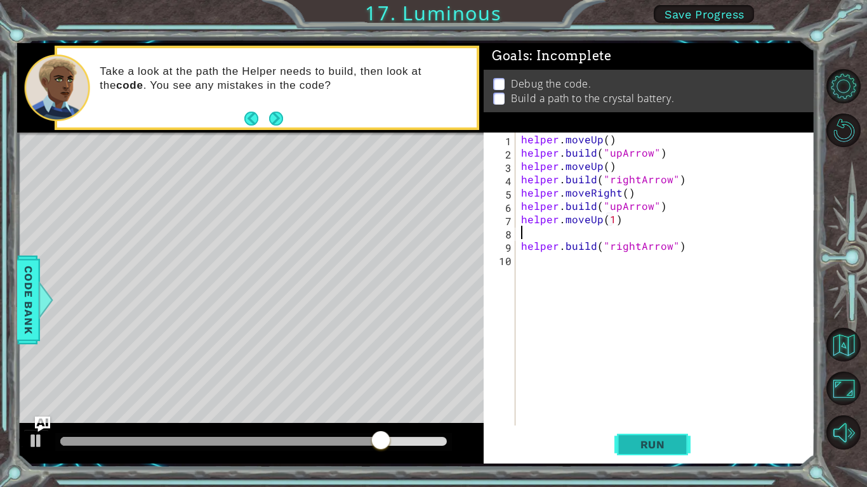
click at [645, 379] on span "Run" at bounding box center [652, 444] width 50 height 13
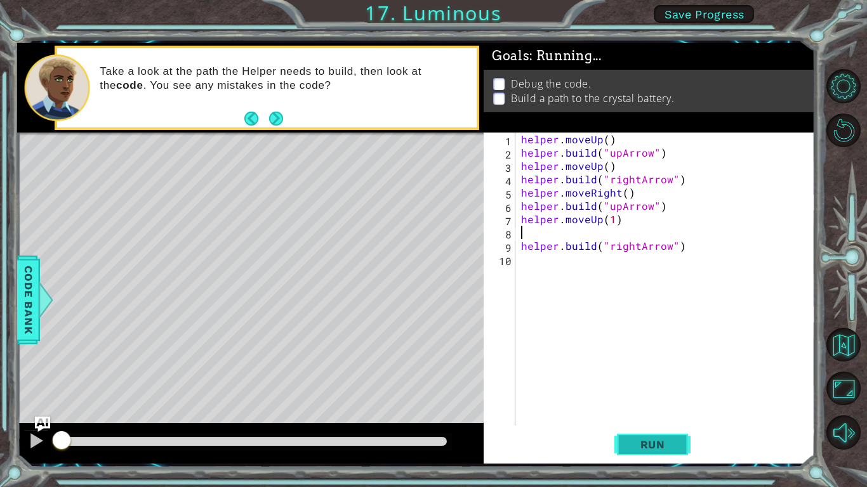
scroll to position [0, 0]
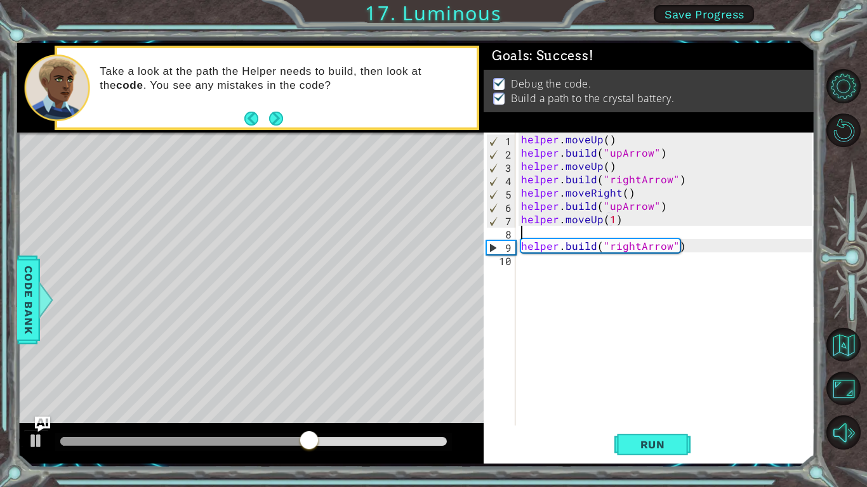
click at [638, 216] on div "helper . moveUp ( ) helper . build ( "upArrow" ) helper . moveUp ( ) helper . b…" at bounding box center [667, 293] width 299 height 320
click at [617, 213] on div "helper . moveUp ( ) helper . build ( "upArrow" ) helper . moveUp ( ) helper . b…" at bounding box center [667, 293] width 299 height 320
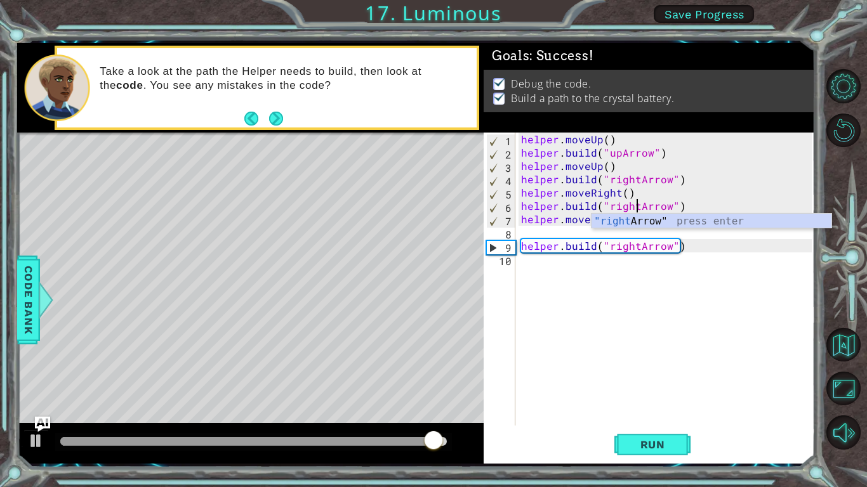
scroll to position [0, 7]
type textarea "[DOMAIN_NAME]("rightArrow")"
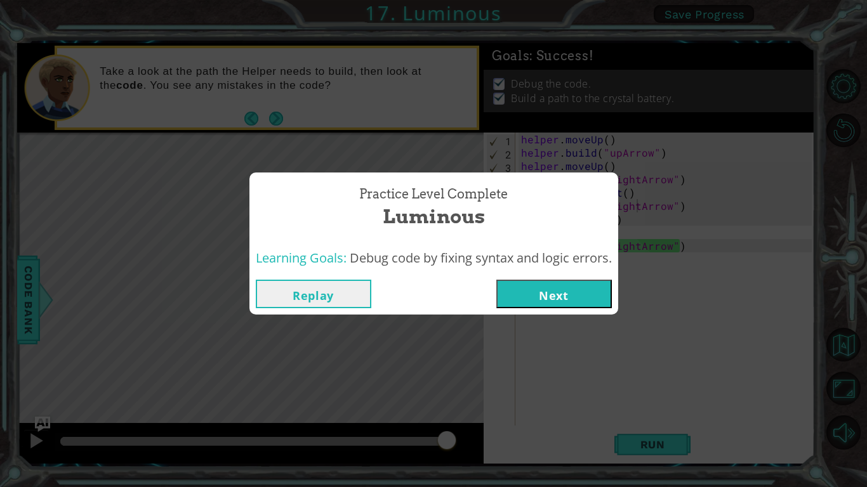
click at [598, 298] on button "Next" at bounding box center [553, 294] width 115 height 29
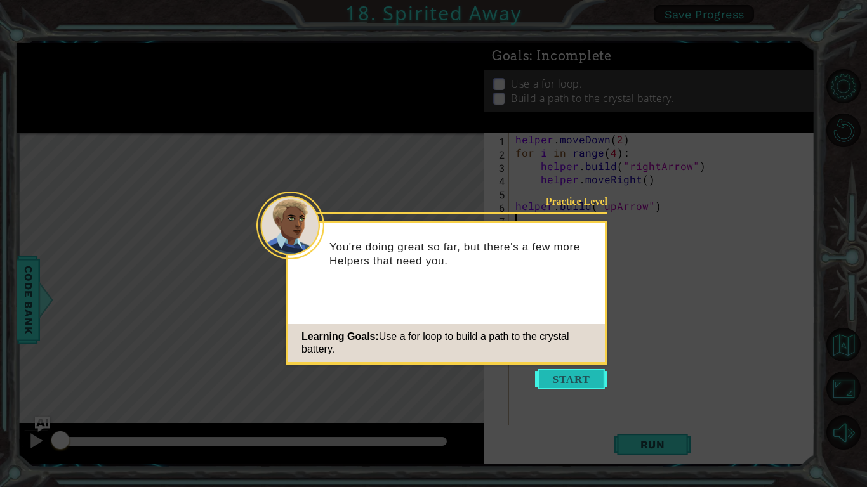
click at [579, 379] on button "Start" at bounding box center [571, 379] width 72 height 20
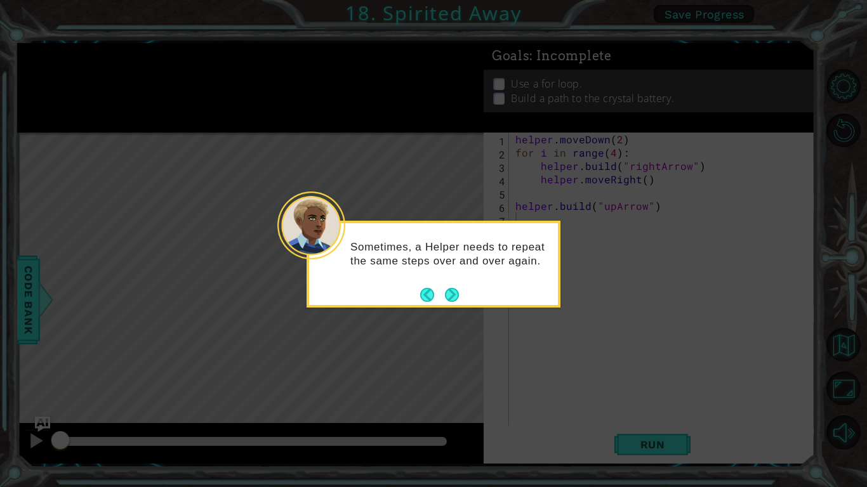
click at [468, 285] on div "Sometimes, a Helper needs to repeat the same steps over and over again." at bounding box center [433, 260] width 249 height 64
click at [457, 296] on button "Next" at bounding box center [451, 294] width 15 height 15
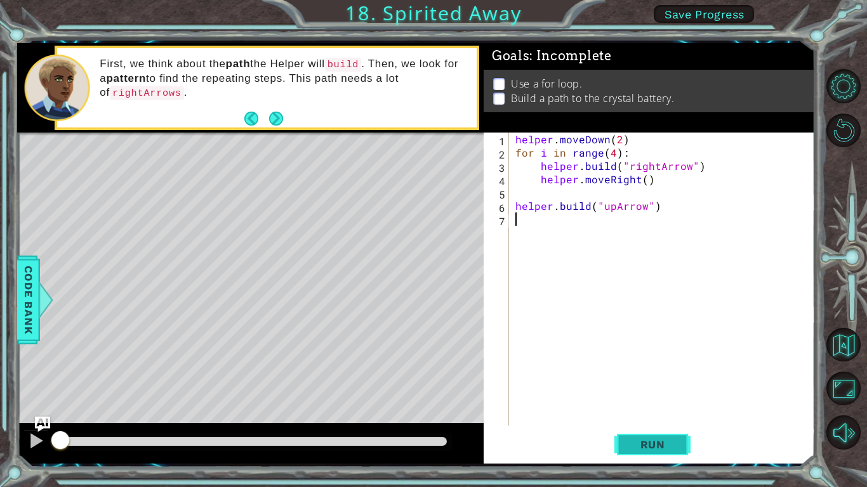
click at [654, 379] on button "Run" at bounding box center [652, 444] width 76 height 33
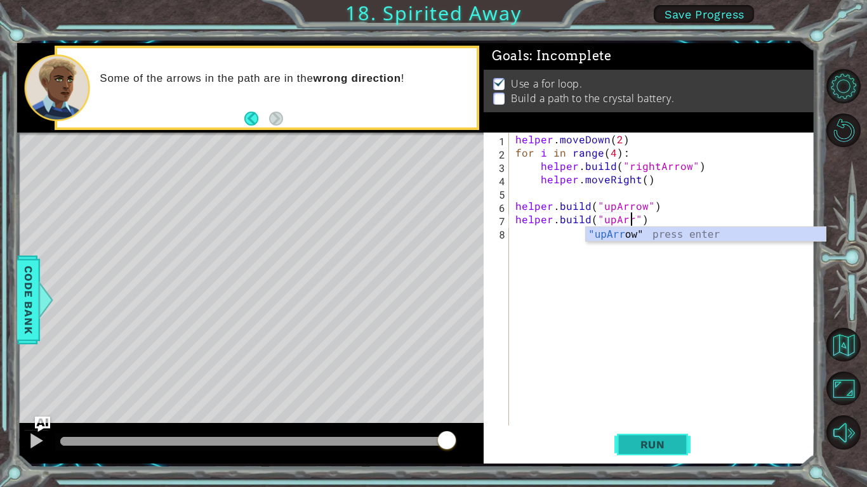
scroll to position [0, 8]
type textarea "[DOMAIN_NAME]("upArrow")"
click at [642, 379] on span "Run" at bounding box center [652, 444] width 50 height 13
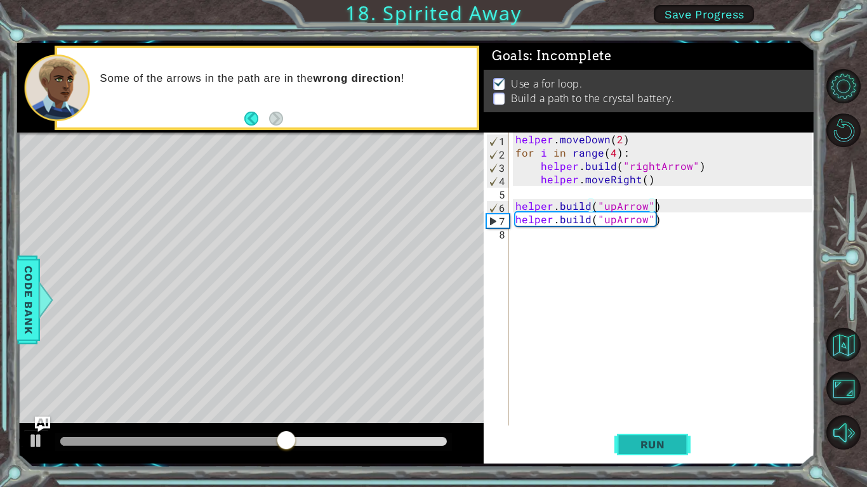
scroll to position [0, 0]
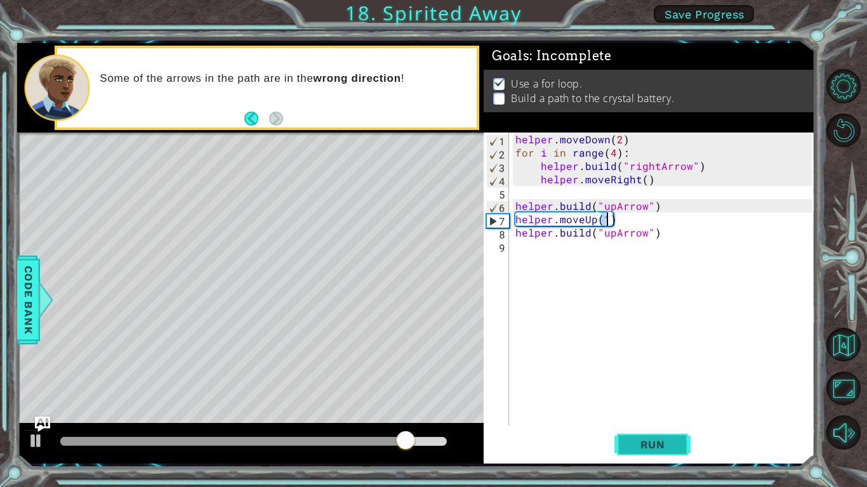
type textarea "helper.moveUp(1)"
click at [649, 379] on span "Run" at bounding box center [652, 444] width 50 height 13
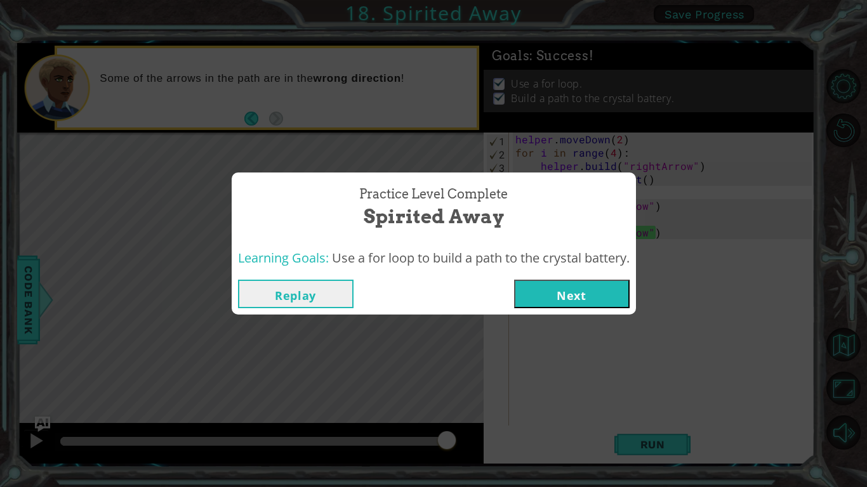
click at [570, 299] on button "Next" at bounding box center [571, 294] width 115 height 29
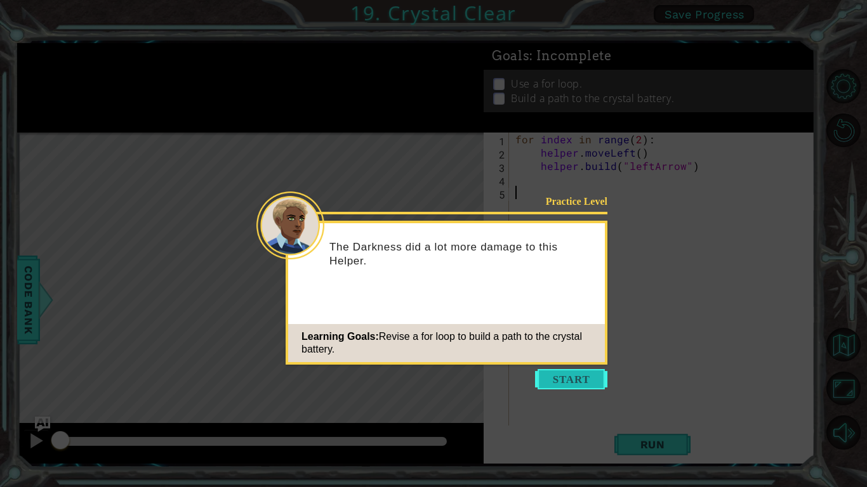
click at [590, 379] on button "Start" at bounding box center [571, 379] width 72 height 20
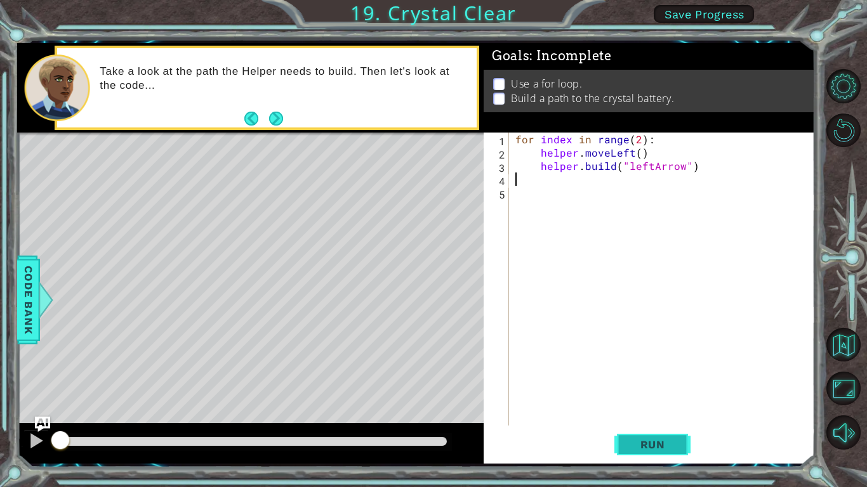
click at [641, 379] on button "Run" at bounding box center [652, 444] width 76 height 33
click at [645, 379] on span "Run" at bounding box center [652, 444] width 50 height 13
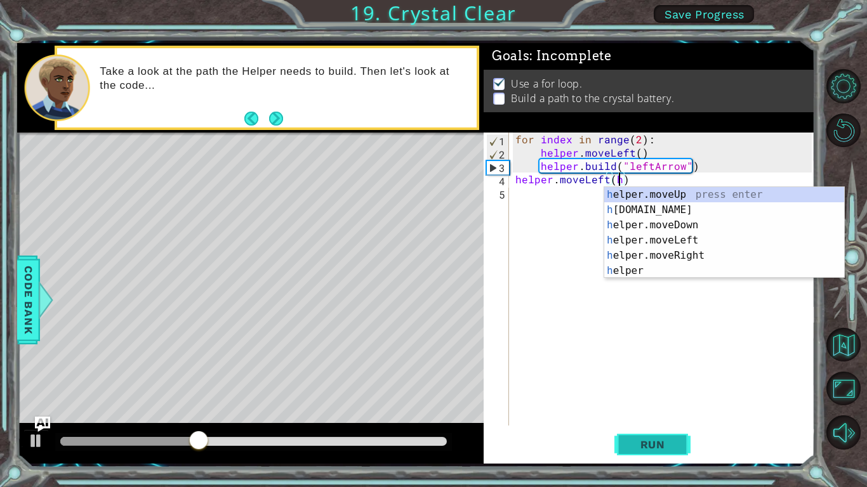
scroll to position [0, 6]
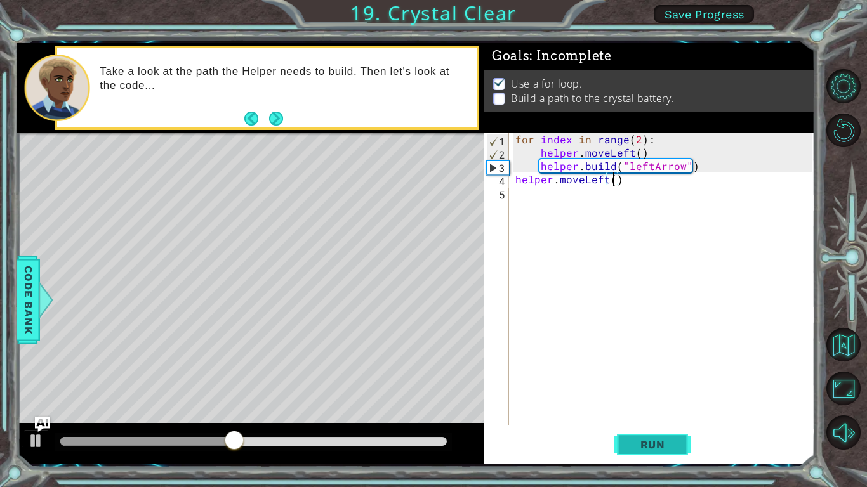
type textarea "helper.moveLeft(1)"
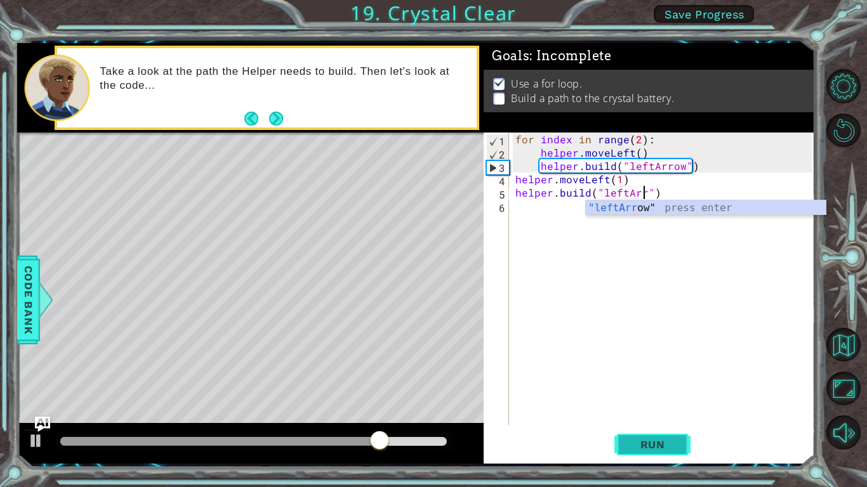
scroll to position [0, 8]
type textarea "[DOMAIN_NAME]("leftArrow")"
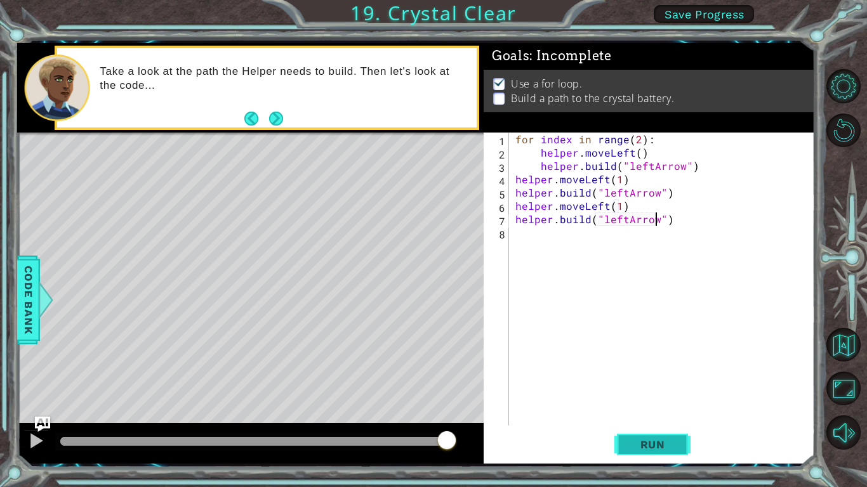
type textarea "[DOMAIN_NAME]("leftArrow")"
click at [668, 379] on button "Run" at bounding box center [652, 444] width 76 height 33
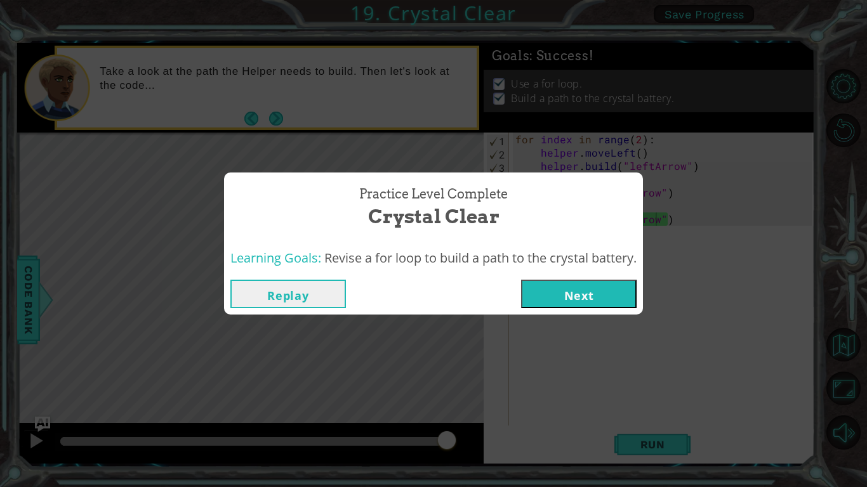
click at [598, 302] on button "Next" at bounding box center [578, 294] width 115 height 29
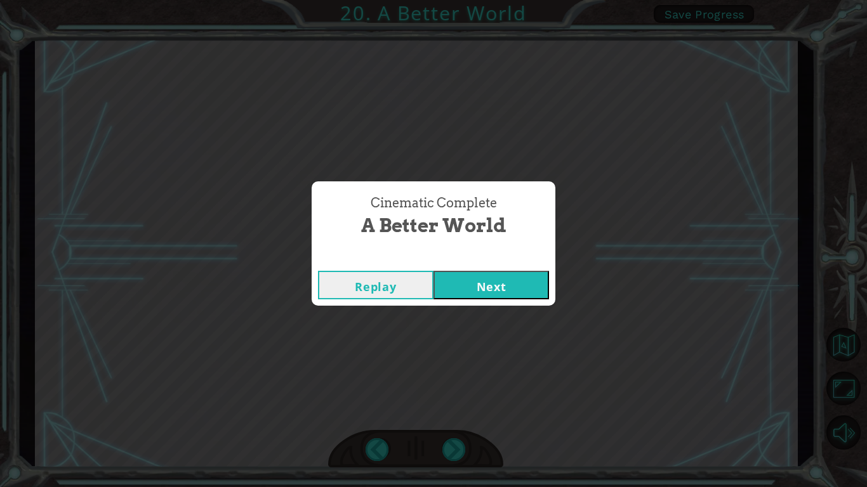
click at [514, 277] on button "Next" at bounding box center [490, 285] width 115 height 29
